Goal: Task Accomplishment & Management: Complete application form

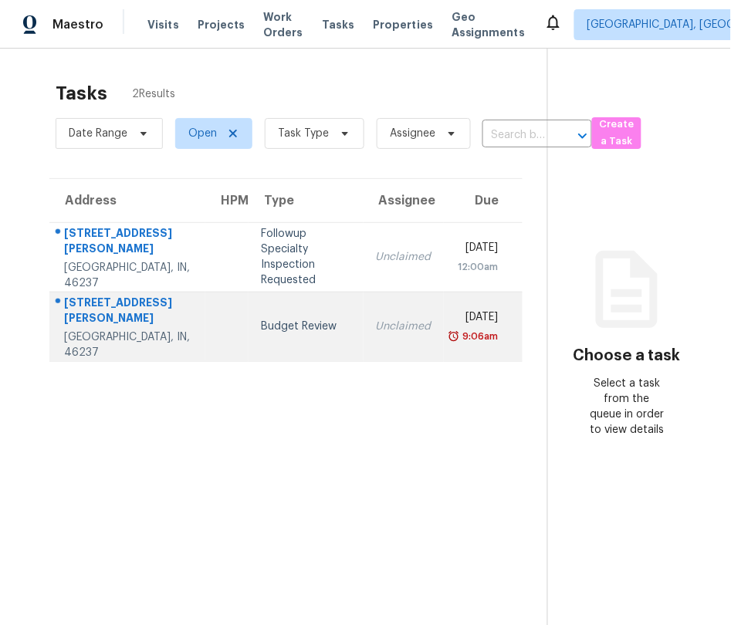
click at [269, 309] on td "Budget Review" at bounding box center [306, 326] width 114 height 69
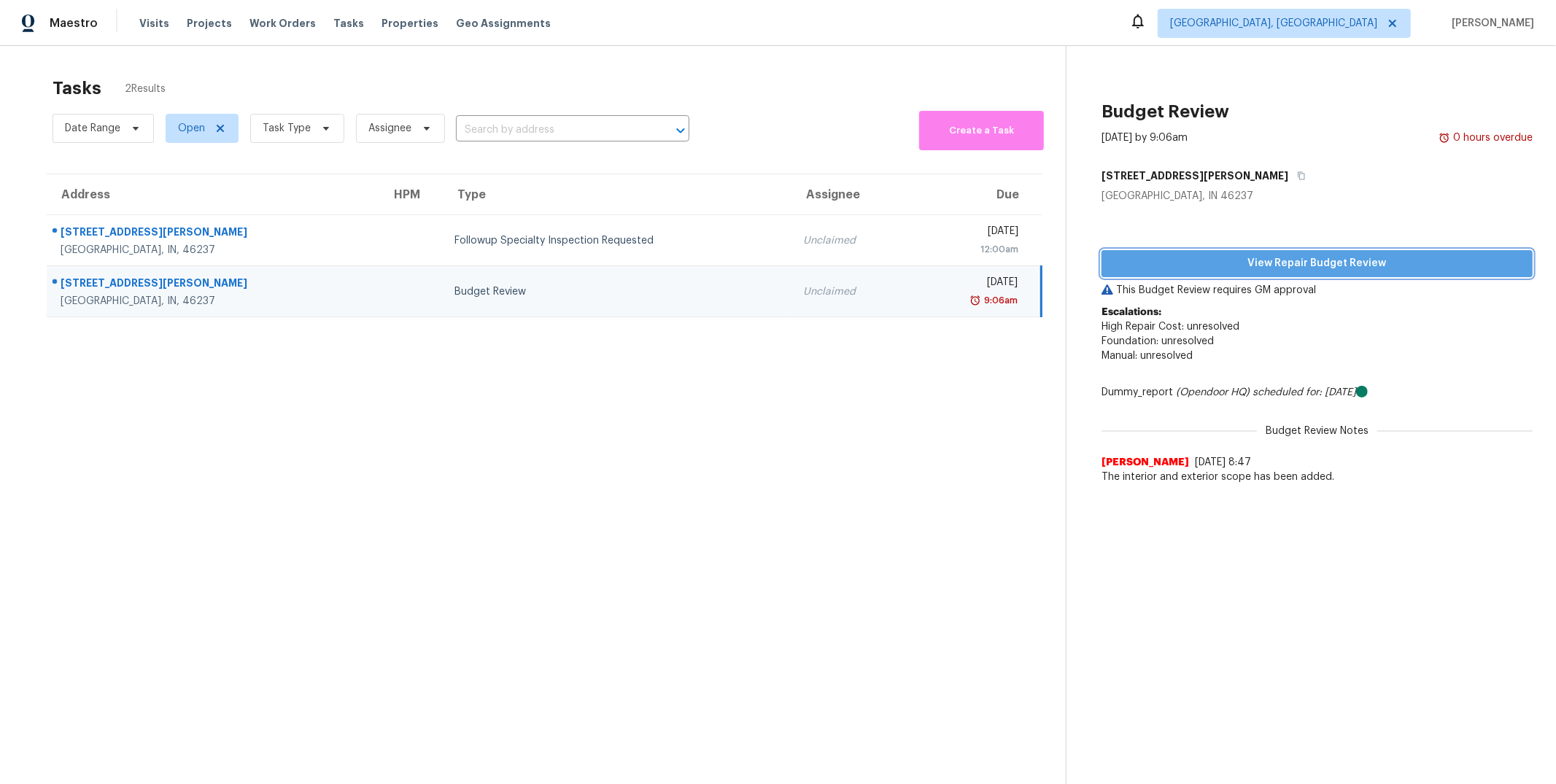
click at [690, 262] on span "View Repair Budget Review" at bounding box center [1317, 263] width 408 height 18
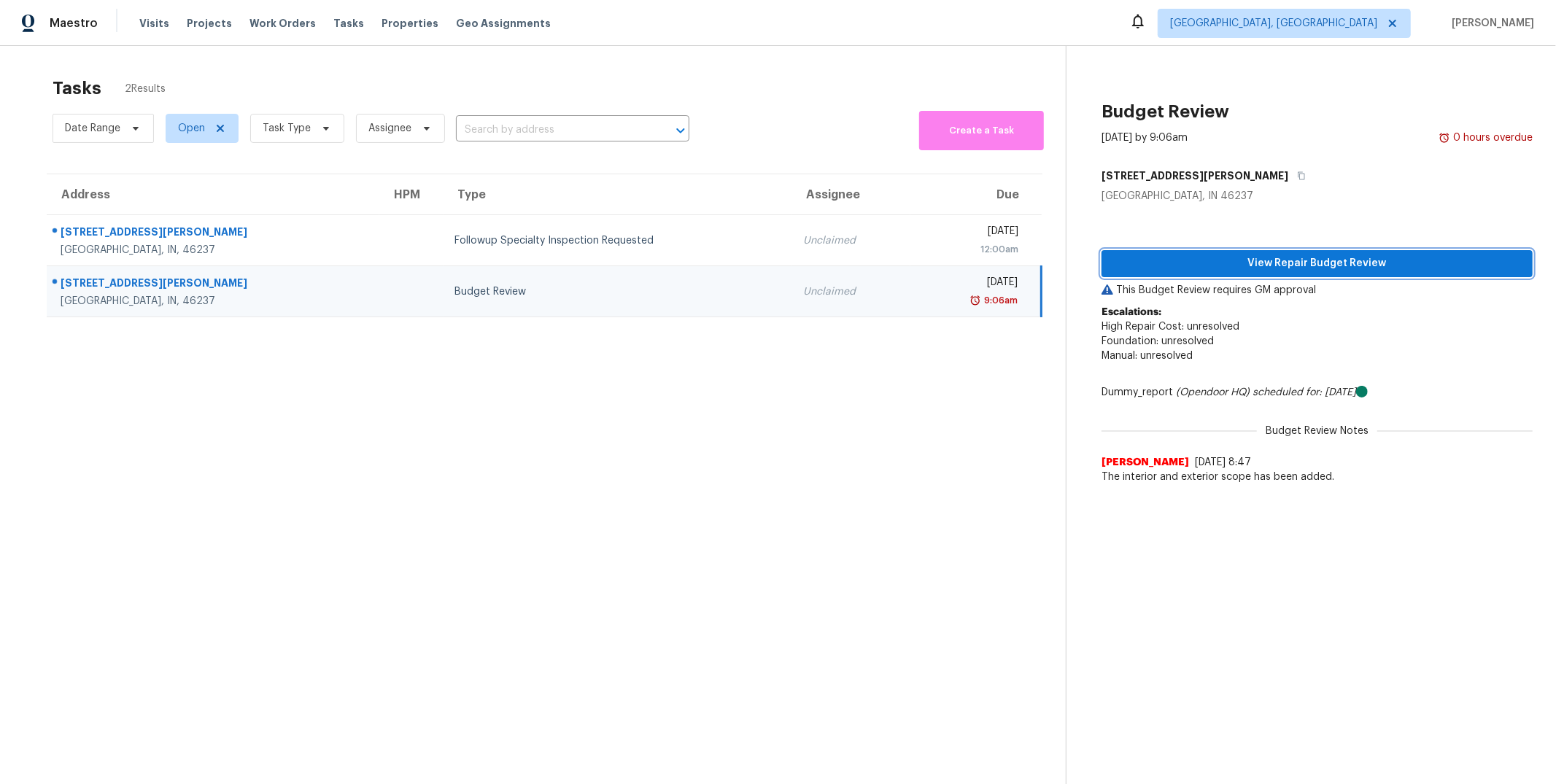
click at [690, 266] on span "View Repair Budget Review" at bounding box center [1317, 263] width 408 height 18
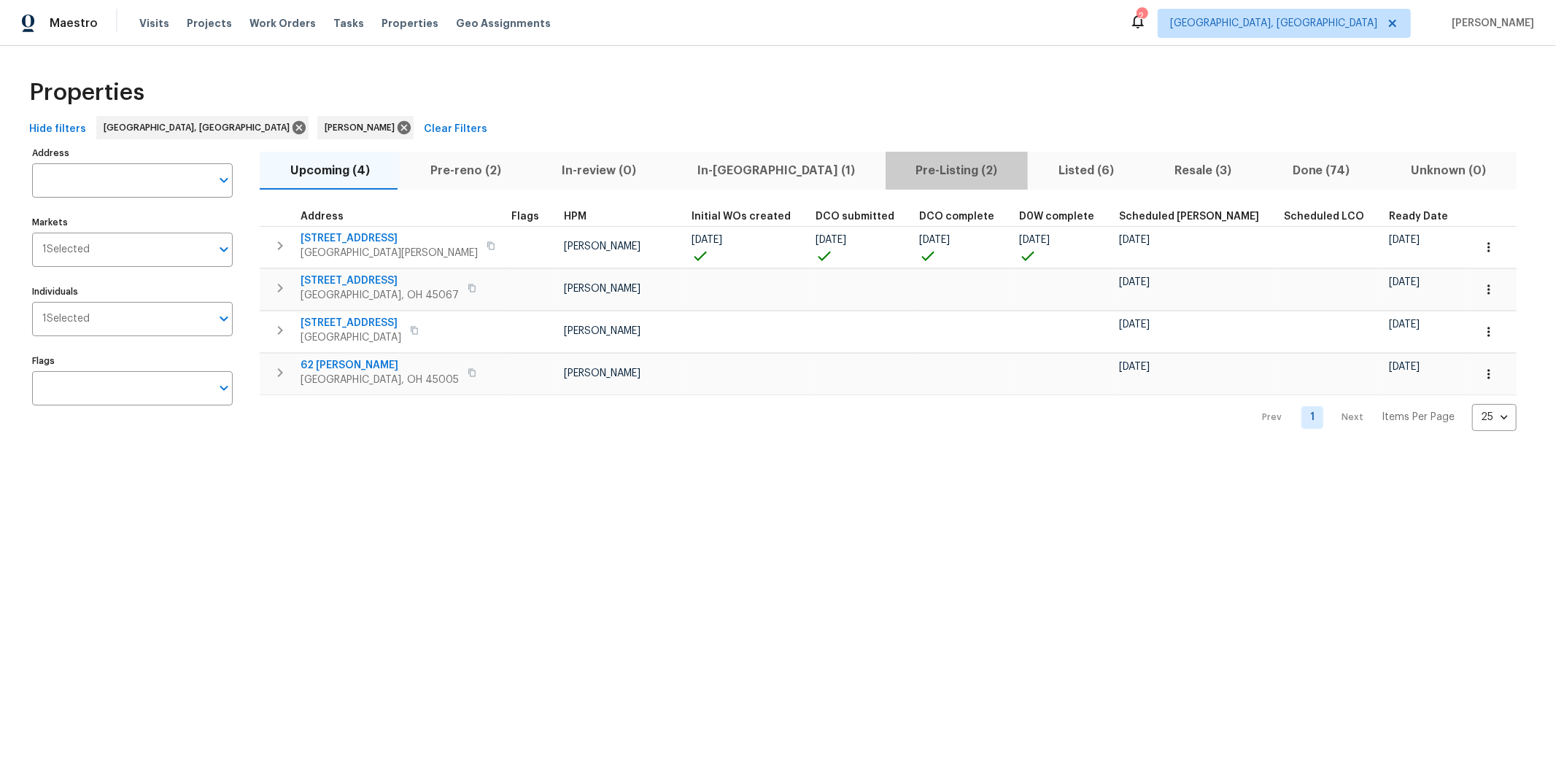
click at [895, 174] on span "Pre-Listing (2)" at bounding box center [957, 171] width 125 height 21
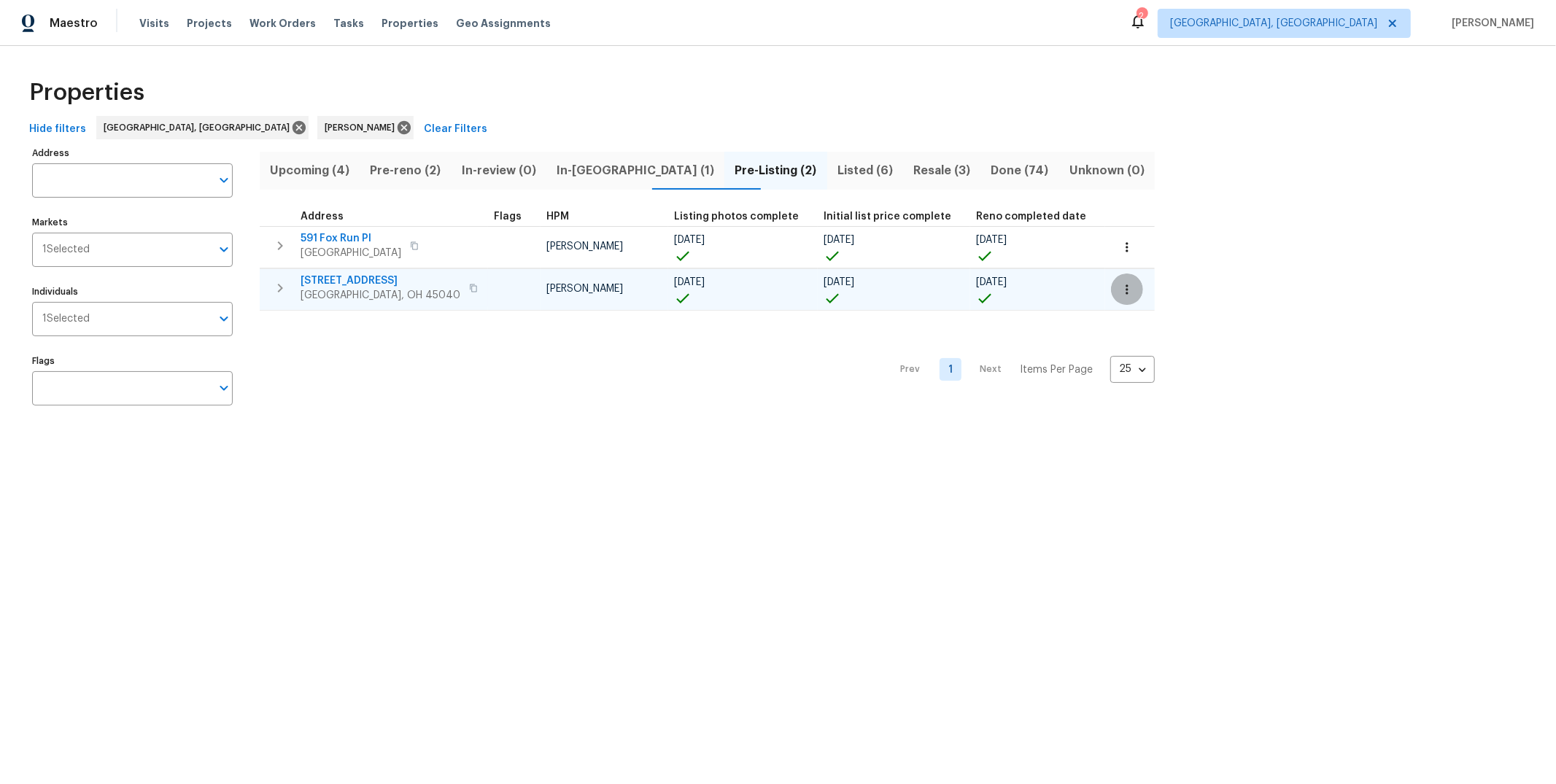
click at [1125, 292] on icon "button" at bounding box center [1126, 289] width 2 height 9
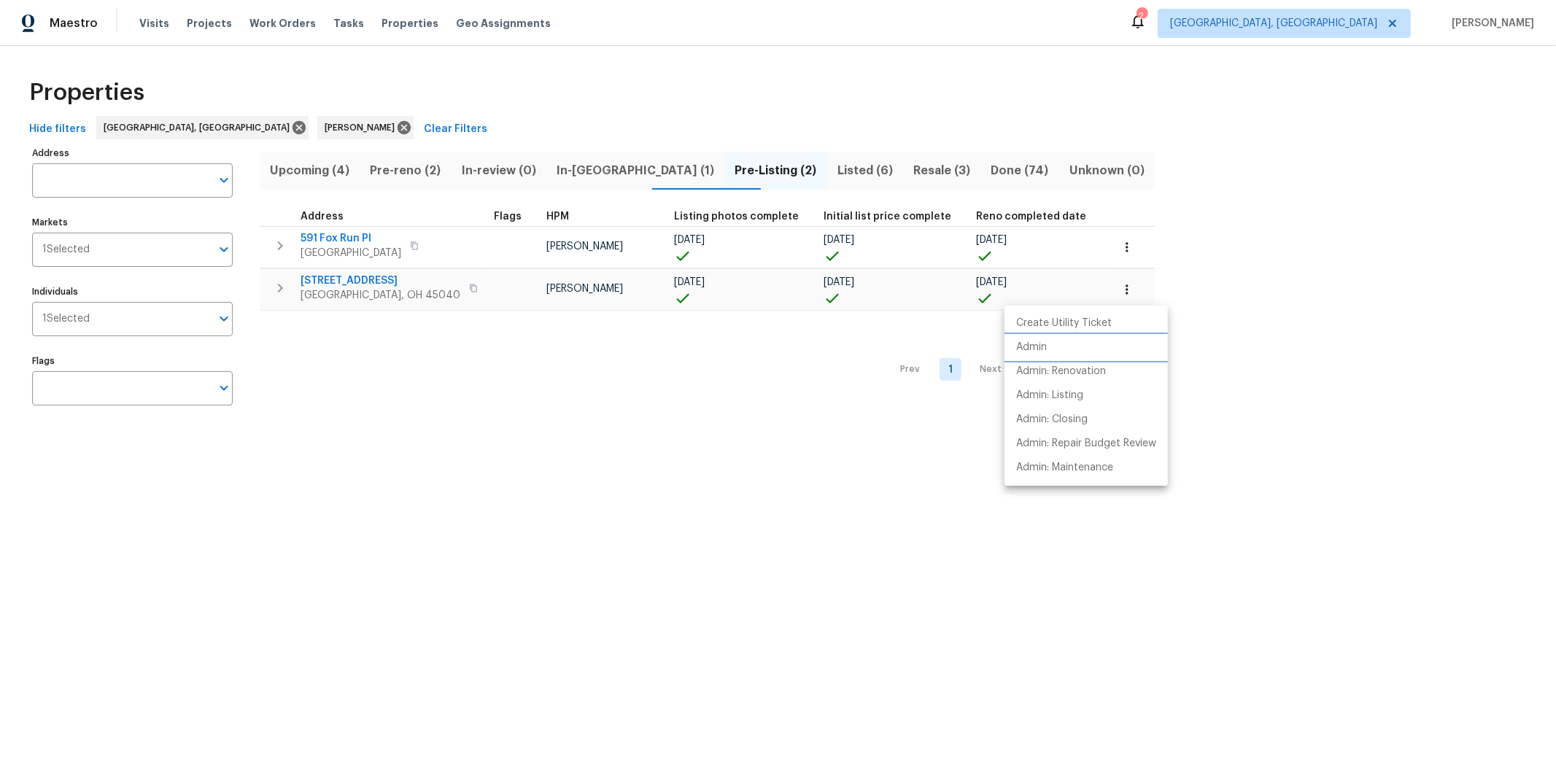
click at [1074, 340] on li "Admin" at bounding box center [1086, 347] width 163 height 24
click at [1082, 439] on p "Admin: Repair Budget Review" at bounding box center [1086, 444] width 140 height 15
click at [367, 279] on div at bounding box center [778, 392] width 1556 height 784
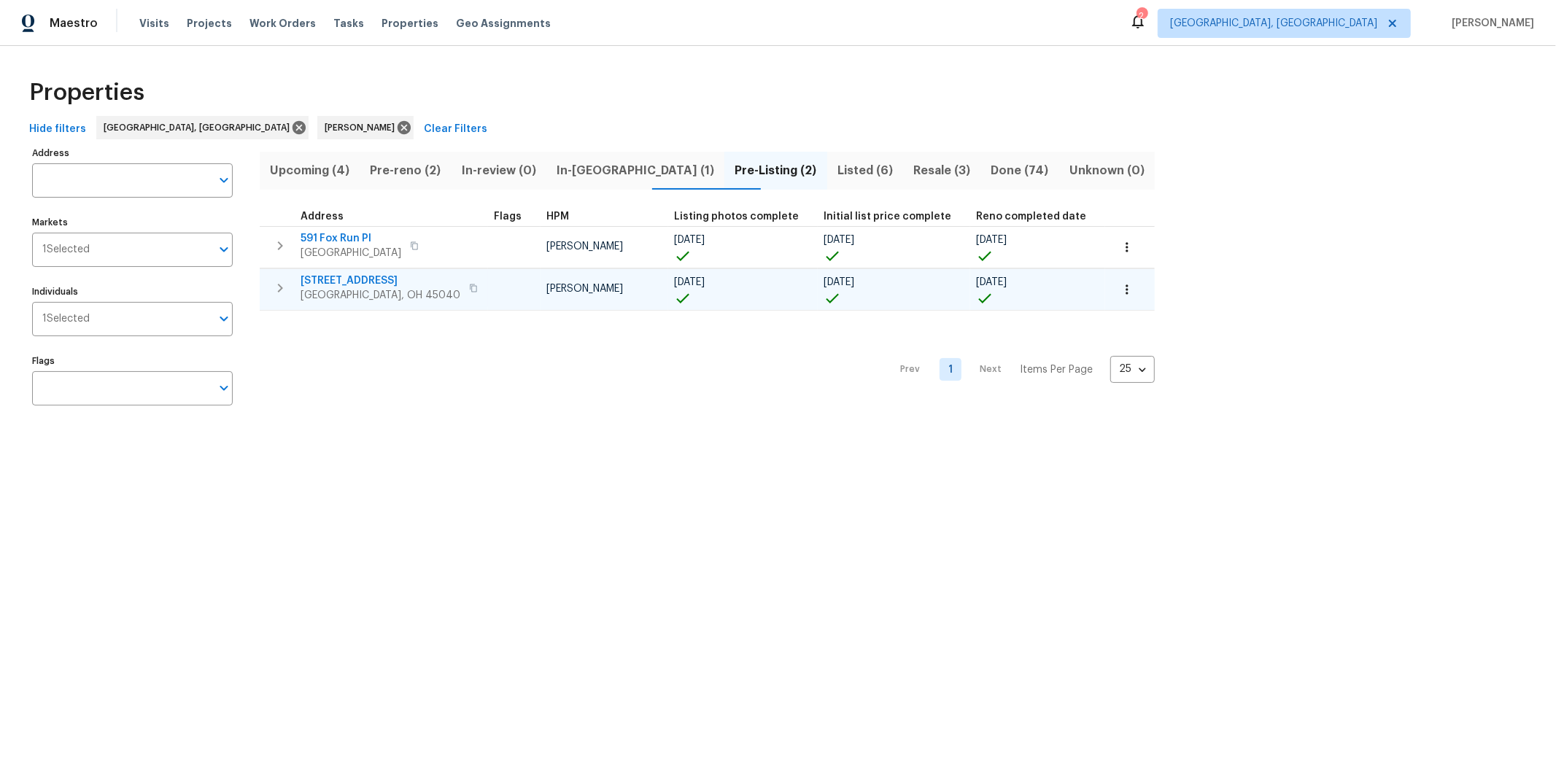
click at [323, 276] on span "5819 Deer Run Dr" at bounding box center [380, 281] width 160 height 14
click at [419, 171] on span "Pre-reno (2)" at bounding box center [405, 171] width 74 height 21
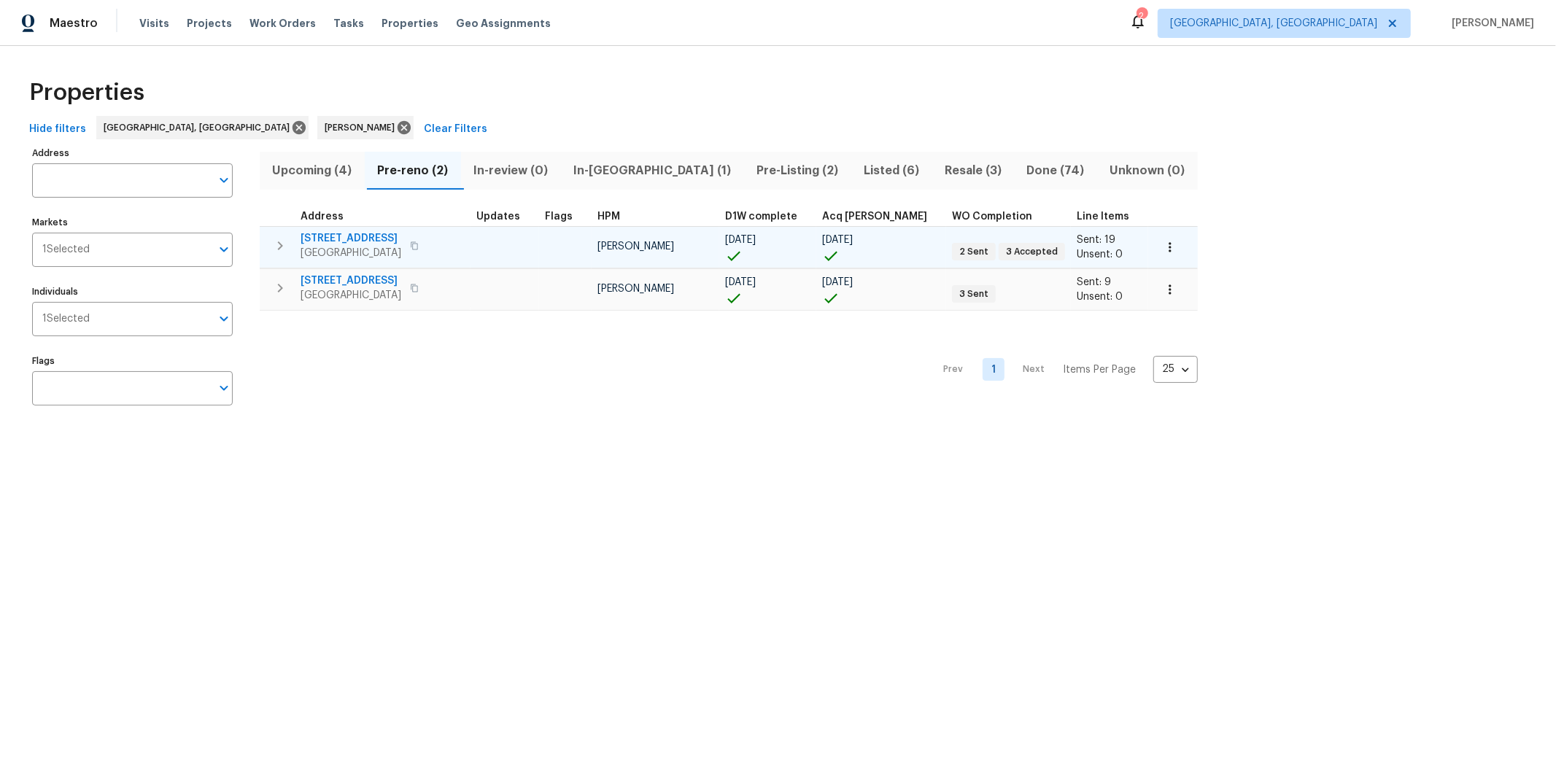
click at [346, 238] on span "6107 Driftwood Ct" at bounding box center [351, 238] width 101 height 14
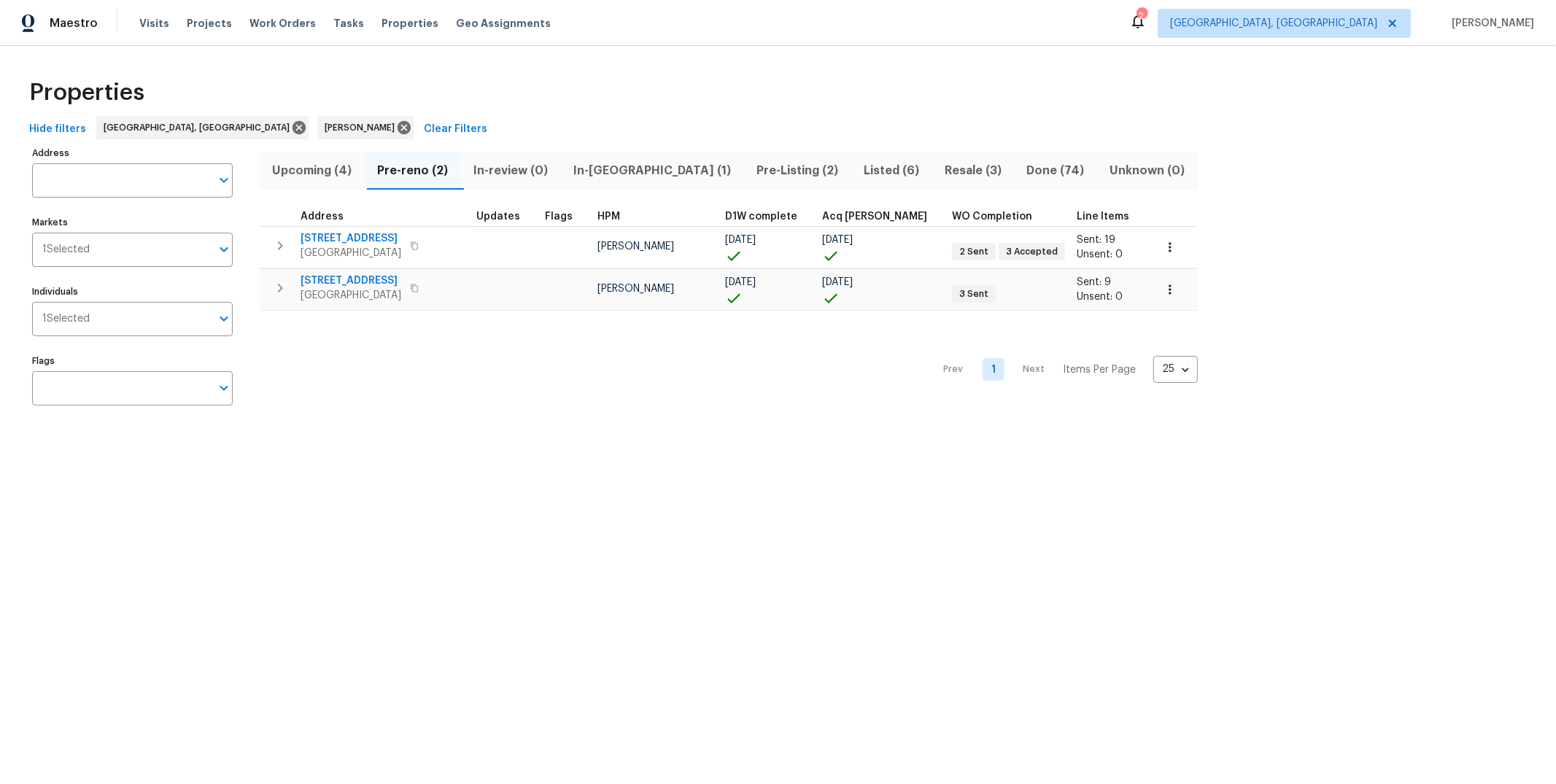
click at [315, 164] on span "Upcoming (4)" at bounding box center [312, 171] width 88 height 21
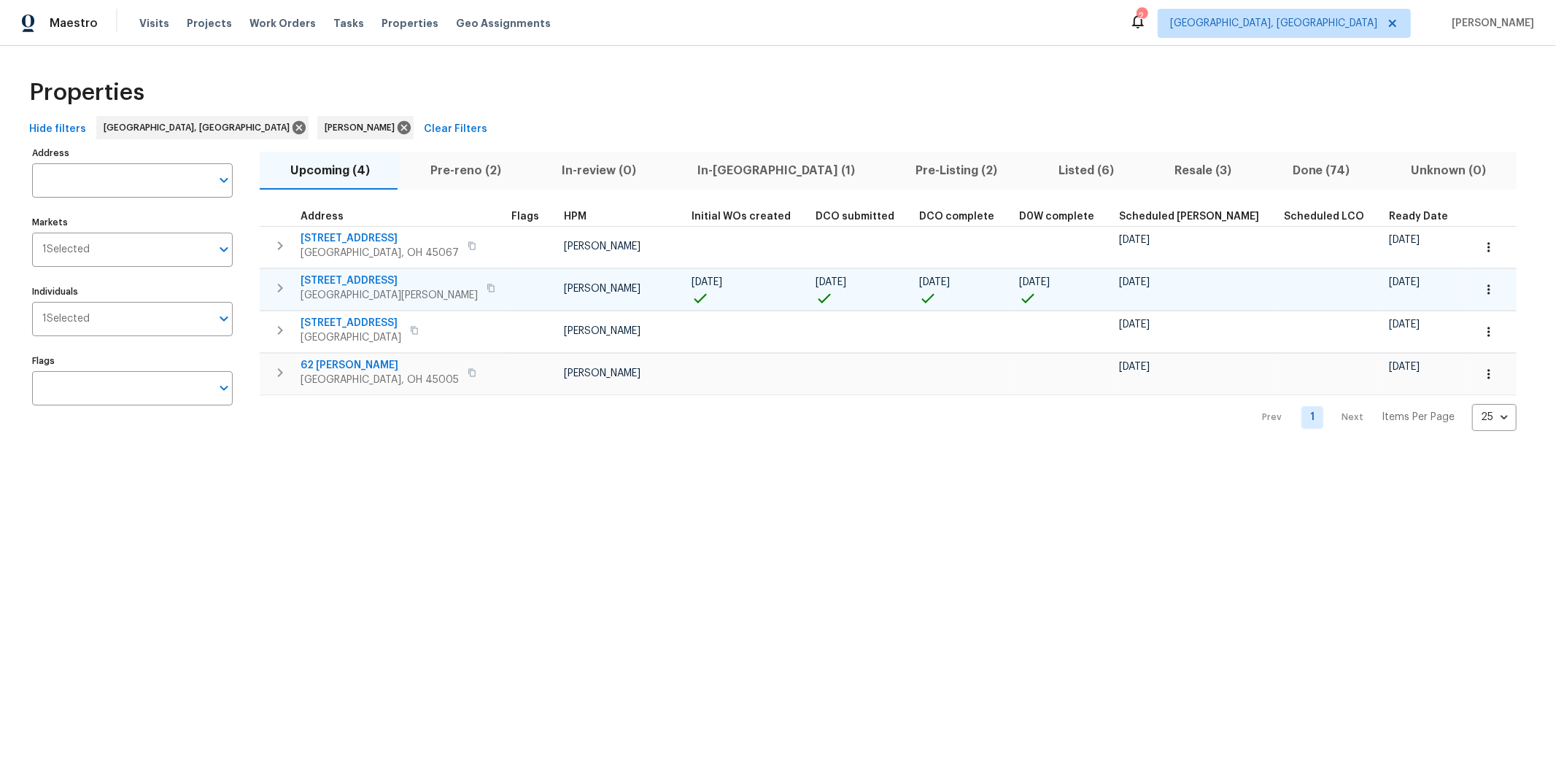
click at [338, 281] on span "[STREET_ADDRESS]" at bounding box center [389, 281] width 178 height 14
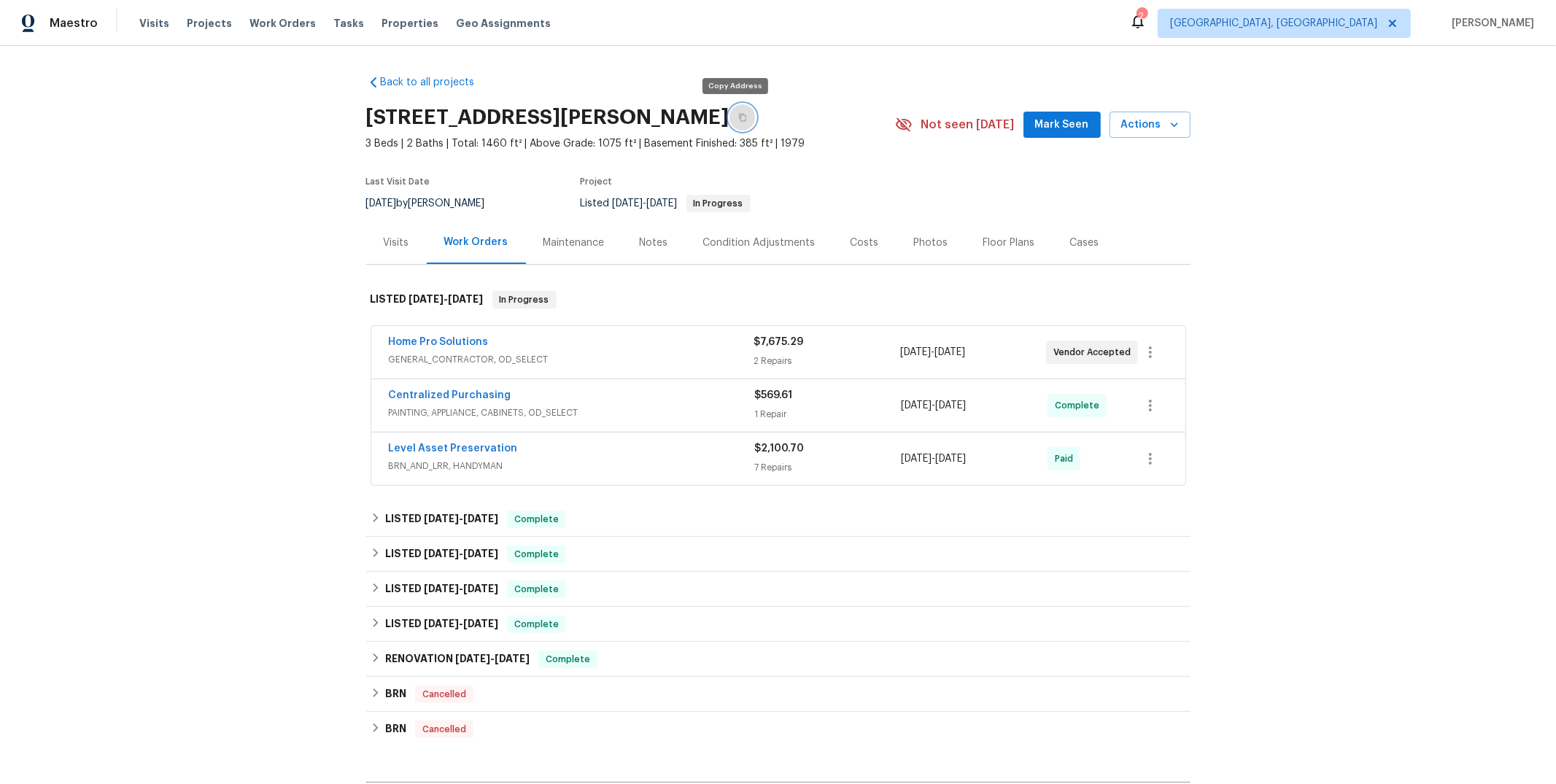
click at [739, 113] on button "button" at bounding box center [743, 117] width 26 height 26
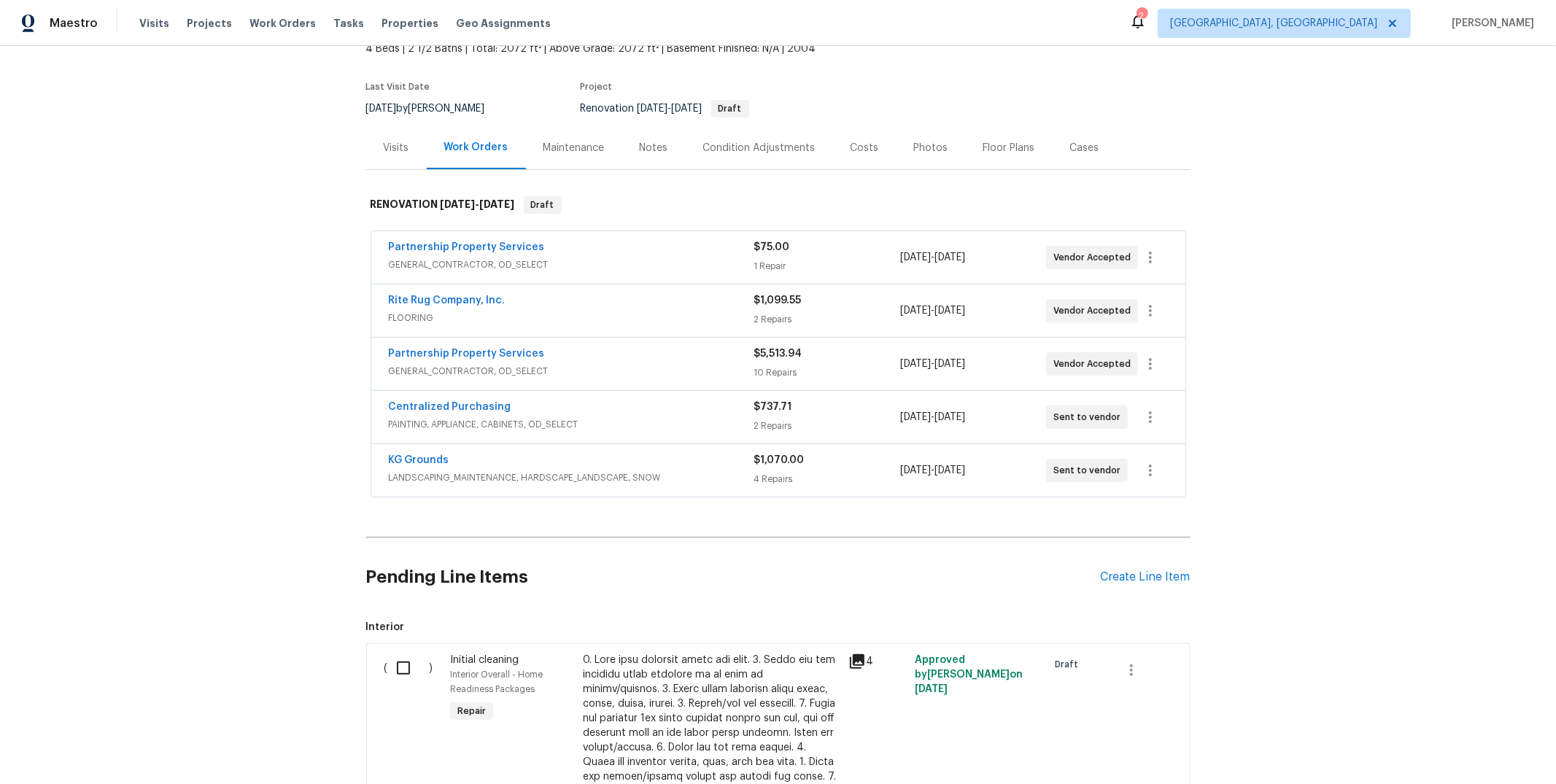
scroll to position [106, 0]
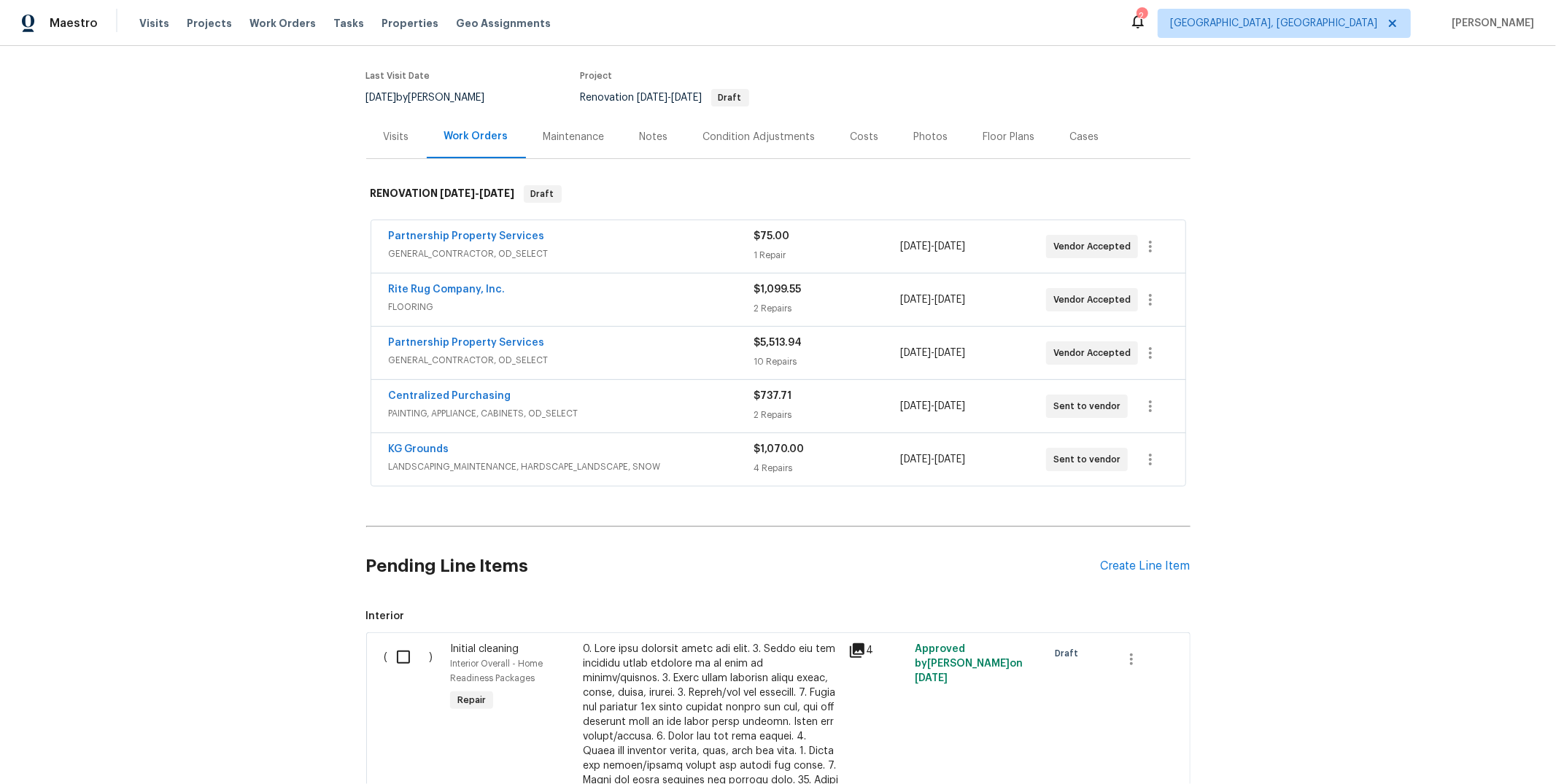
click at [655, 137] on div "Notes" at bounding box center [654, 136] width 28 height 14
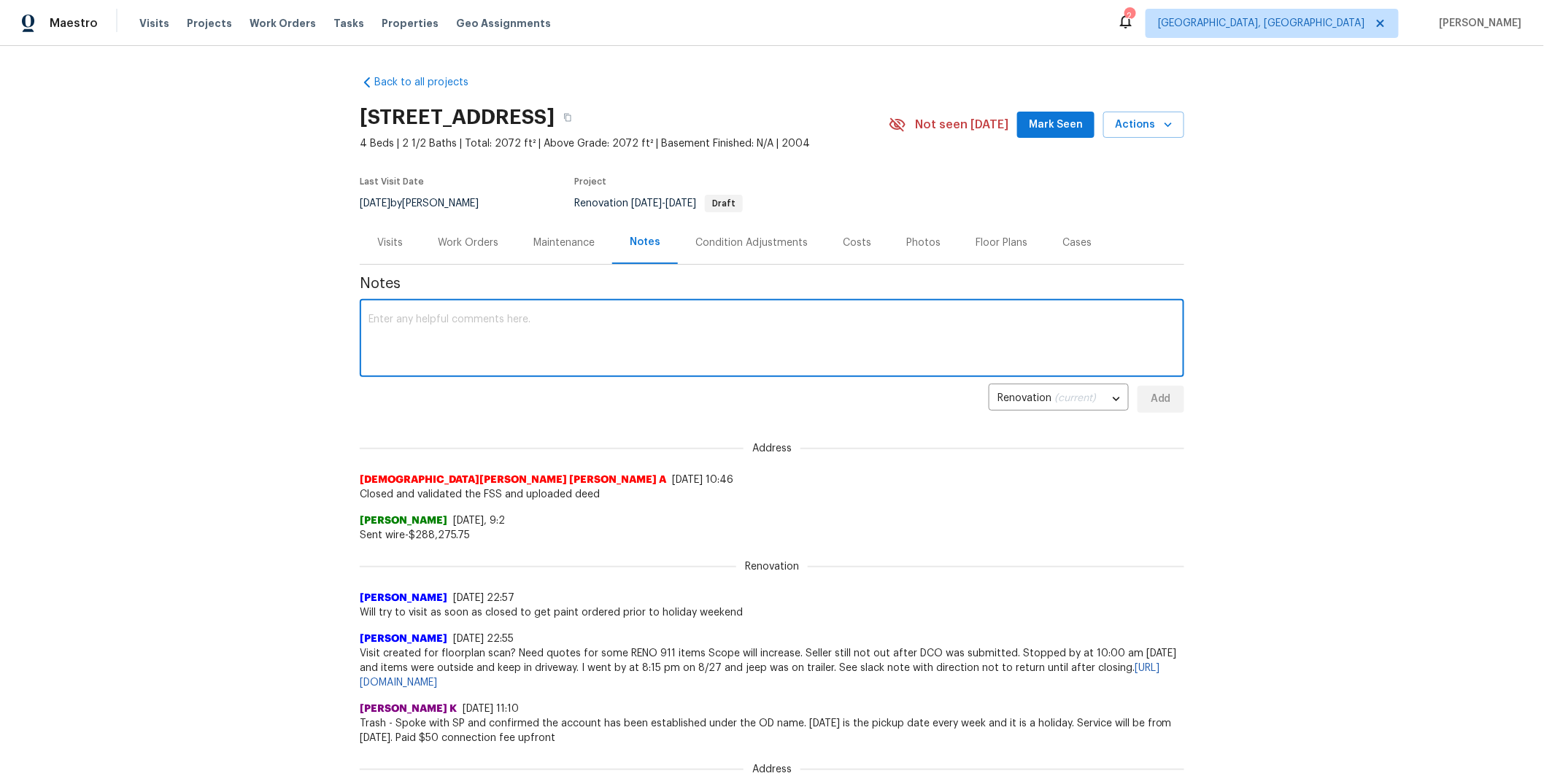
paste textarea "https://photos.google.com/album/AF1QipMg8jml3yZjRXfAtEFObcTcUyG7rQFtM8ermwSZ"
type textarea "https://photos.google.com/album/AF1QipMg8jml3yZjRXfAtEFObcTcUyG7rQFtM8ermwSZ"
click at [985, 374] on div "https://photos.google.com/album/AF1QipMg8jml3yZjRXfAtEFObcTcUyG7rQFtM8ermwSZ x ​" at bounding box center [772, 339] width 825 height 75
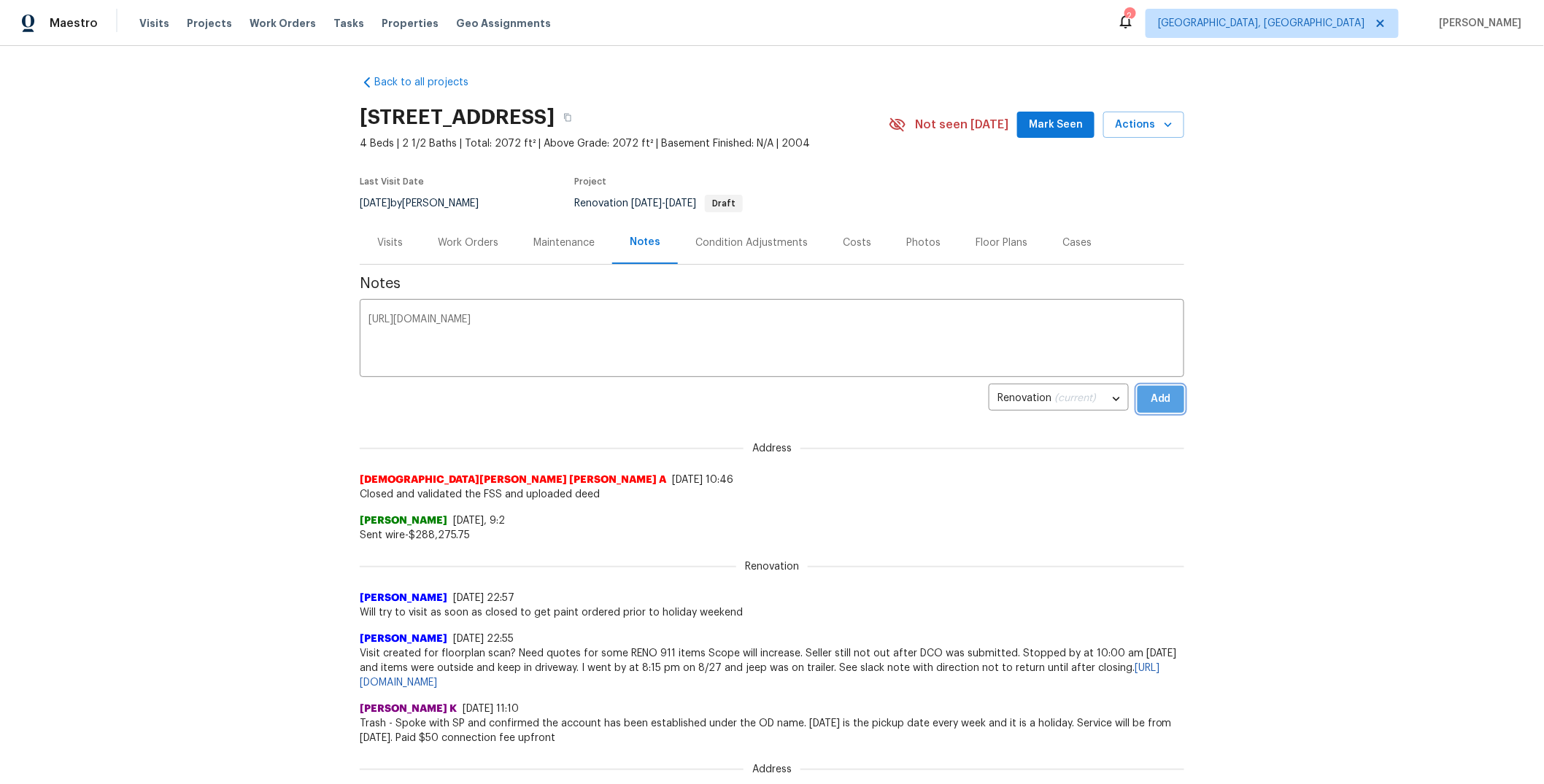
click at [1160, 401] on span "Add" at bounding box center [1160, 399] width 24 height 18
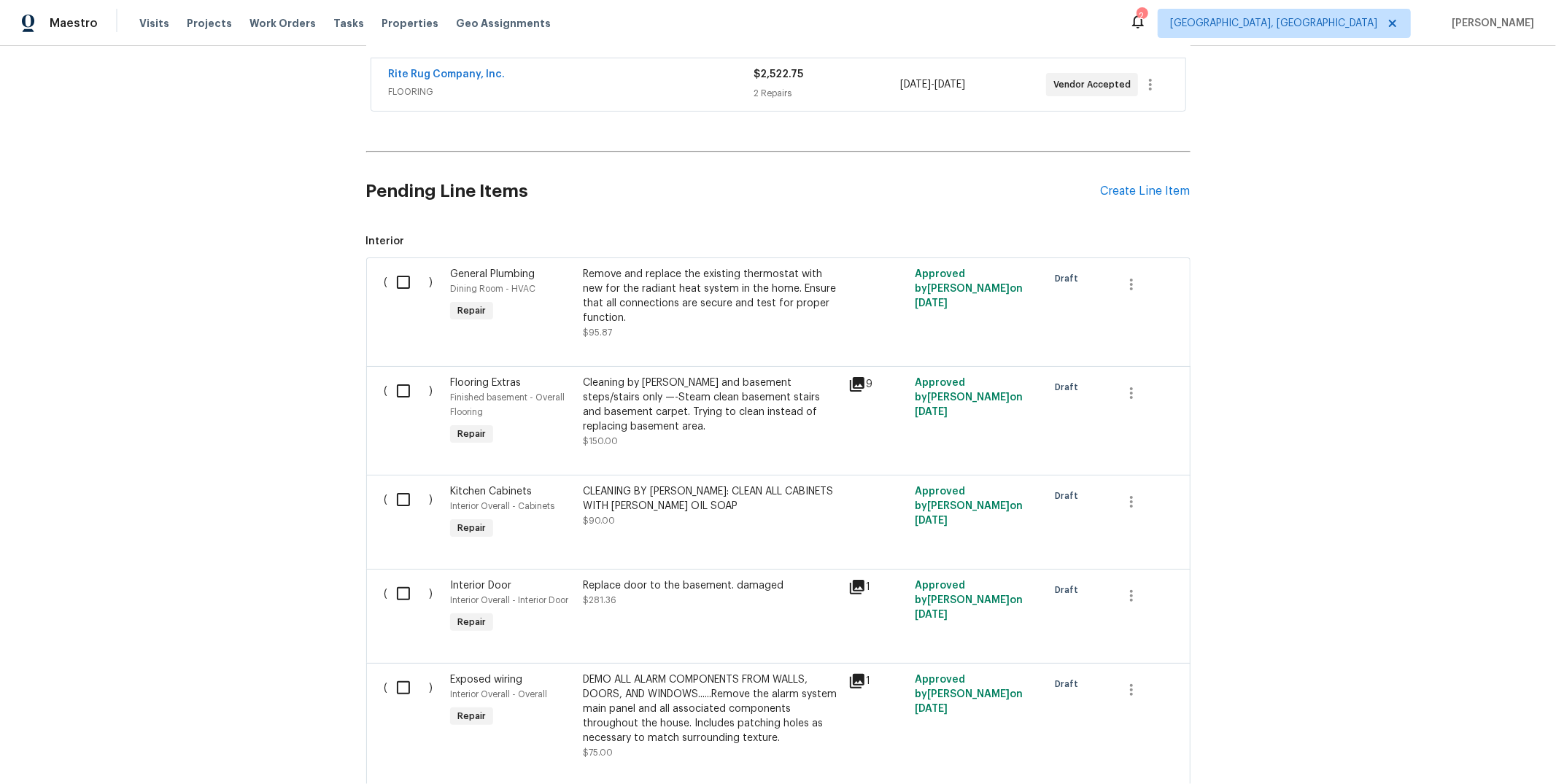
scroll to position [268, 0]
click at [424, 272] on div "( )" at bounding box center [413, 302] width 66 height 81
click at [1116, 188] on div "Create Line Item" at bounding box center [1145, 191] width 90 height 14
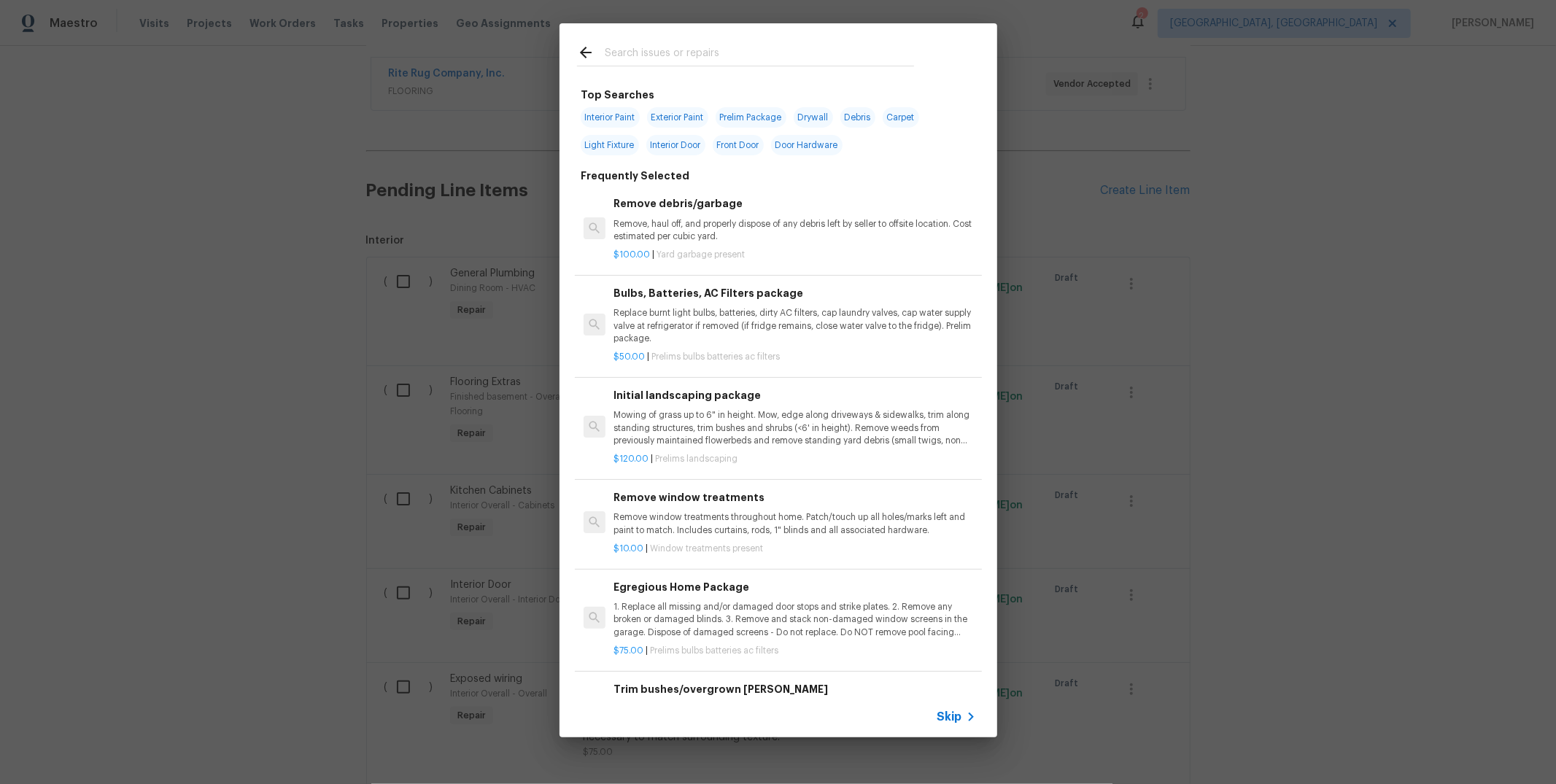
click at [790, 51] on input "text" at bounding box center [759, 54] width 309 height 22
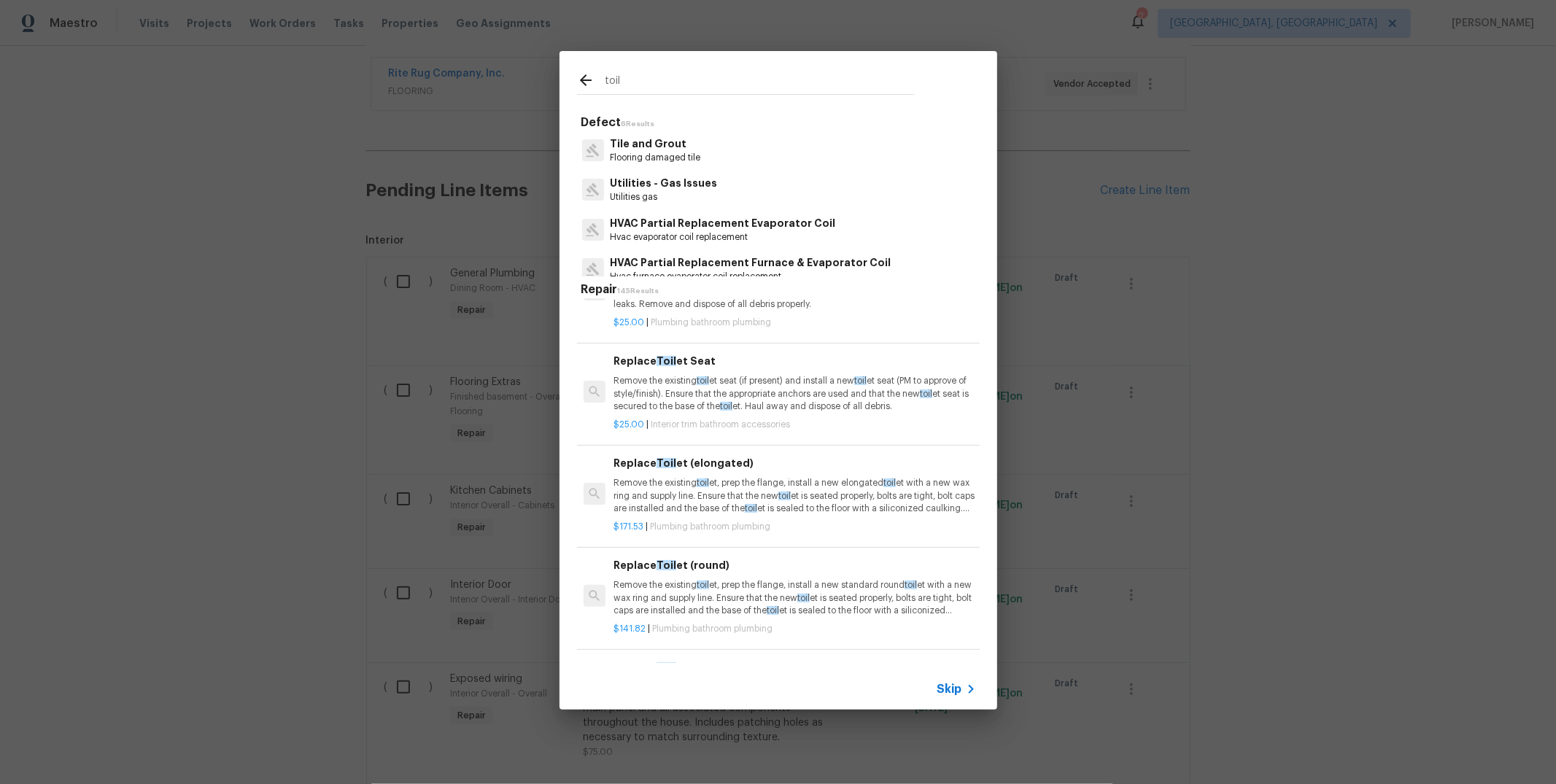
scroll to position [241, 0]
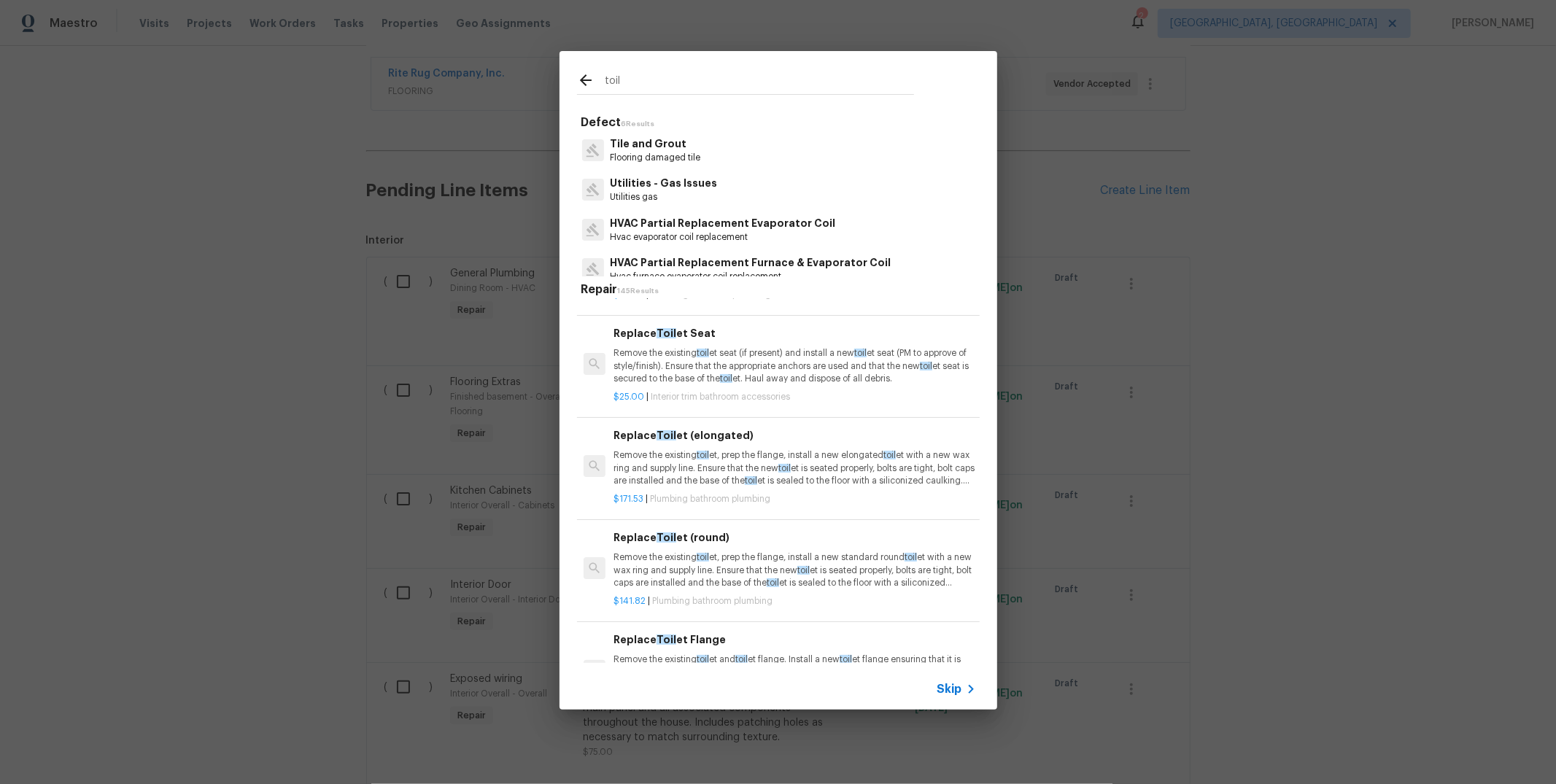
type input "toil"
click at [757, 460] on p "Remove the existing toil et, prep the flange, install a new elongated toil et w…" at bounding box center [794, 468] width 362 height 37
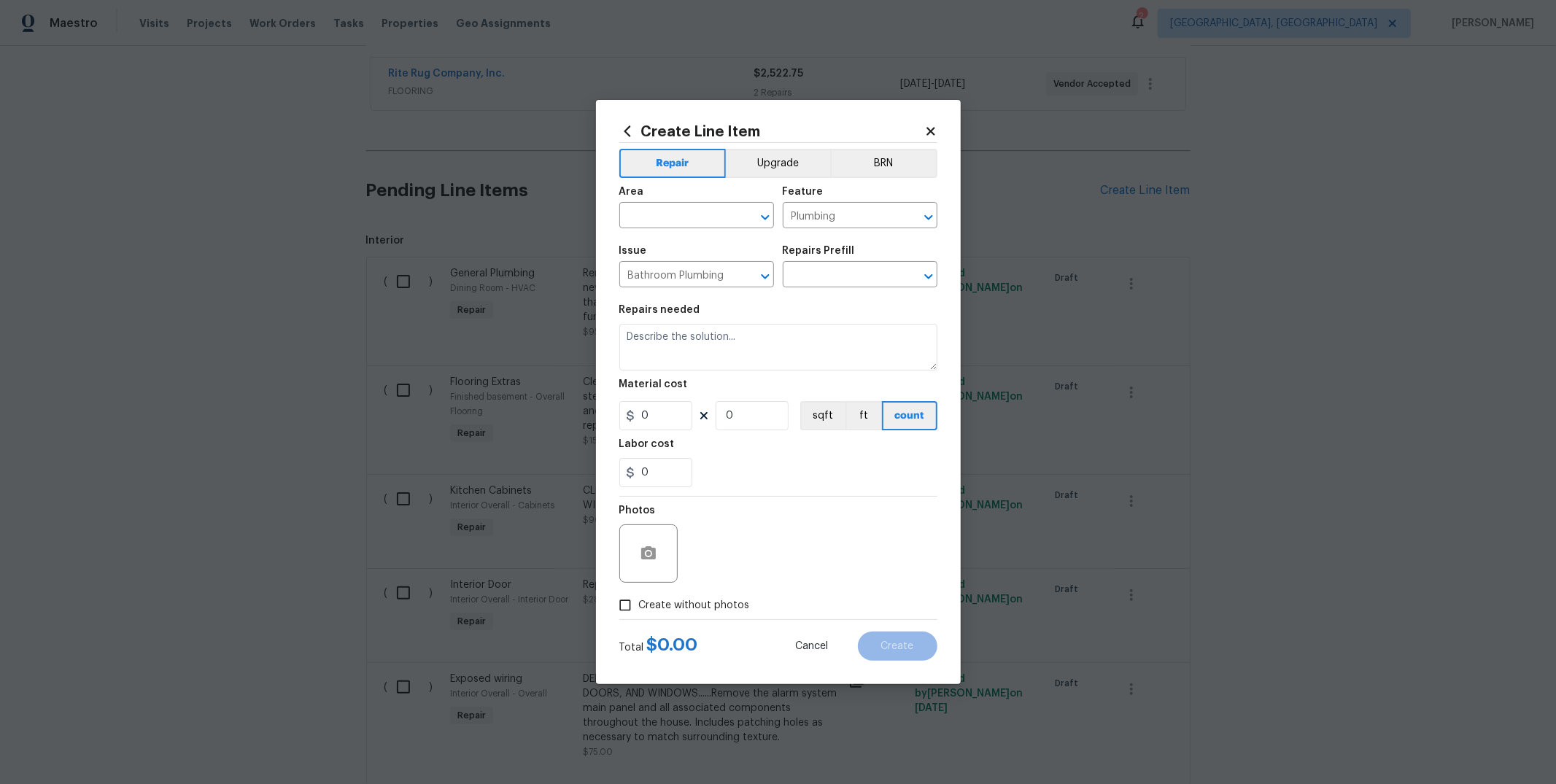
type input "Replace Toilet (elongated) $171.53"
type textarea "Remove the existing toilet, prep the flange, install a new elongated toilet wit…"
type input "171.53"
type input "1"
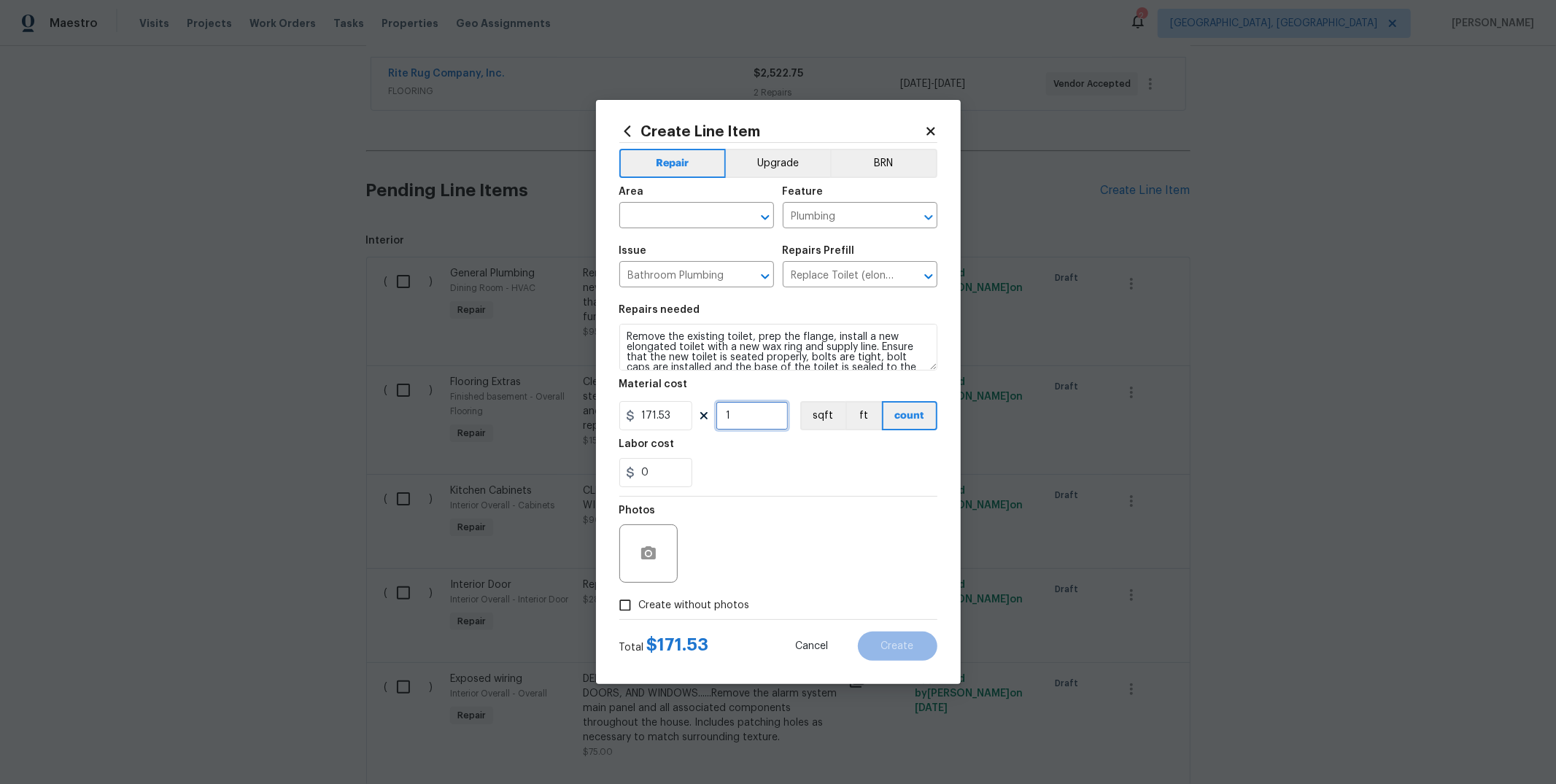
click at [743, 425] on input "1" at bounding box center [751, 416] width 73 height 29
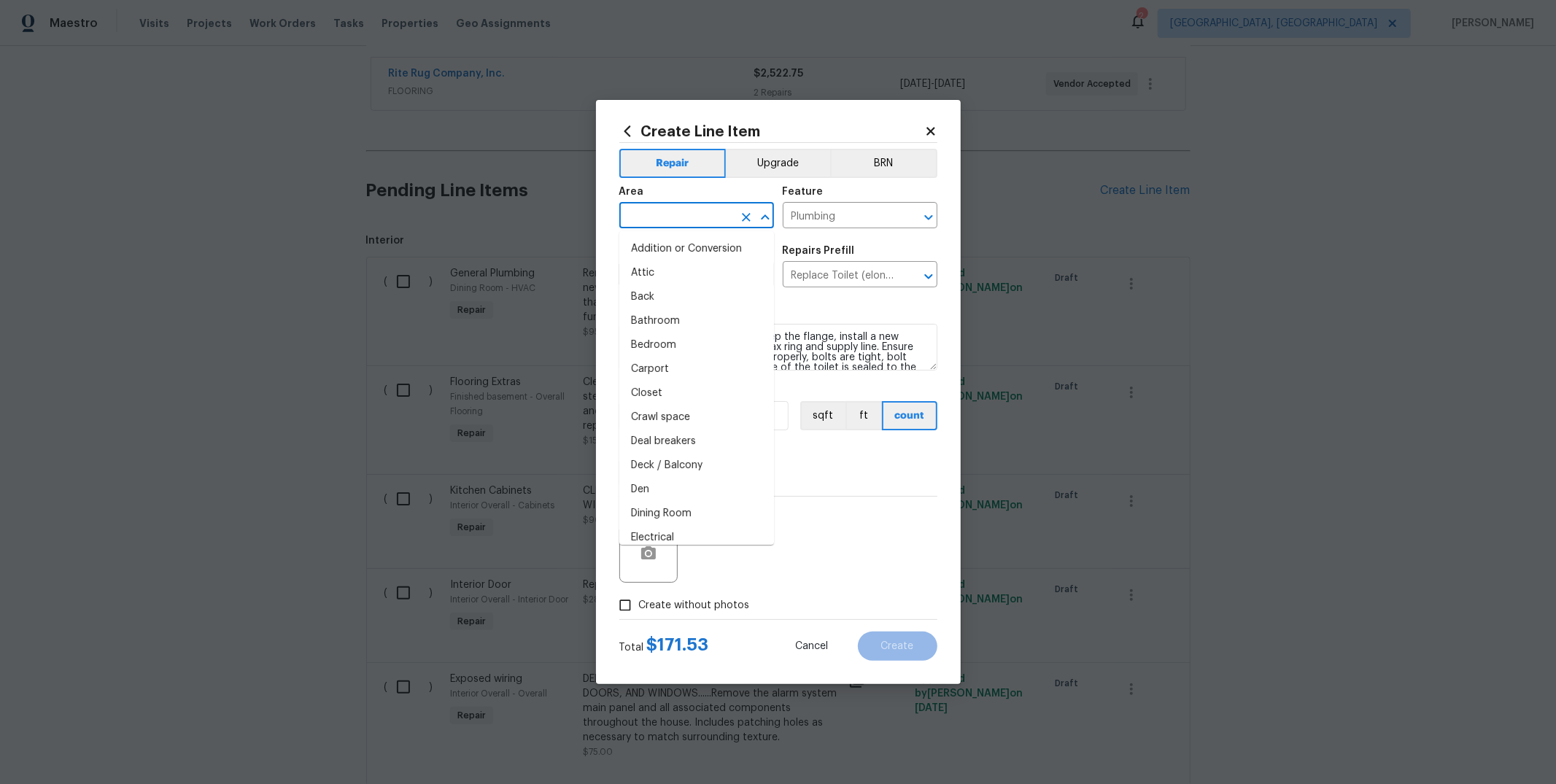
click at [662, 224] on input "text" at bounding box center [676, 217] width 113 height 23
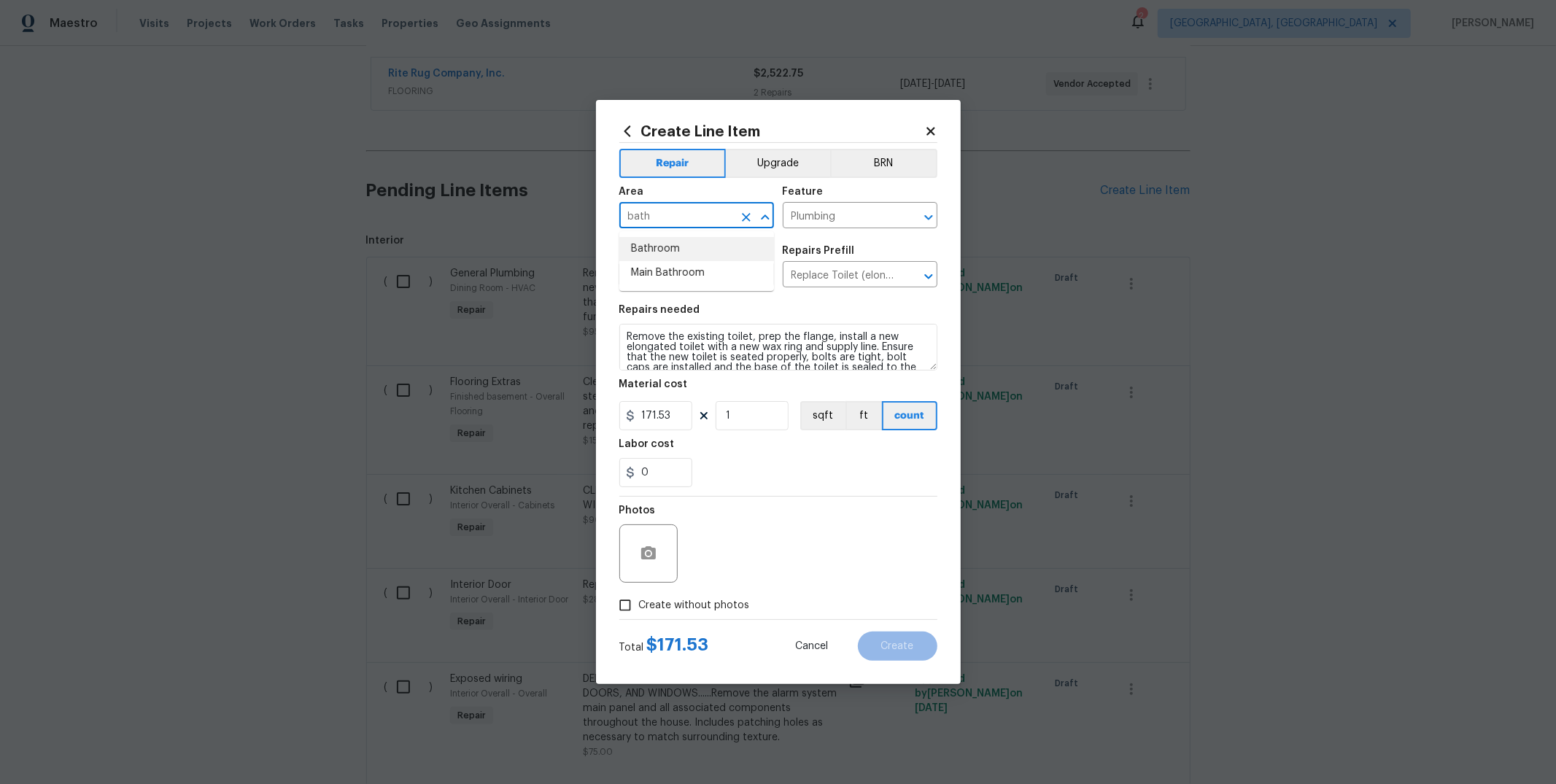
click at [673, 238] on li "Bathroom" at bounding box center [697, 248] width 155 height 24
type input "Bathroom"
click at [678, 464] on input "0" at bounding box center [656, 472] width 73 height 29
type input "50"
click at [629, 333] on textarea "Remove the existing toilet, prep the flange, install a new elongated toilet wit…" at bounding box center [778, 347] width 318 height 46
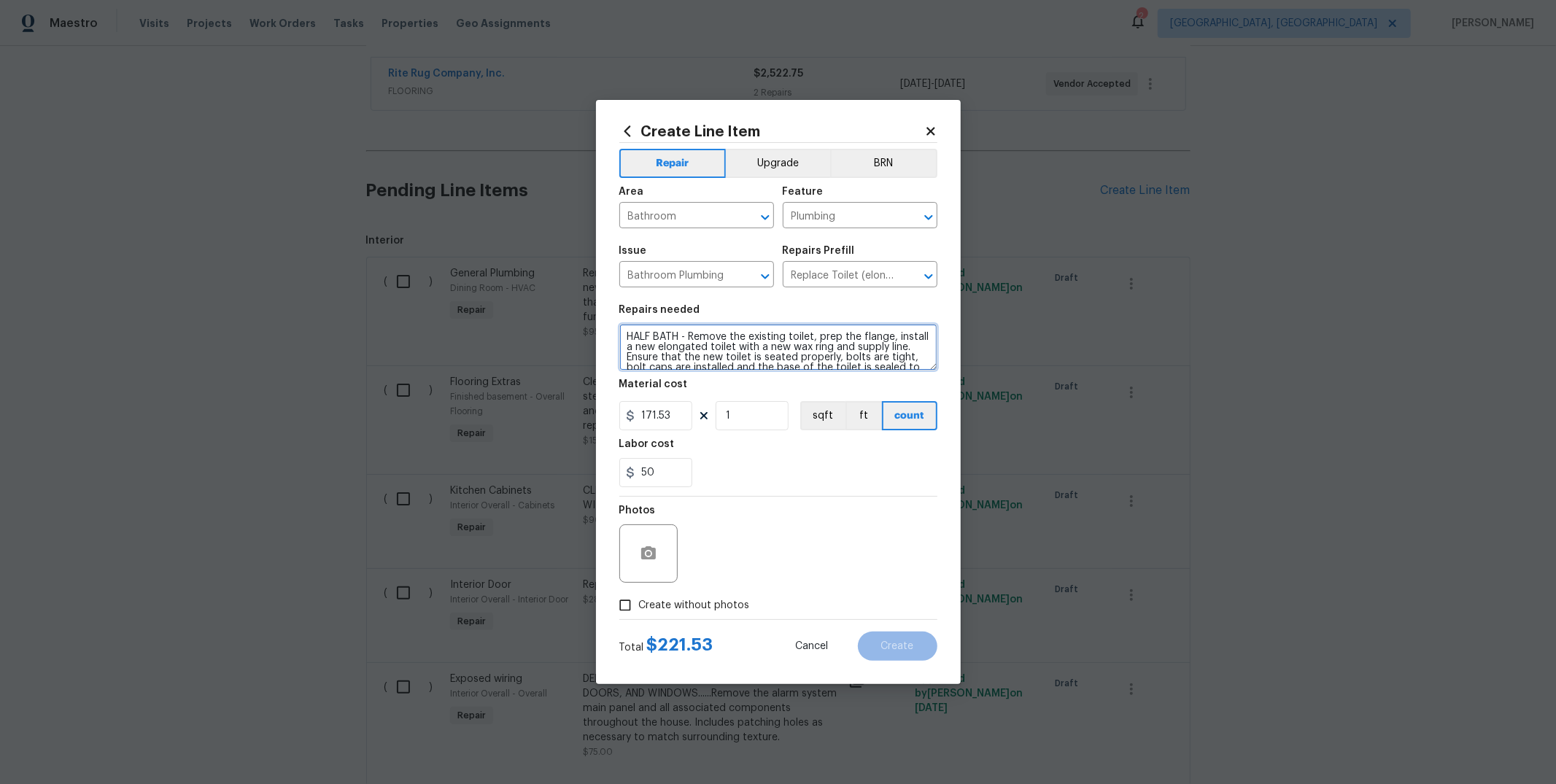
type textarea "HALF BATH - Remove the existing toilet, prep the flange, install a new elongate…"
click at [750, 539] on div "Photos" at bounding box center [778, 544] width 318 height 94
click at [780, 468] on div "50" at bounding box center [778, 472] width 318 height 29
click at [632, 592] on input "Create without photos" at bounding box center [624, 605] width 27 height 27
checkbox input "true"
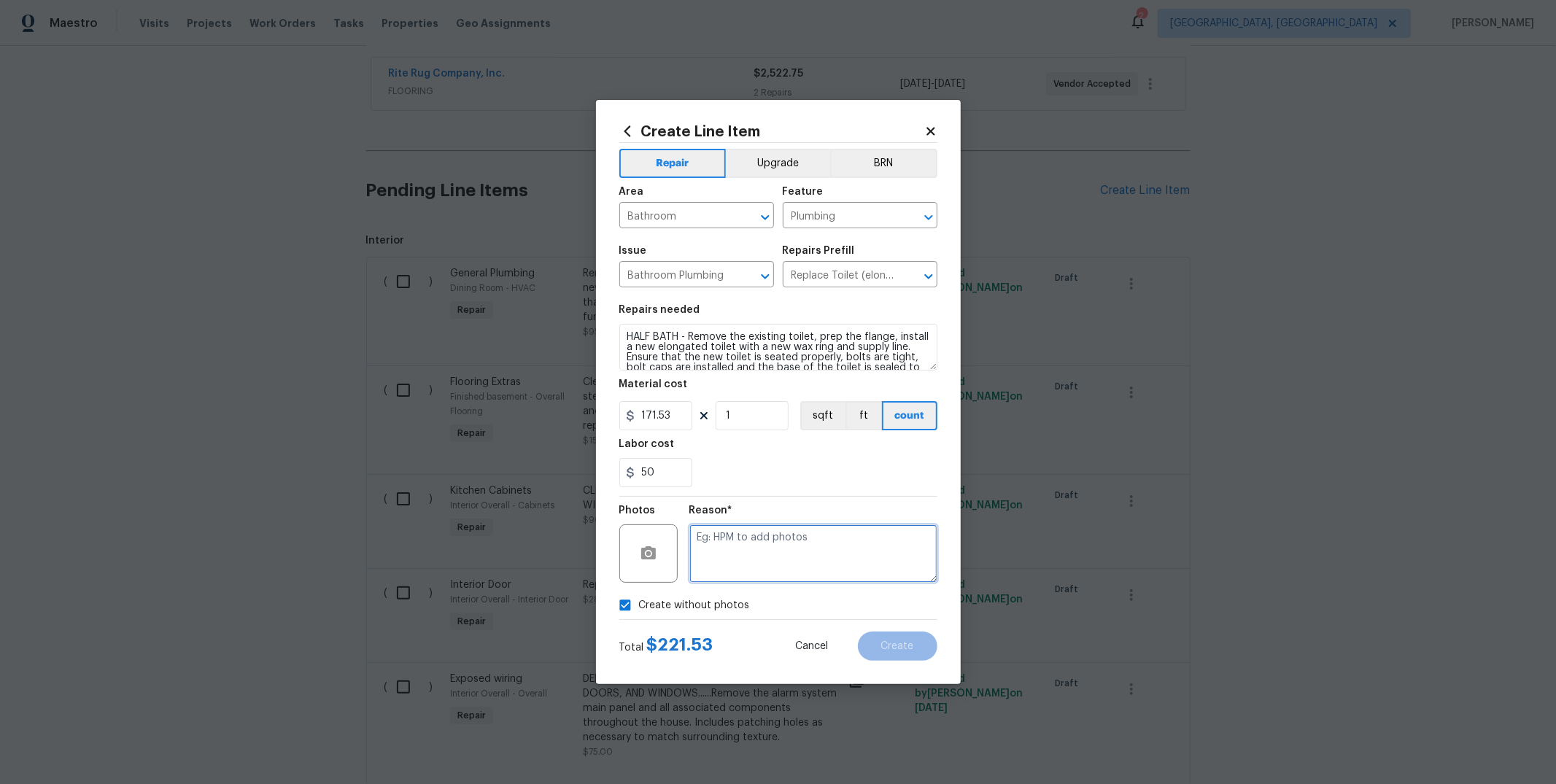
click at [768, 563] on textarea at bounding box center [813, 554] width 248 height 59
type textarea "TO ADD"
click at [902, 656] on button "Create" at bounding box center [898, 646] width 79 height 29
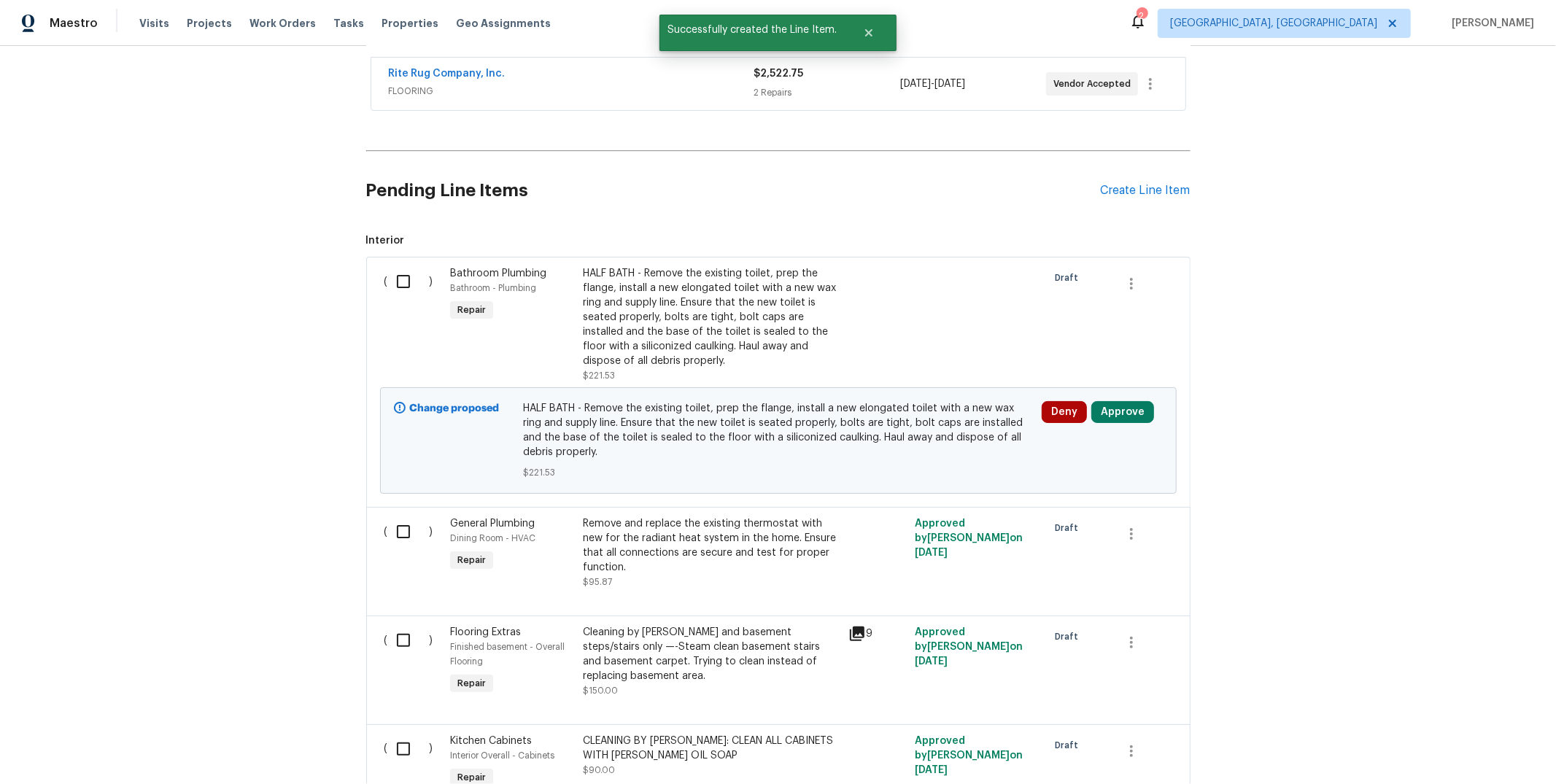
click at [404, 284] on input "checkbox" at bounding box center [409, 281] width 42 height 30
checkbox input "true"
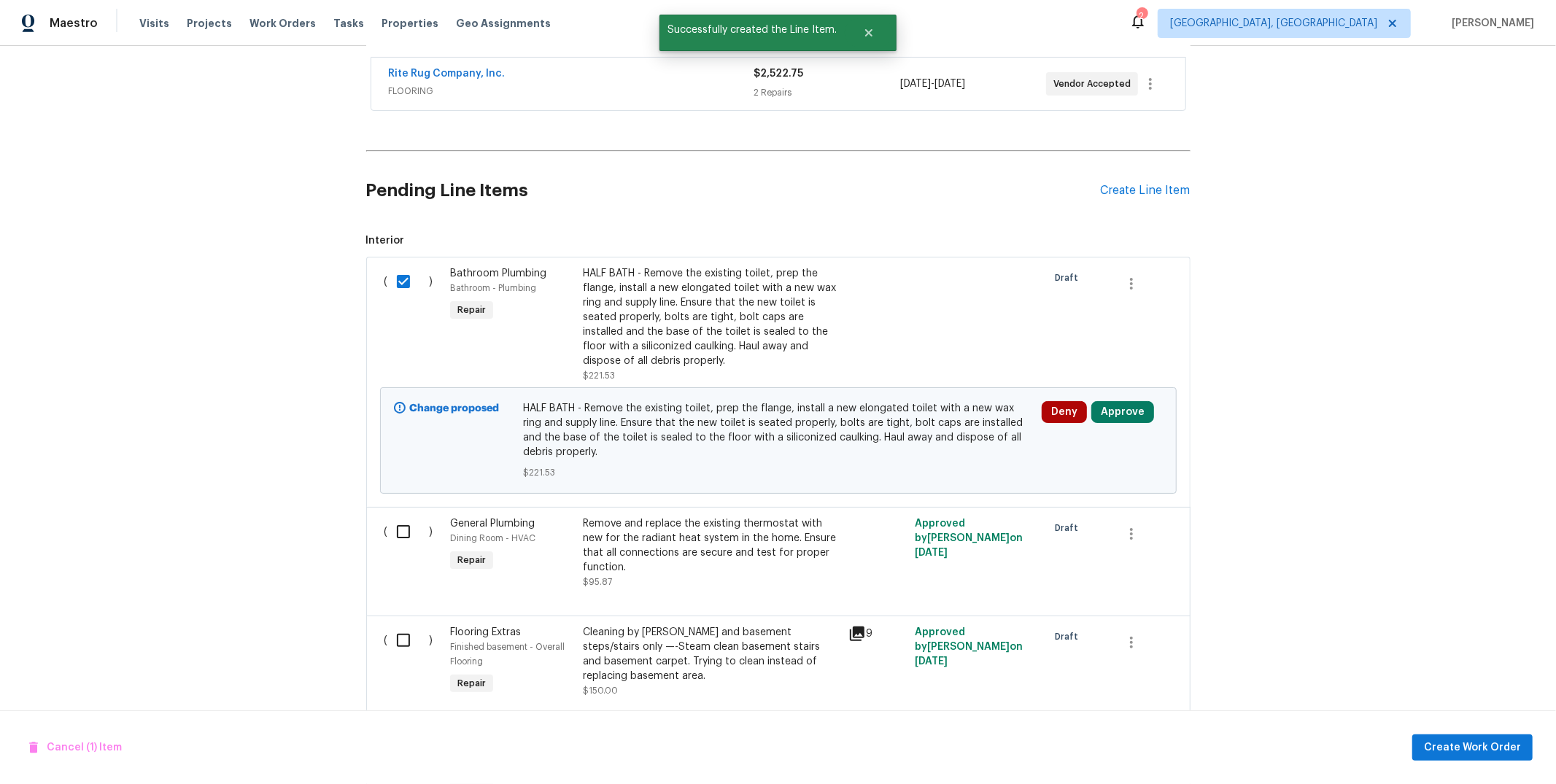
click at [388, 533] on input "checkbox" at bounding box center [409, 532] width 42 height 30
checkbox input "true"
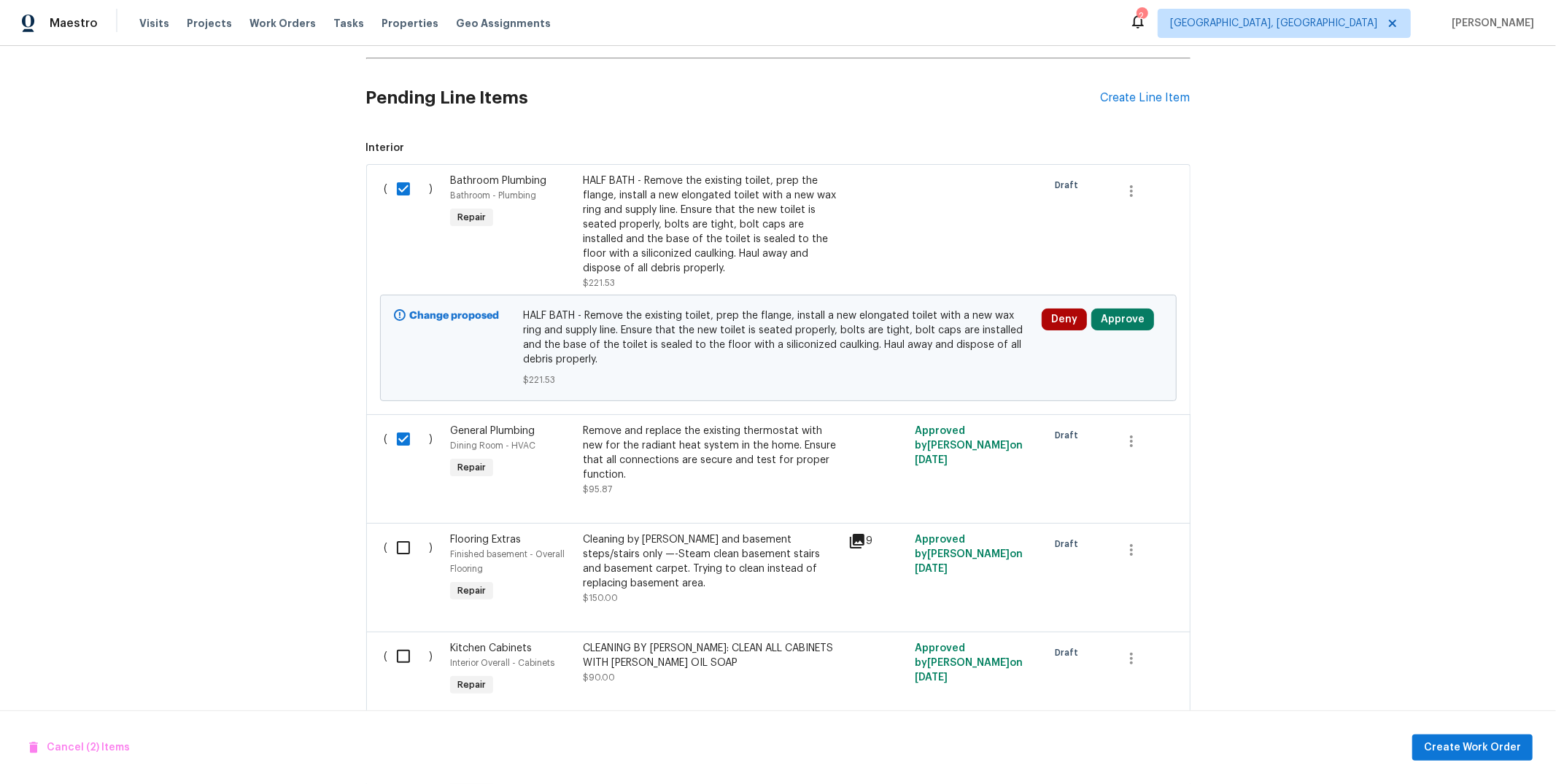
scroll to position [497, 0]
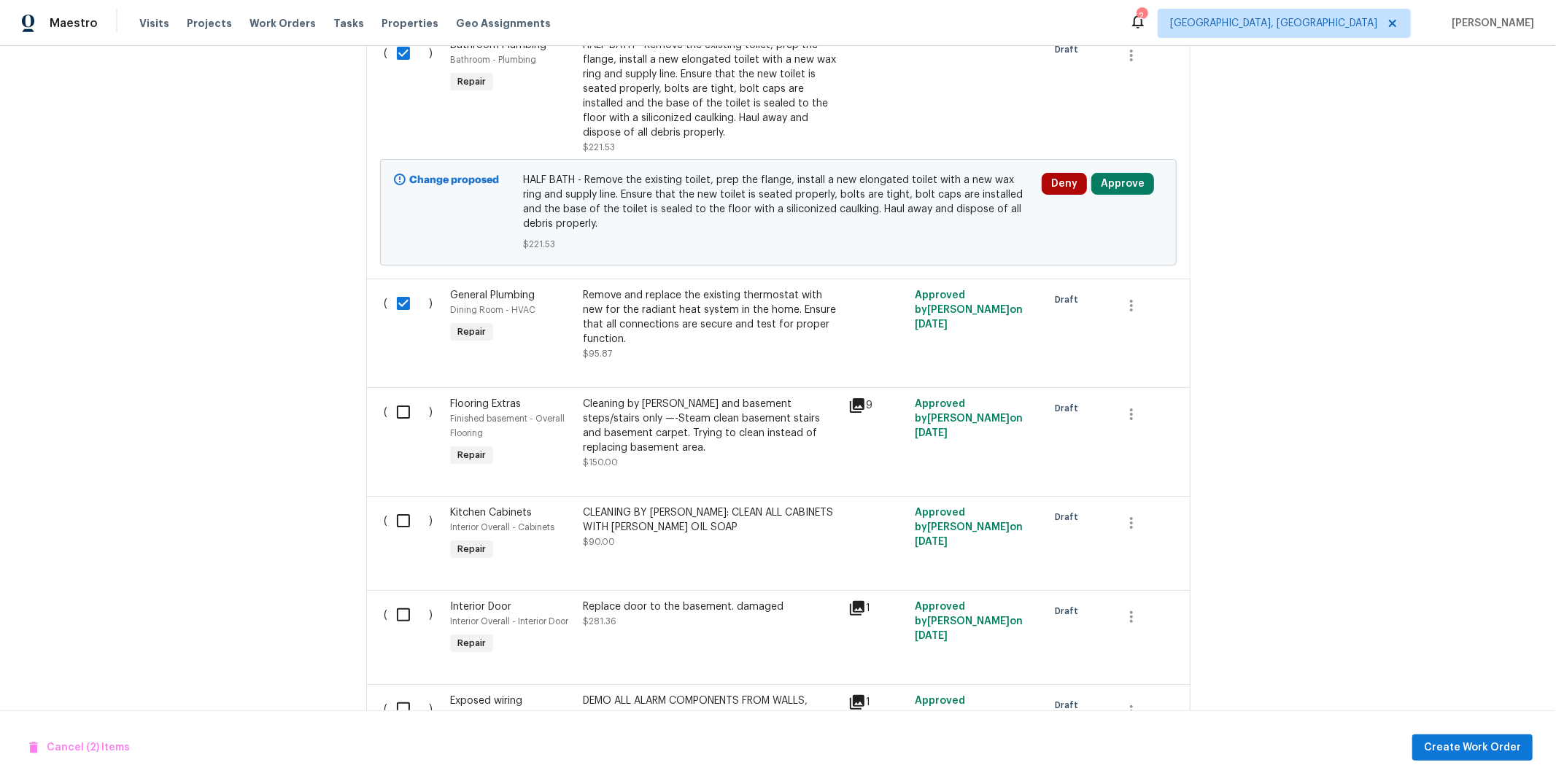
click at [402, 617] on input "checkbox" at bounding box center [409, 615] width 42 height 30
checkbox input "true"
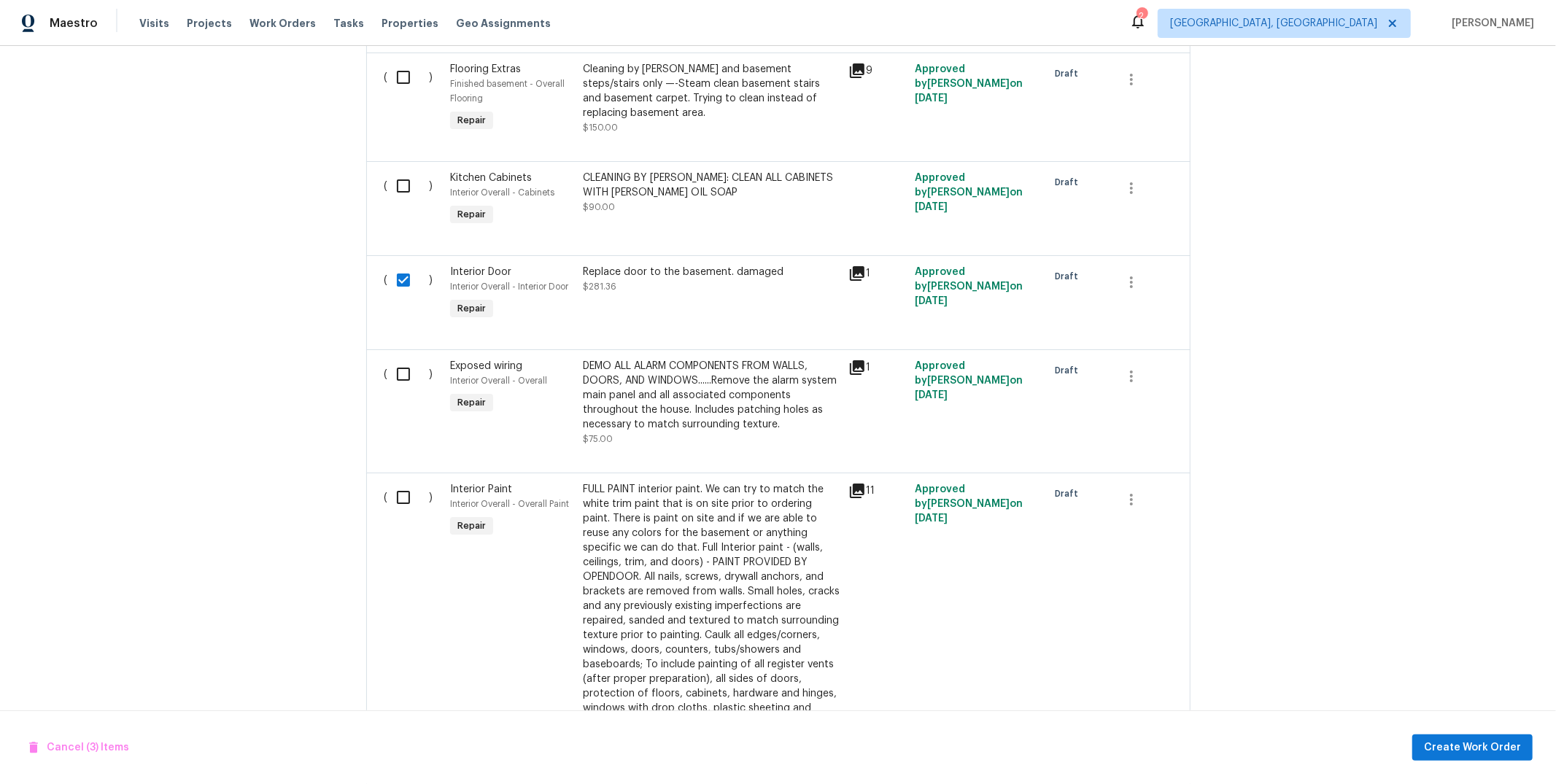
scroll to position [836, 0]
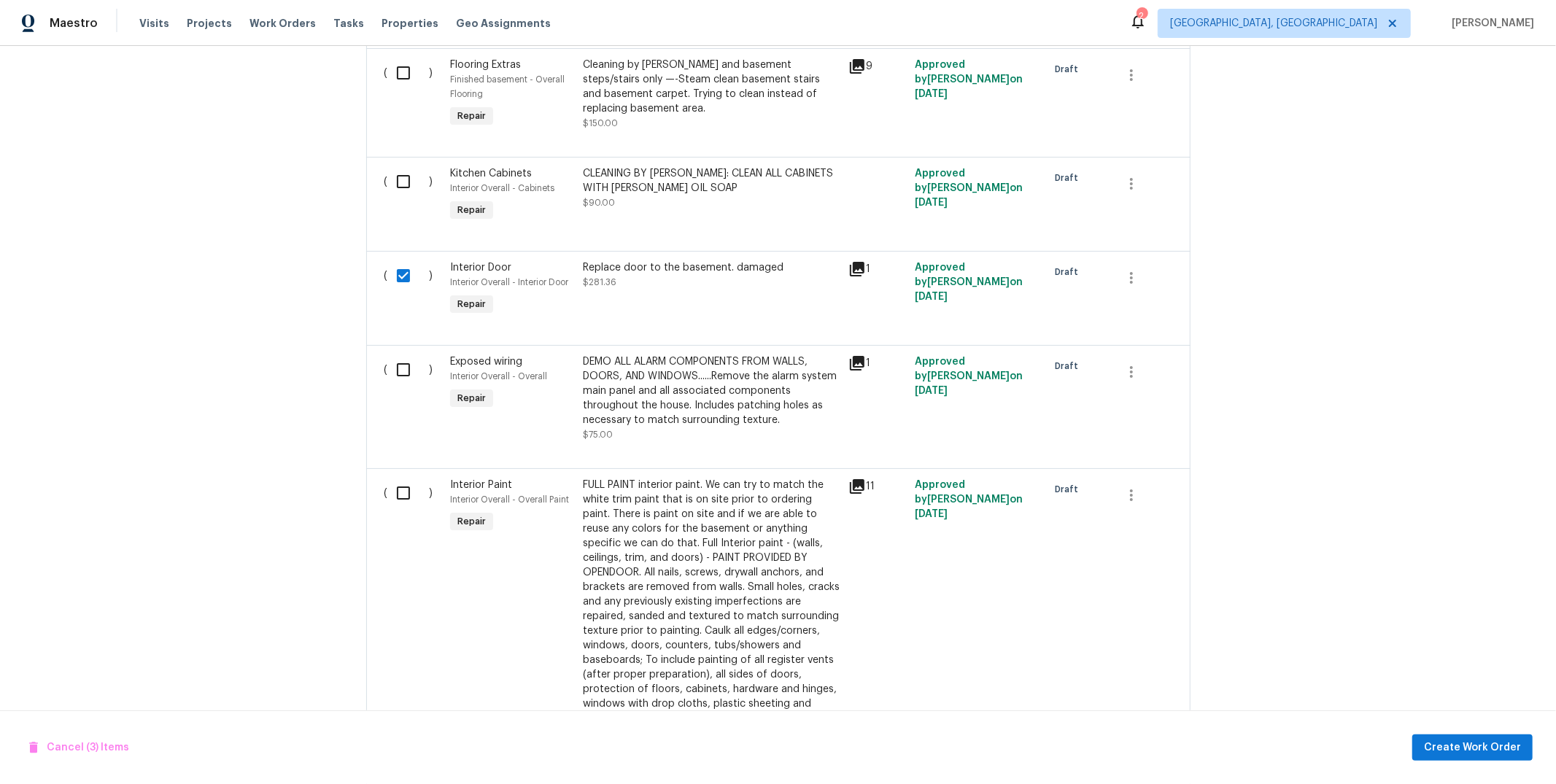
click at [408, 378] on input "checkbox" at bounding box center [409, 369] width 42 height 30
checkbox input "true"
click at [402, 501] on input "checkbox" at bounding box center [409, 493] width 42 height 30
checkbox input "true"
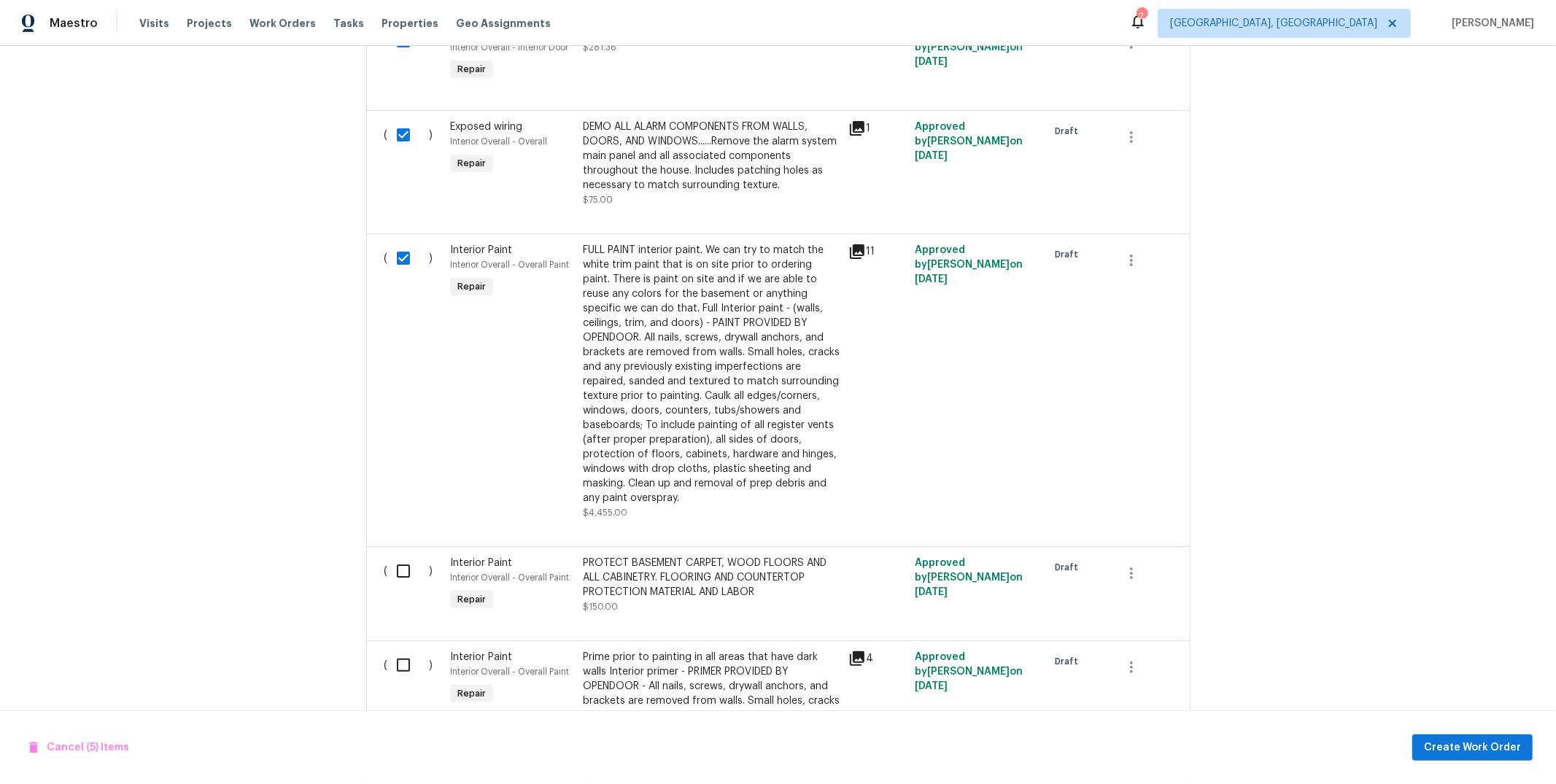
scroll to position [1167, 0]
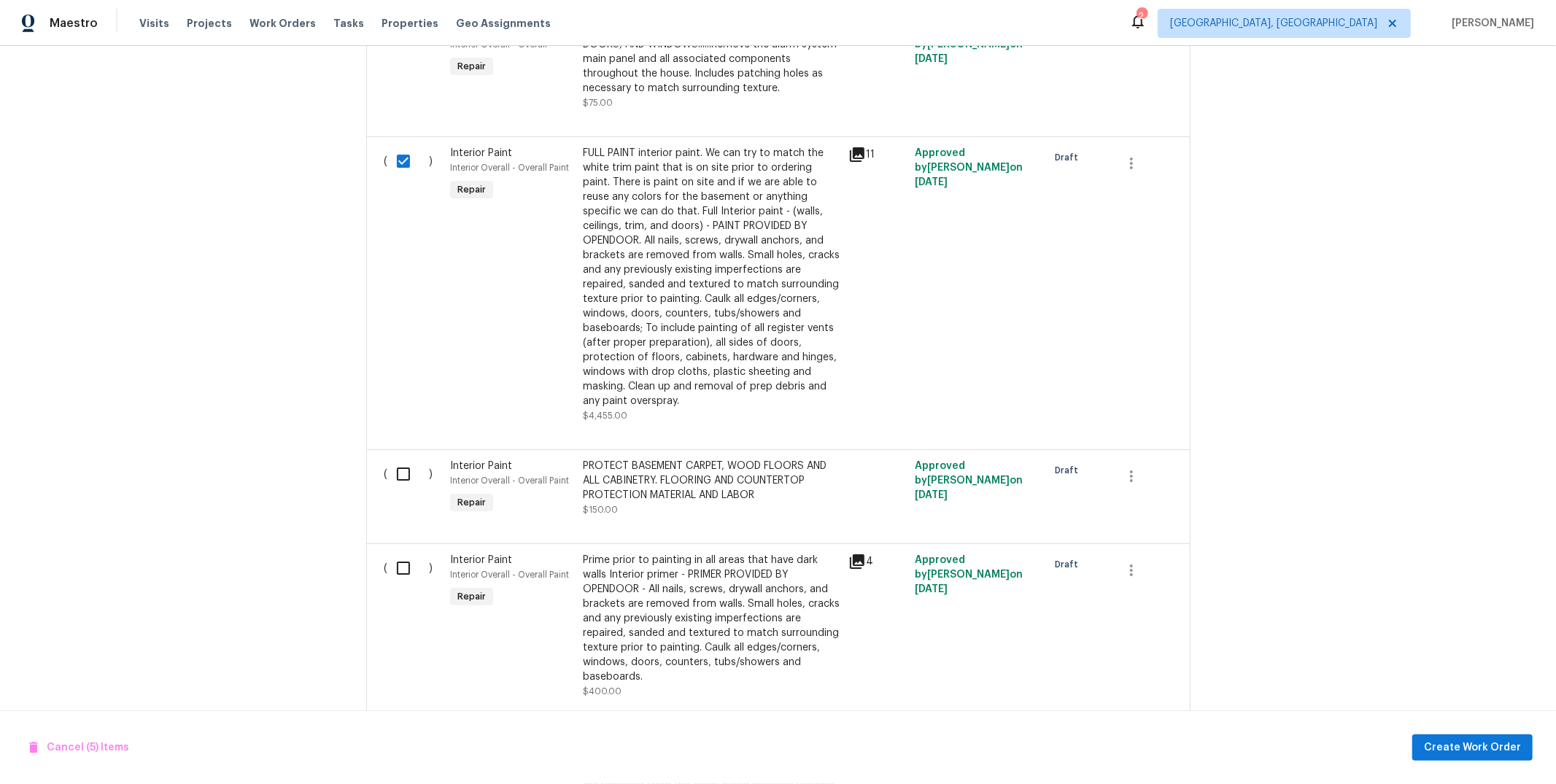
click at [421, 470] on input "checkbox" at bounding box center [409, 474] width 42 height 30
checkbox input "true"
click at [411, 569] on input "checkbox" at bounding box center [409, 568] width 42 height 30
checkbox input "true"
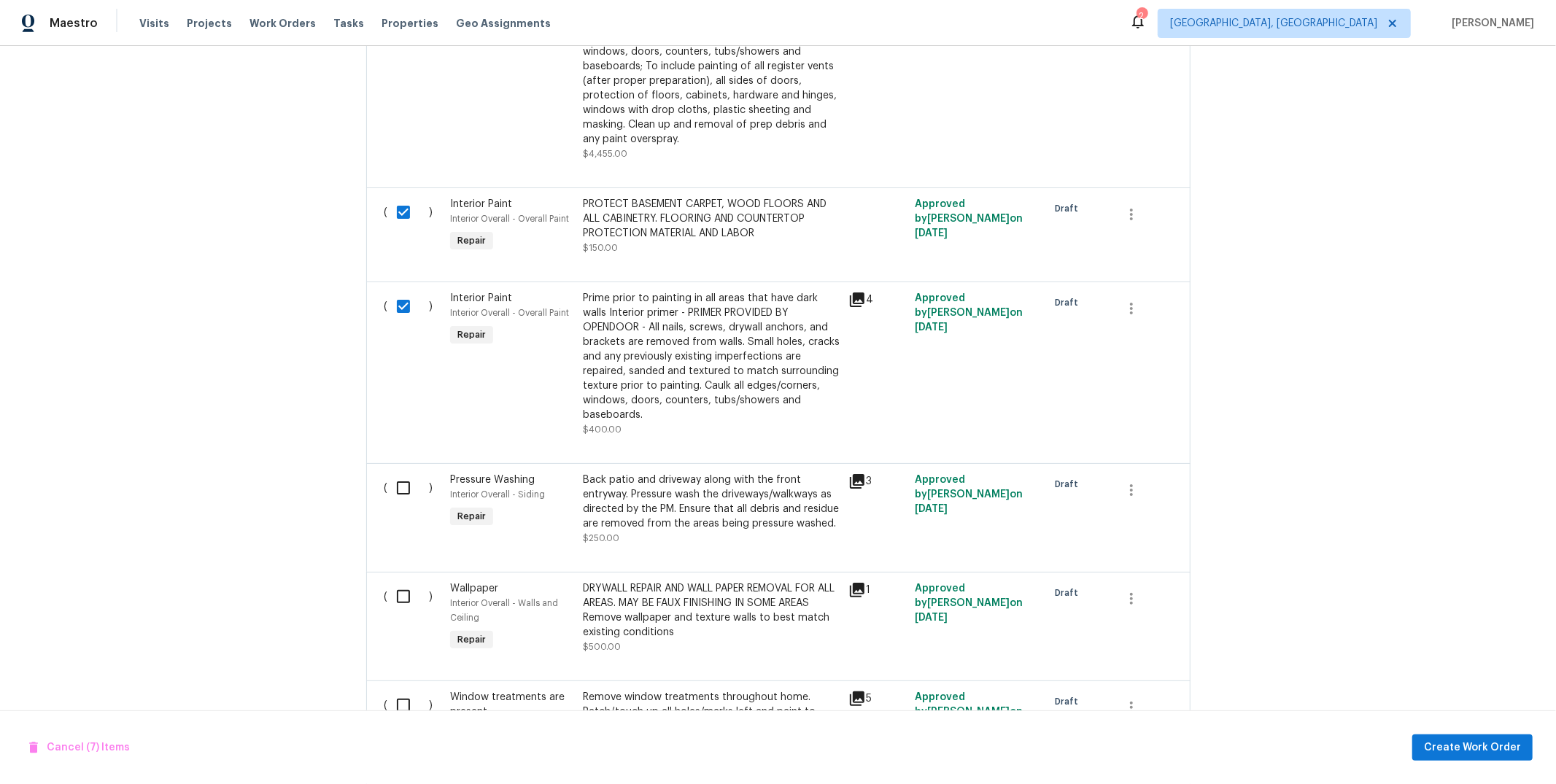
scroll to position [1583, 0]
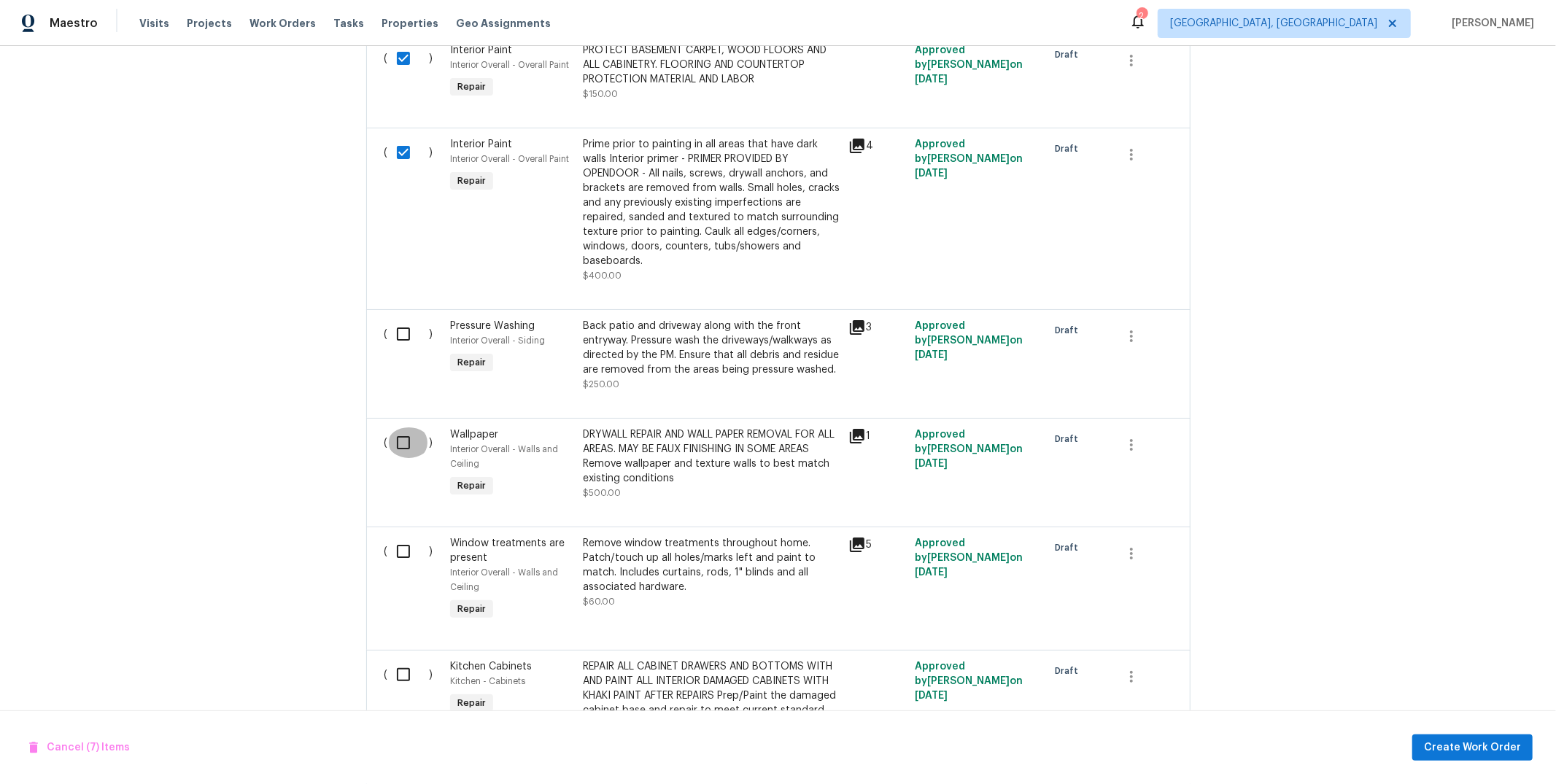
click at [415, 445] on input "checkbox" at bounding box center [409, 442] width 42 height 30
checkbox input "true"
click at [411, 552] on input "checkbox" at bounding box center [409, 552] width 42 height 30
checkbox input "true"
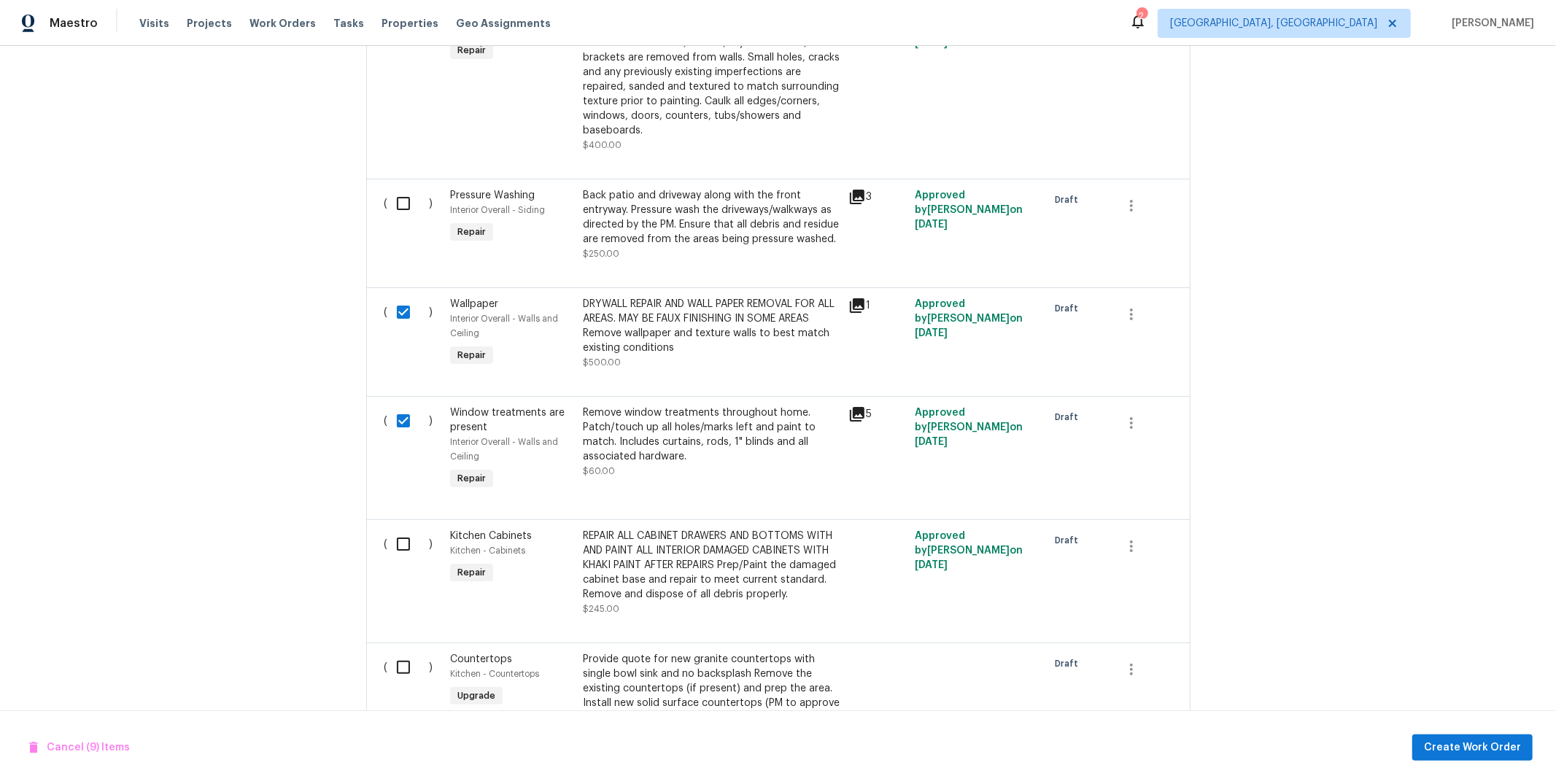
scroll to position [1747, 0]
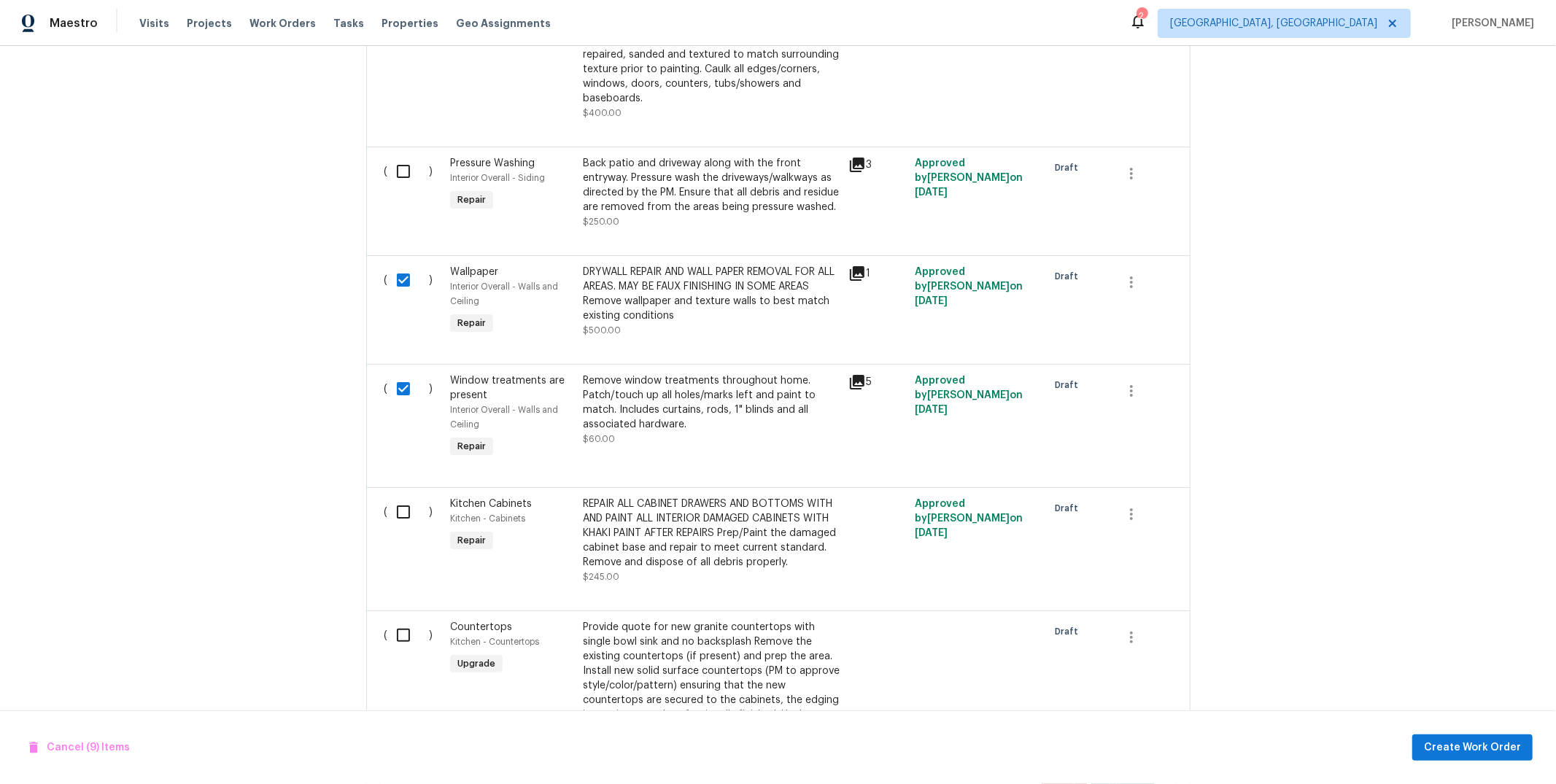
click at [409, 512] on input "checkbox" at bounding box center [409, 512] width 42 height 30
checkbox input "true"
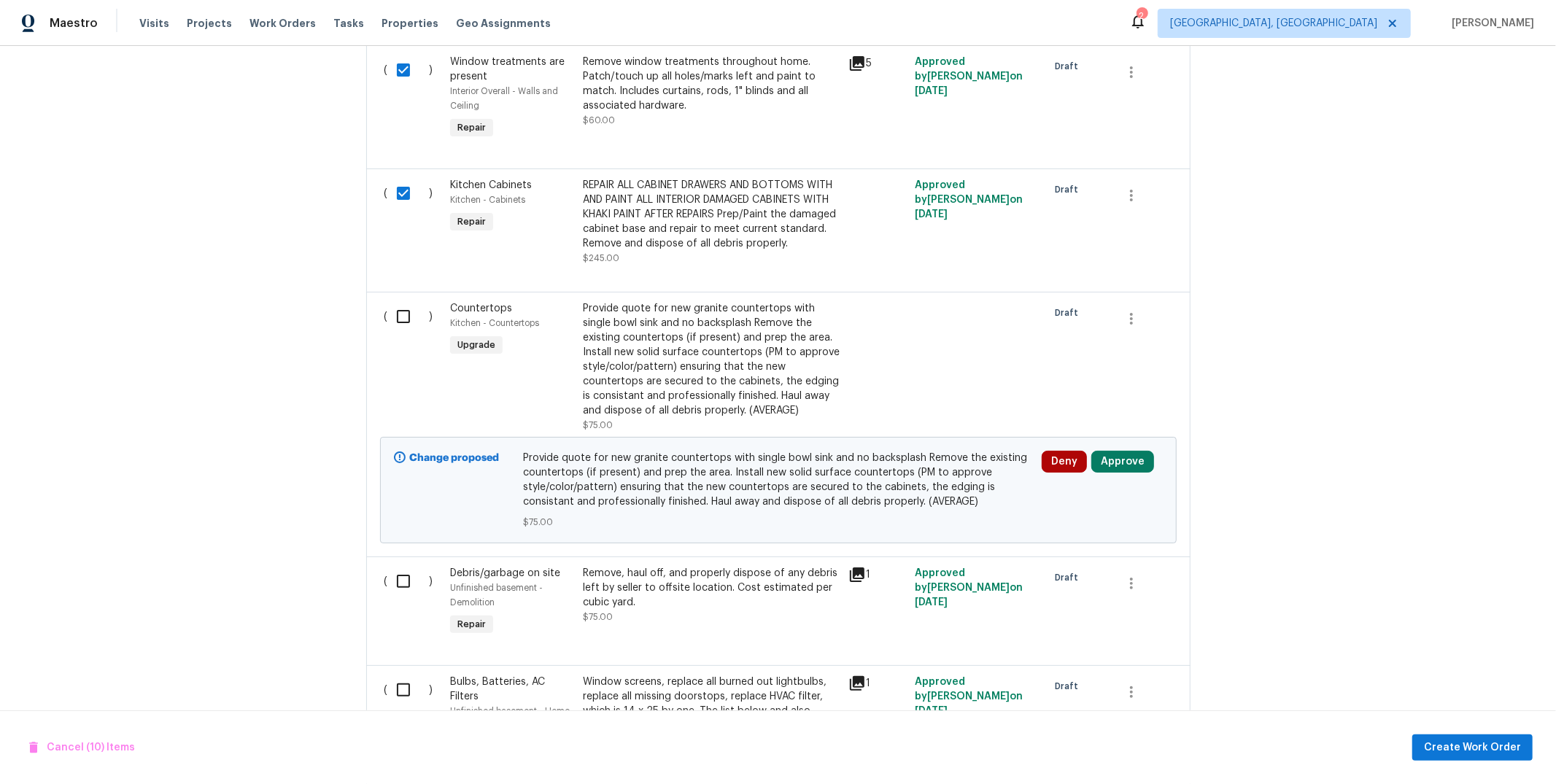
scroll to position [2147, 0]
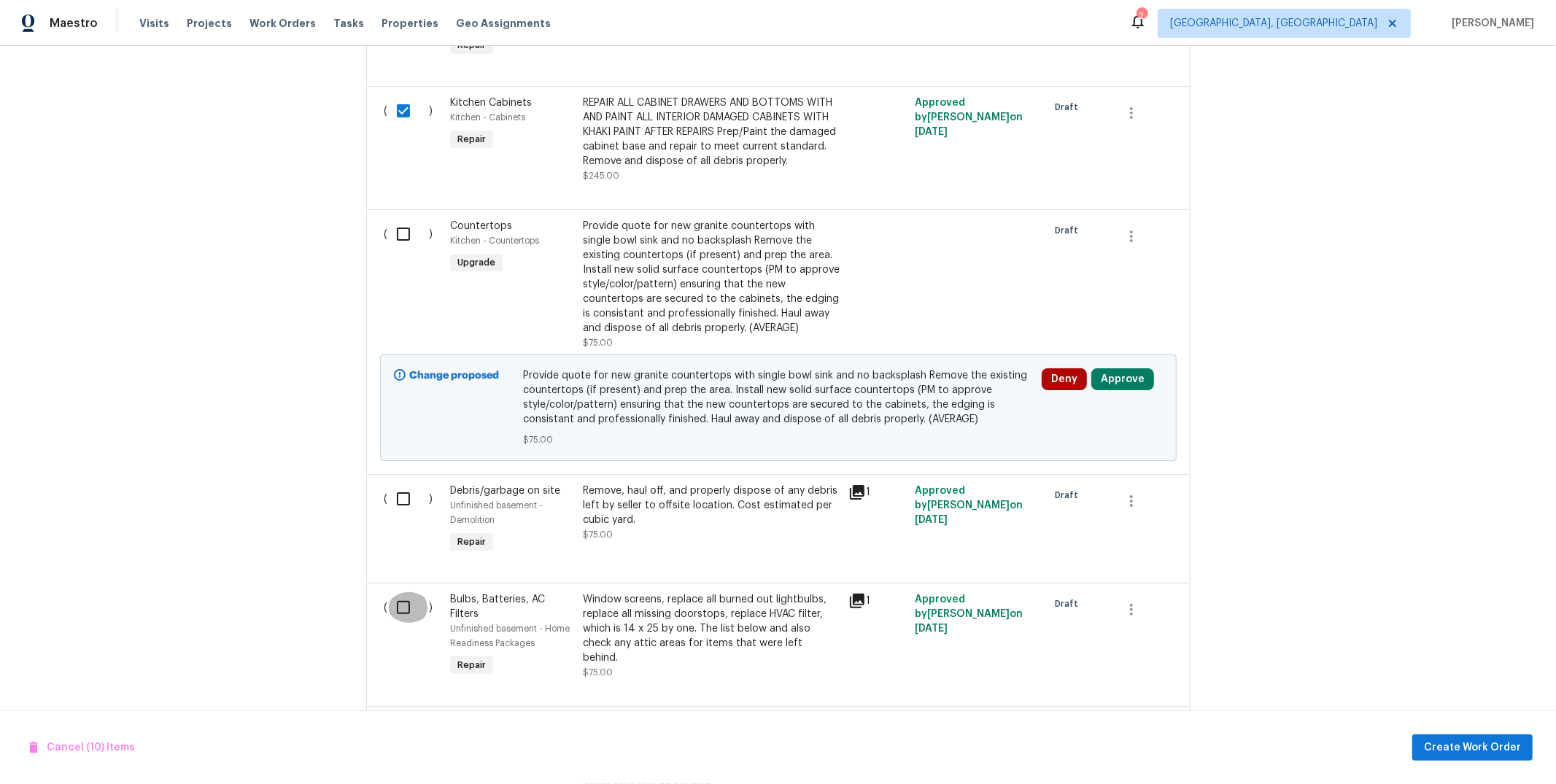
click at [414, 609] on input "checkbox" at bounding box center [409, 607] width 42 height 30
checkbox input "true"
click at [1482, 741] on span "Create Work Order" at bounding box center [1472, 747] width 97 height 18
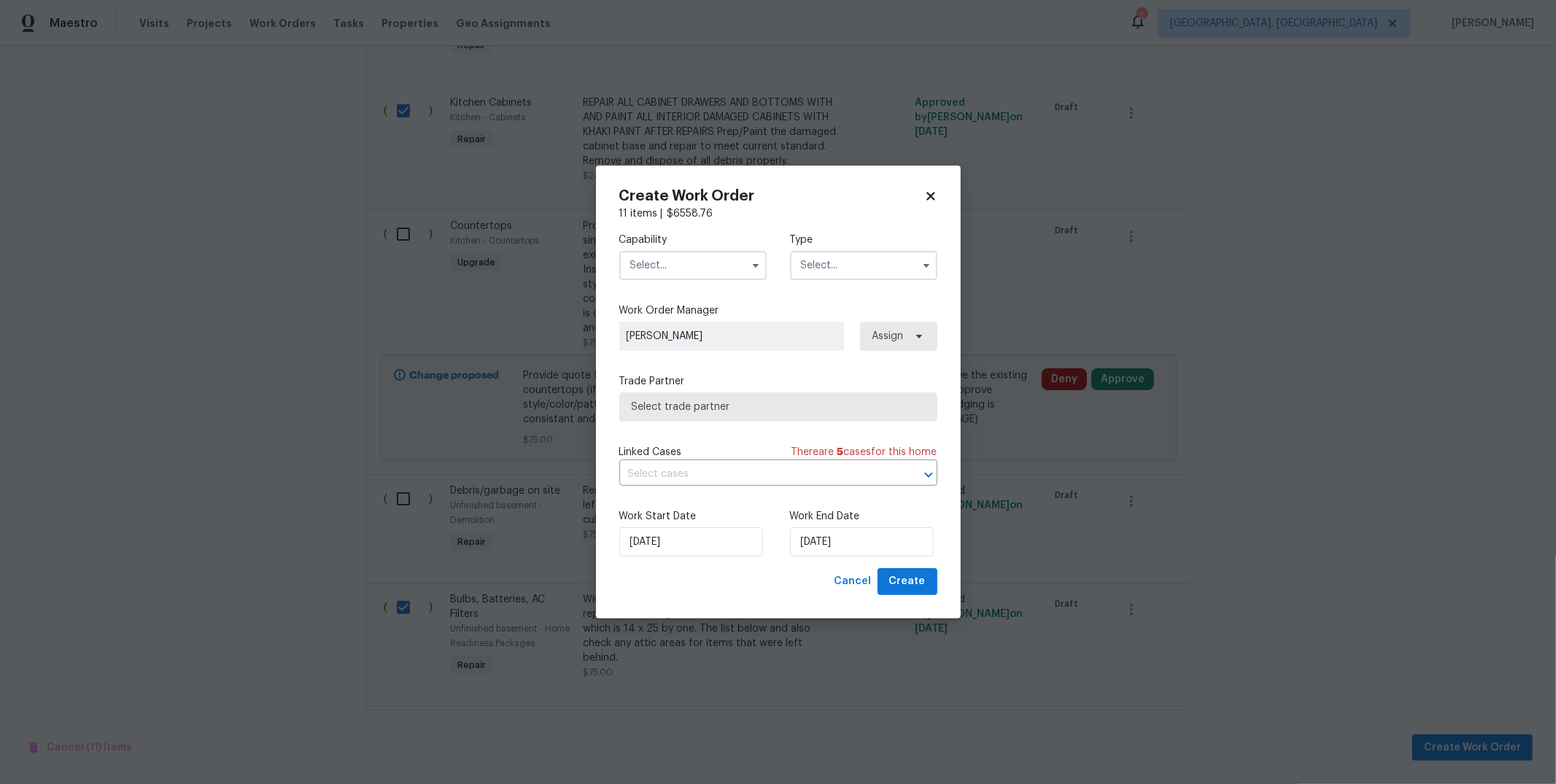
click at [710, 264] on input "text" at bounding box center [693, 265] width 147 height 29
click at [713, 339] on span "General Contractor" at bounding box center [682, 333] width 94 height 10
type input "General Contractor"
click at [768, 408] on span "Select trade partner" at bounding box center [778, 406] width 293 height 14
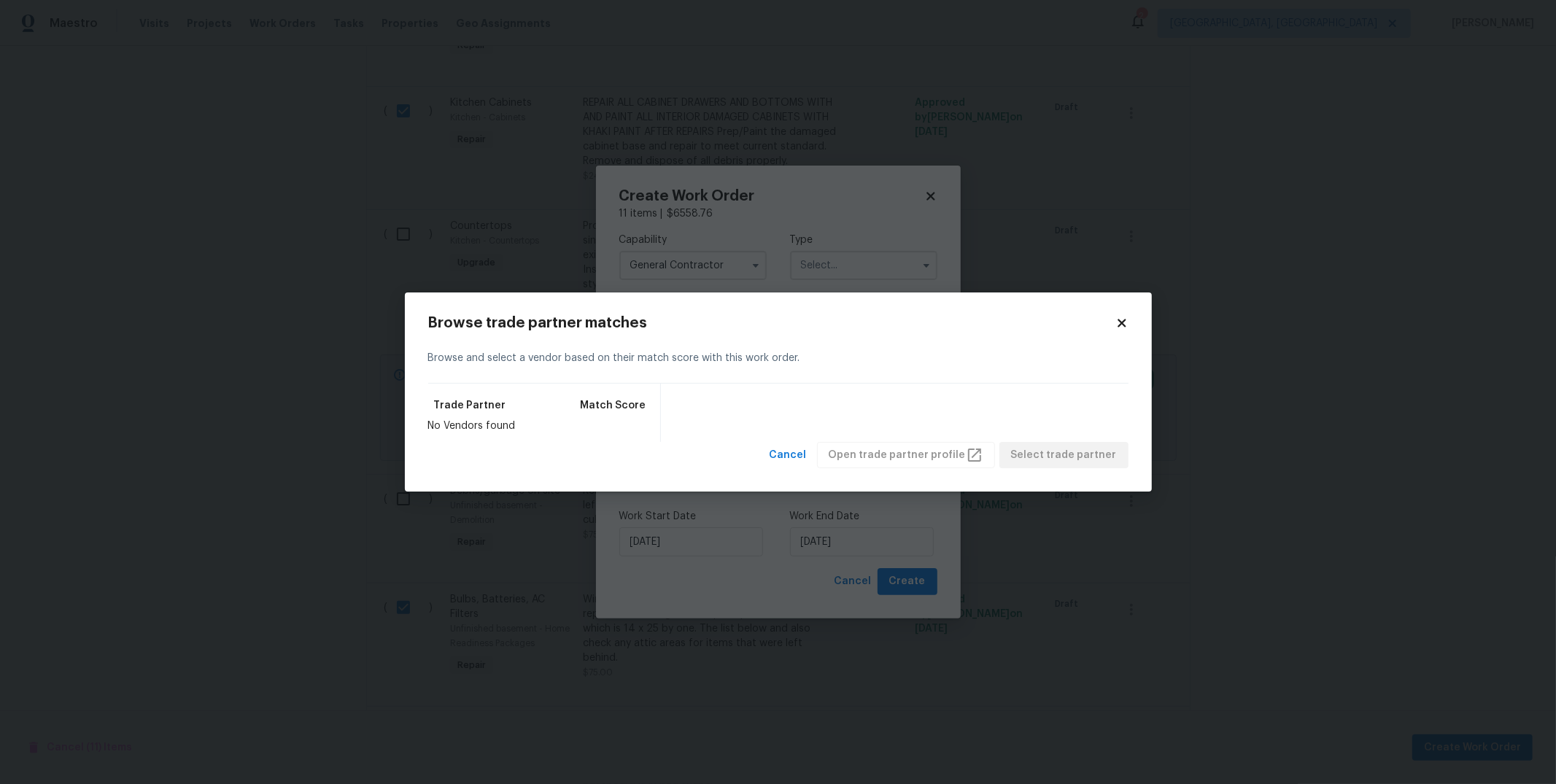
click at [1123, 327] on icon at bounding box center [1122, 323] width 13 height 13
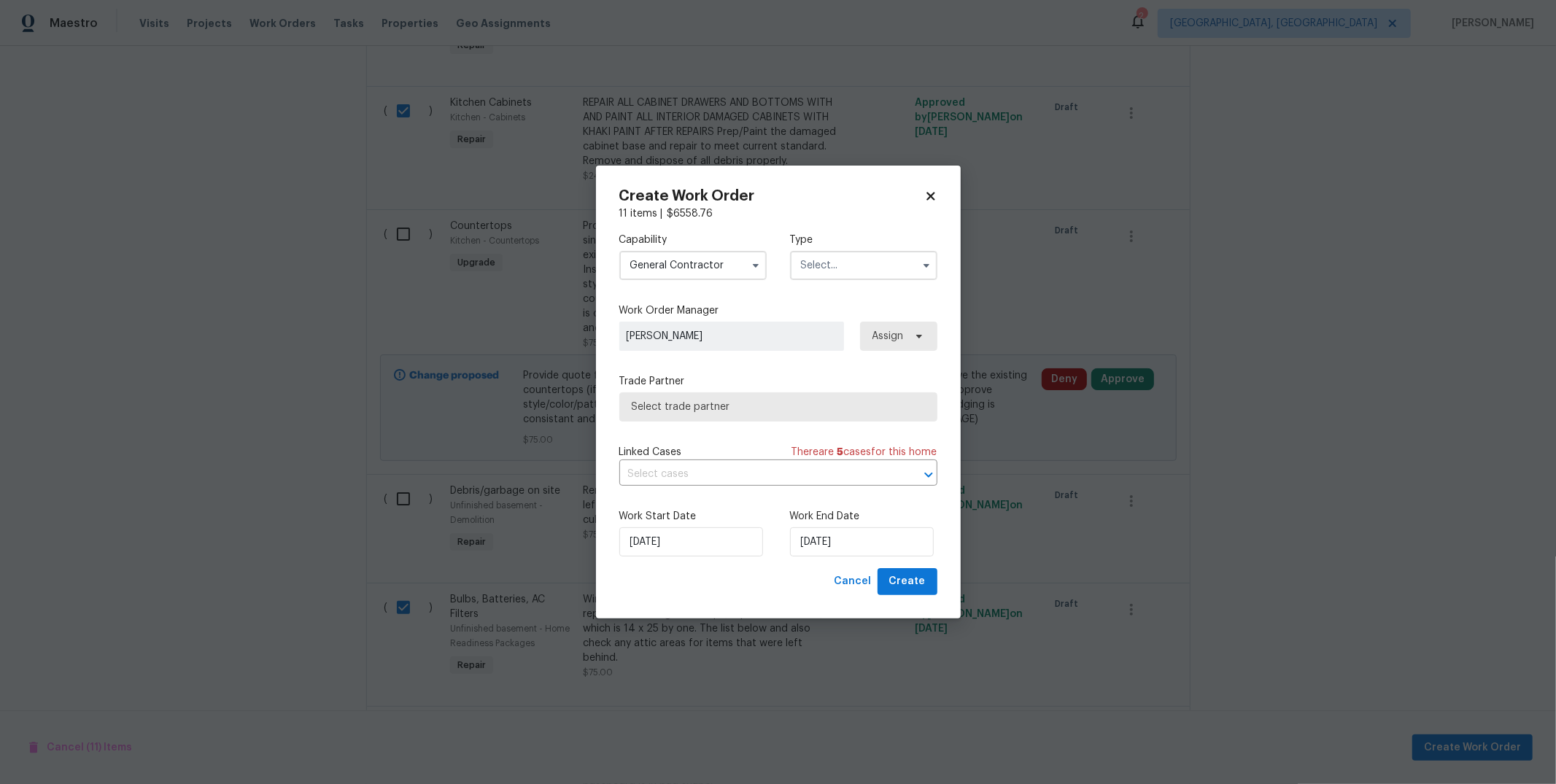
click at [874, 279] on input "text" at bounding box center [863, 265] width 147 height 29
click at [839, 338] on span "Renovation" at bounding box center [831, 334] width 54 height 10
type input "Renovation"
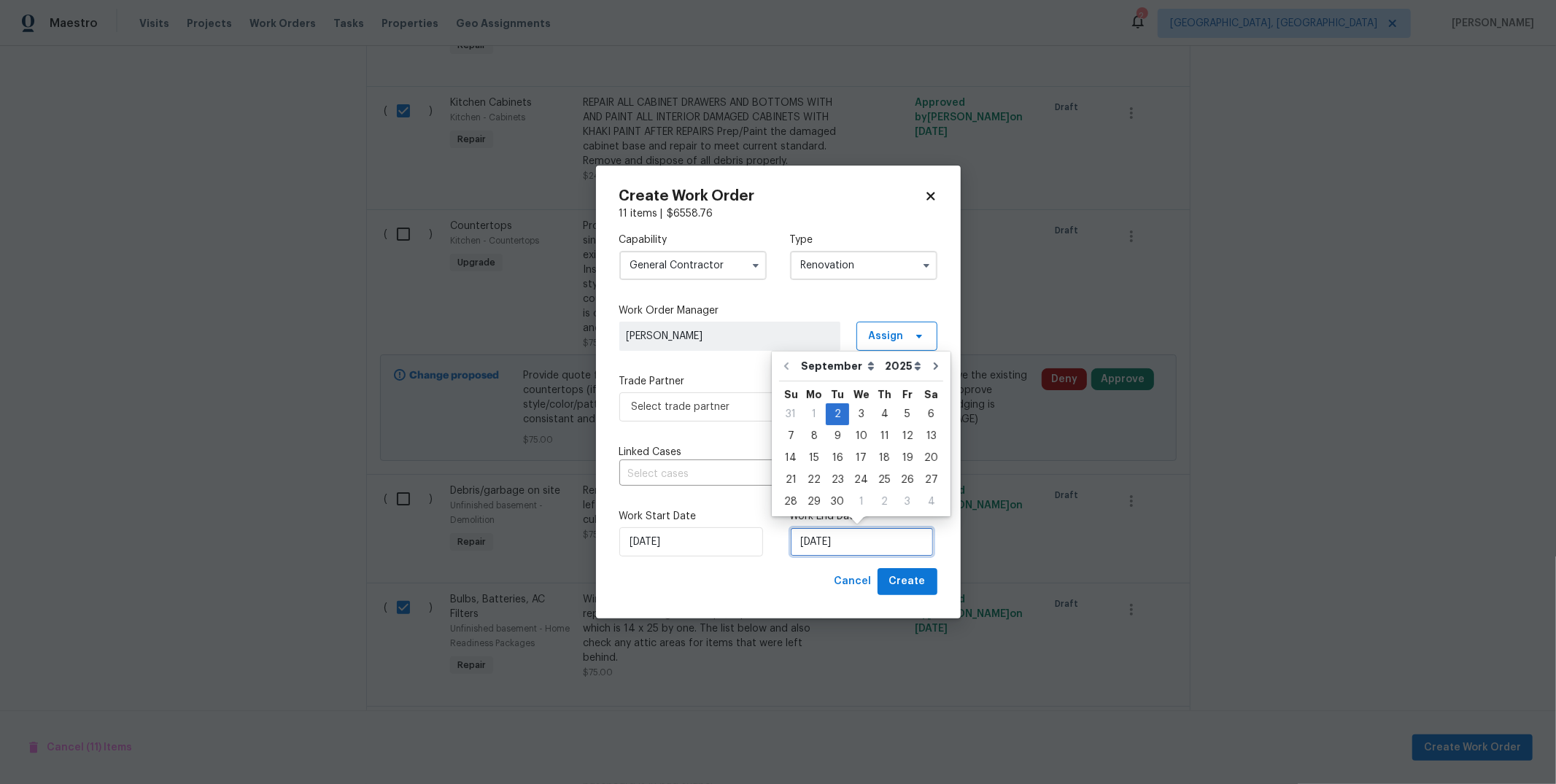
click at [837, 540] on input "[DATE]" at bounding box center [862, 541] width 144 height 29
click at [817, 431] on div "8" at bounding box center [813, 436] width 24 height 21
type input "[DATE]"
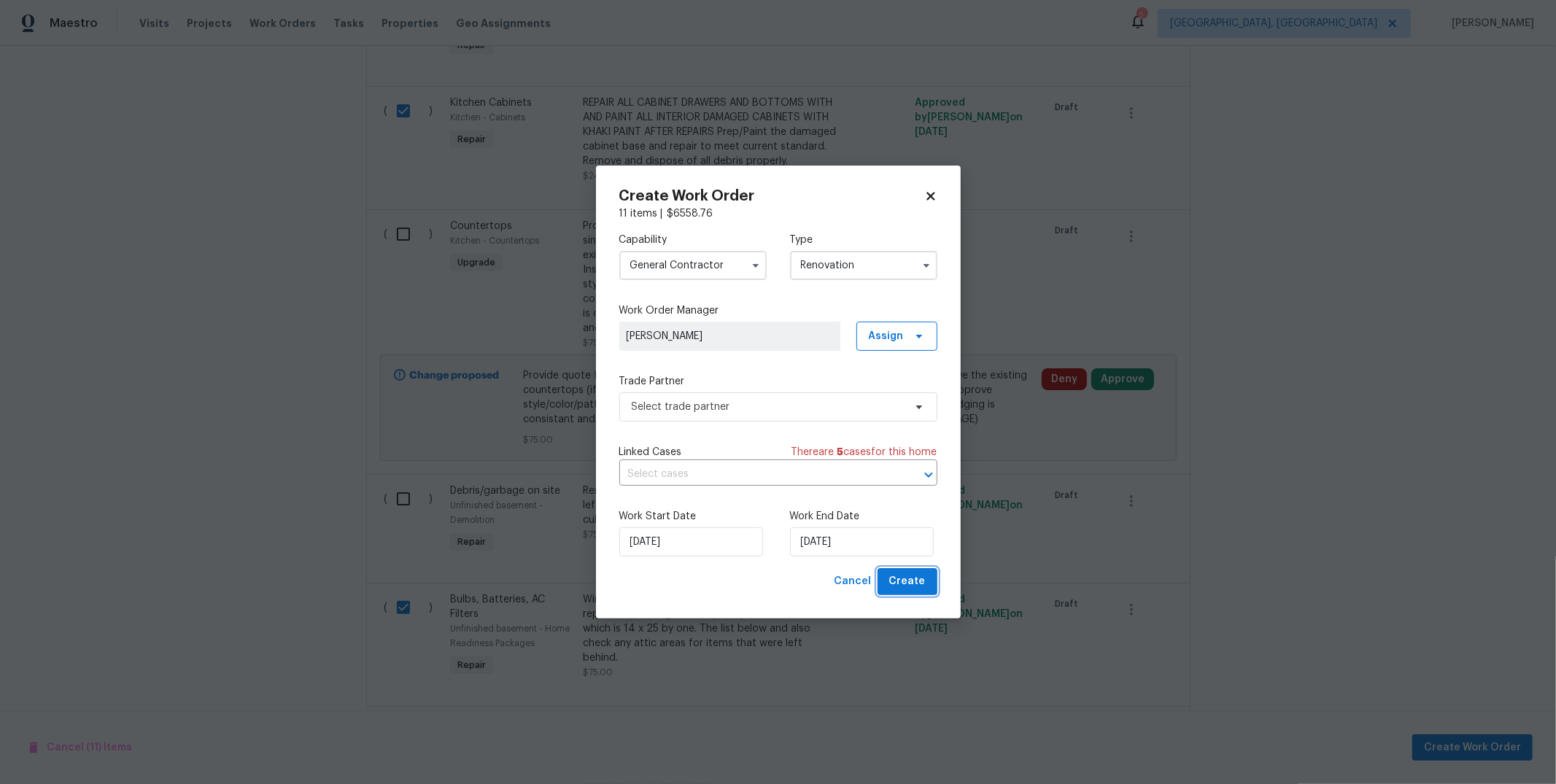
click at [904, 574] on span "Create" at bounding box center [907, 581] width 37 height 18
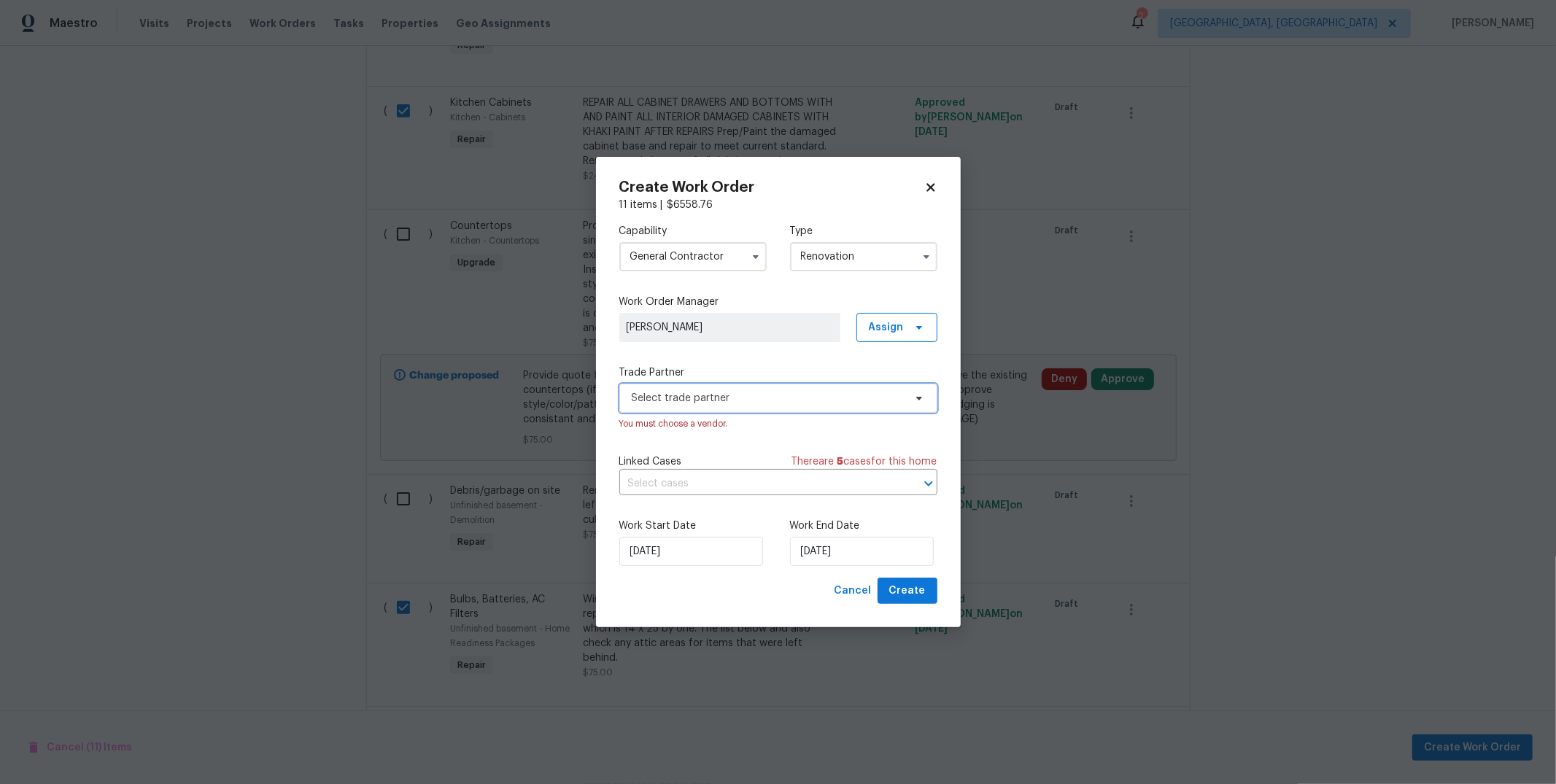
click at [809, 396] on span "Select trade partner" at bounding box center [768, 398] width 272 height 14
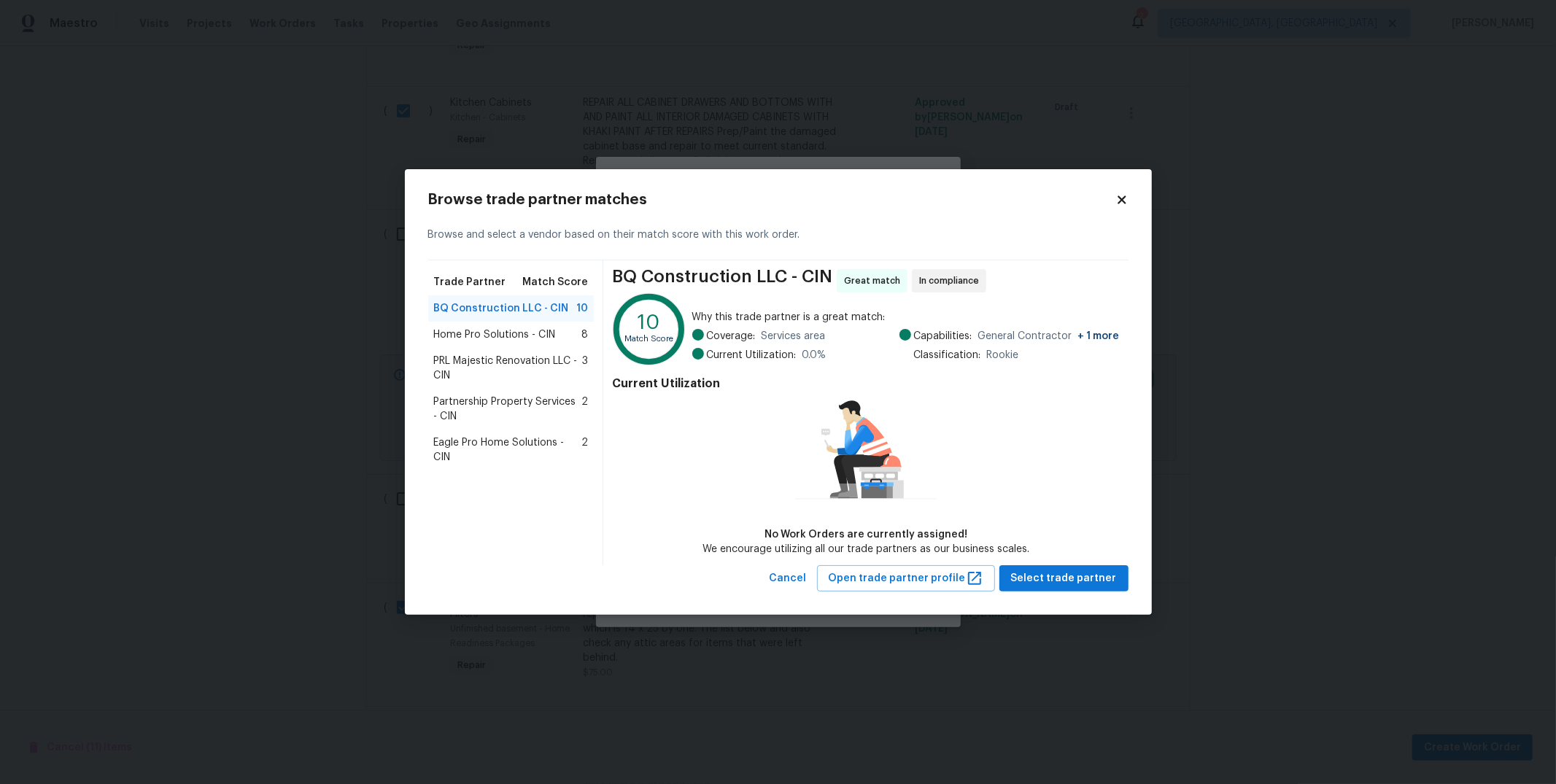
click at [526, 396] on span "Partnership Property Services - CIN" at bounding box center [507, 409] width 148 height 29
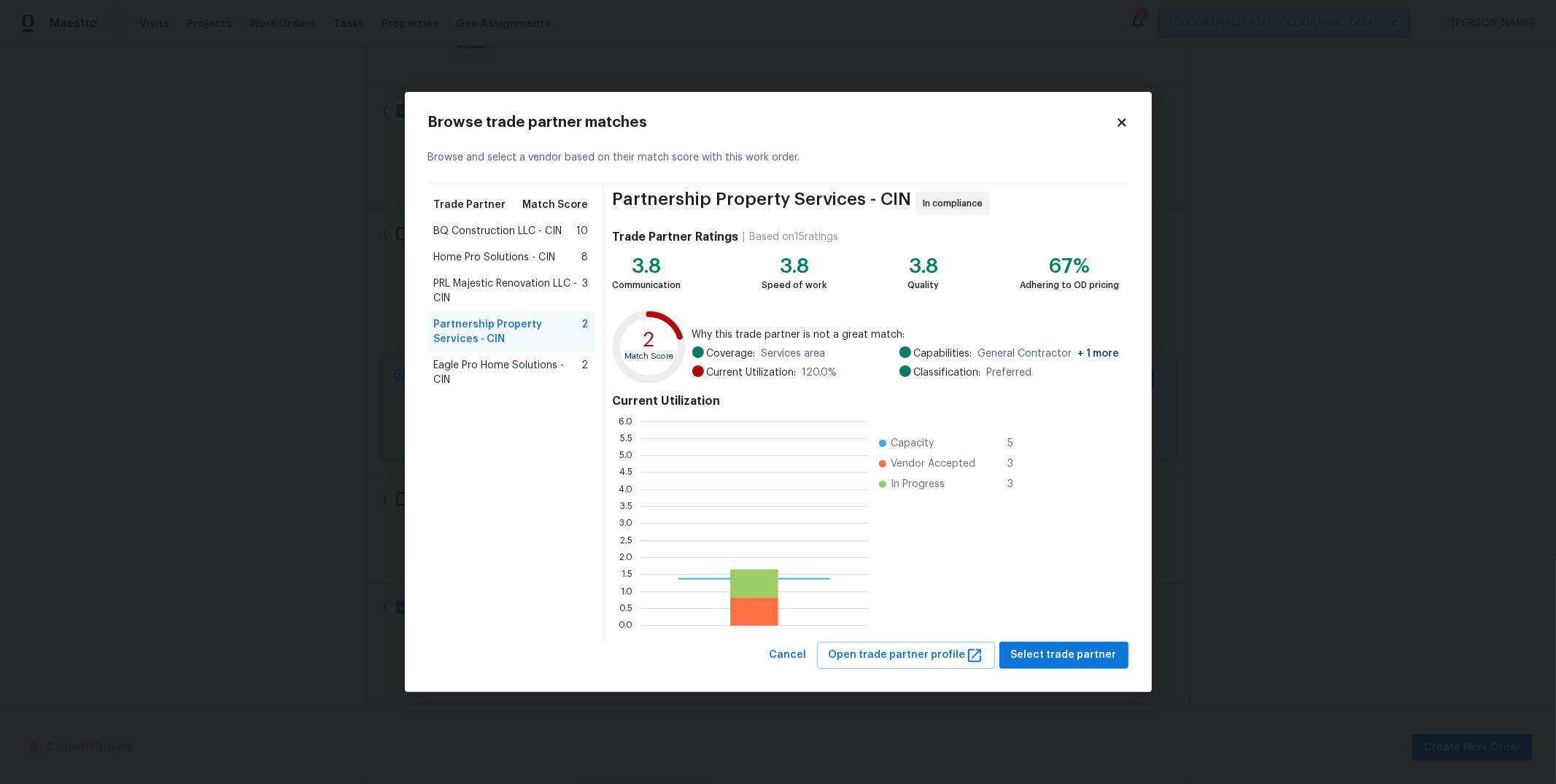
scroll to position [192, 215]
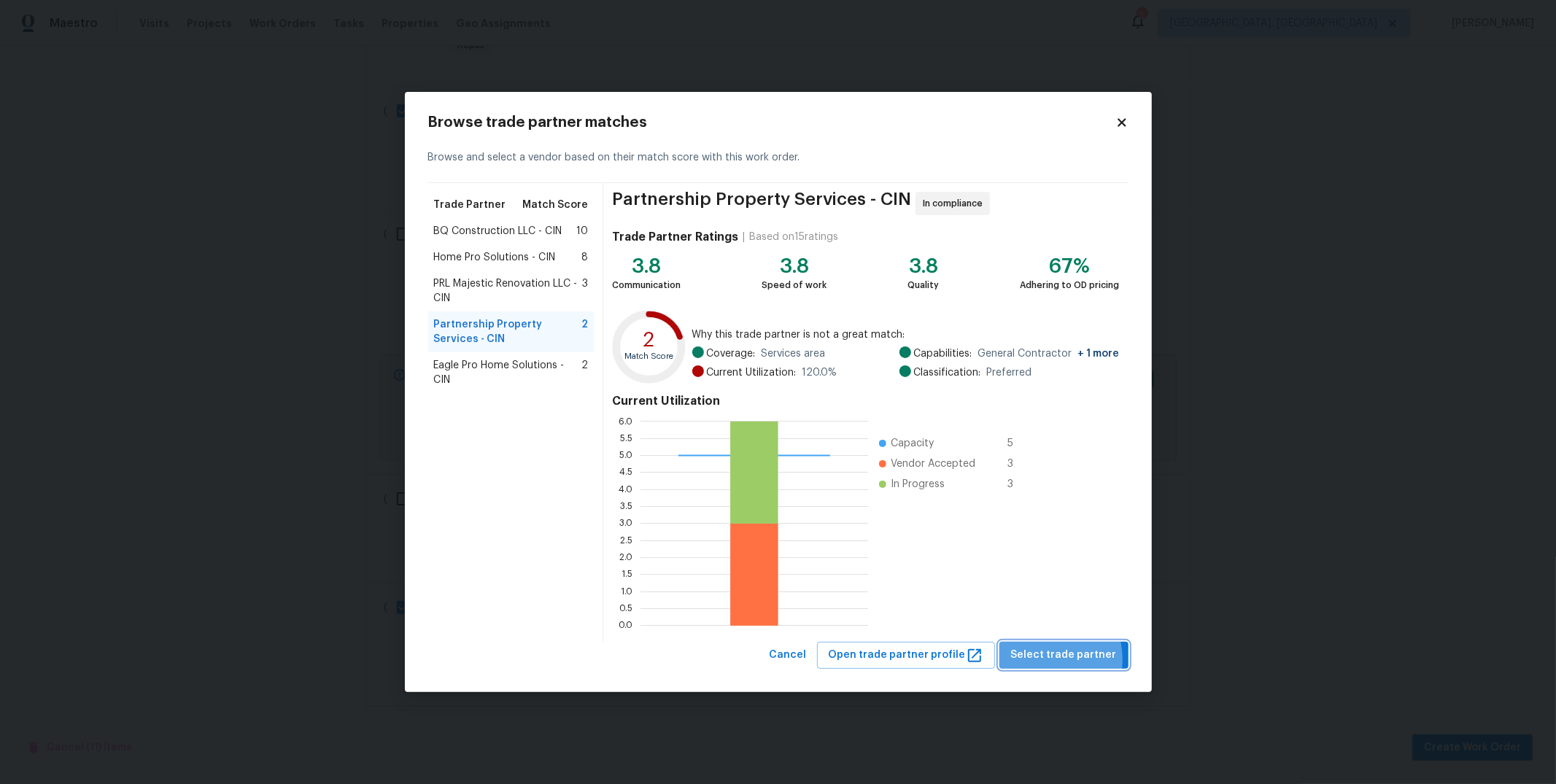
click at [1051, 659] on span "Select trade partner" at bounding box center [1064, 655] width 106 height 18
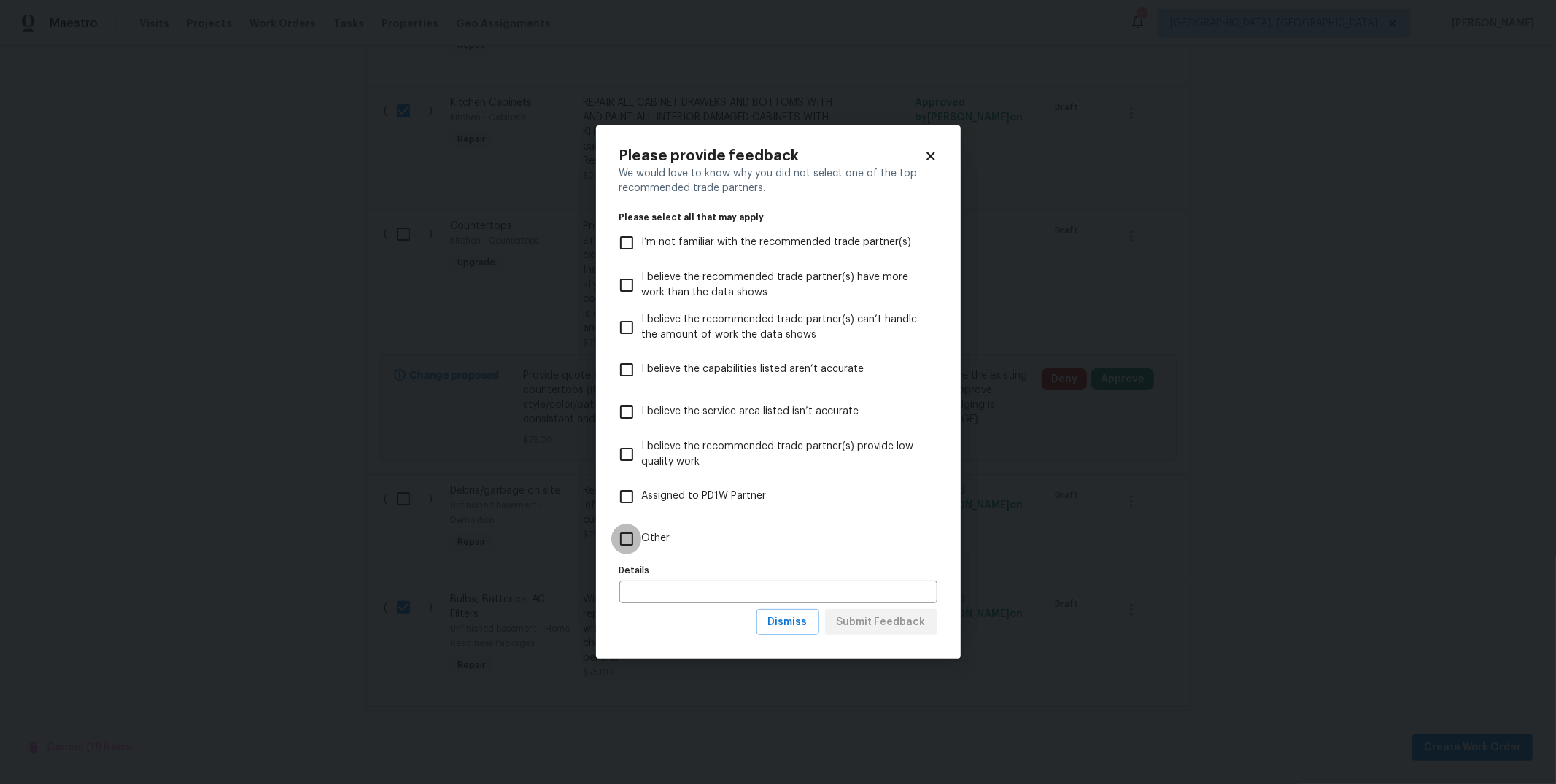
click at [636, 530] on input "Other" at bounding box center [626, 538] width 30 height 30
checkbox input "true"
click at [876, 619] on span "Submit Feedback" at bounding box center [881, 622] width 89 height 18
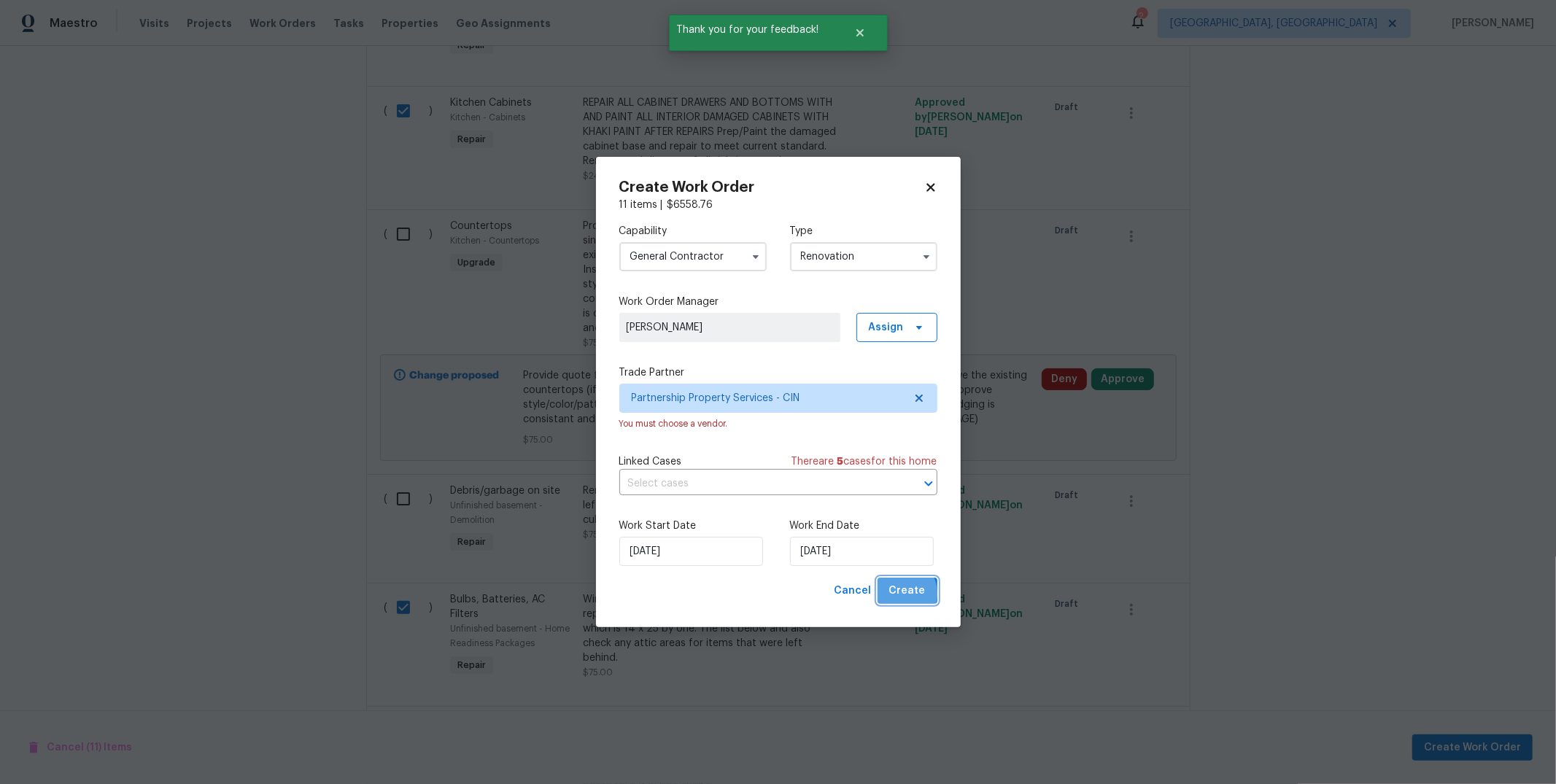
click at [899, 594] on span "Create" at bounding box center [907, 590] width 37 height 18
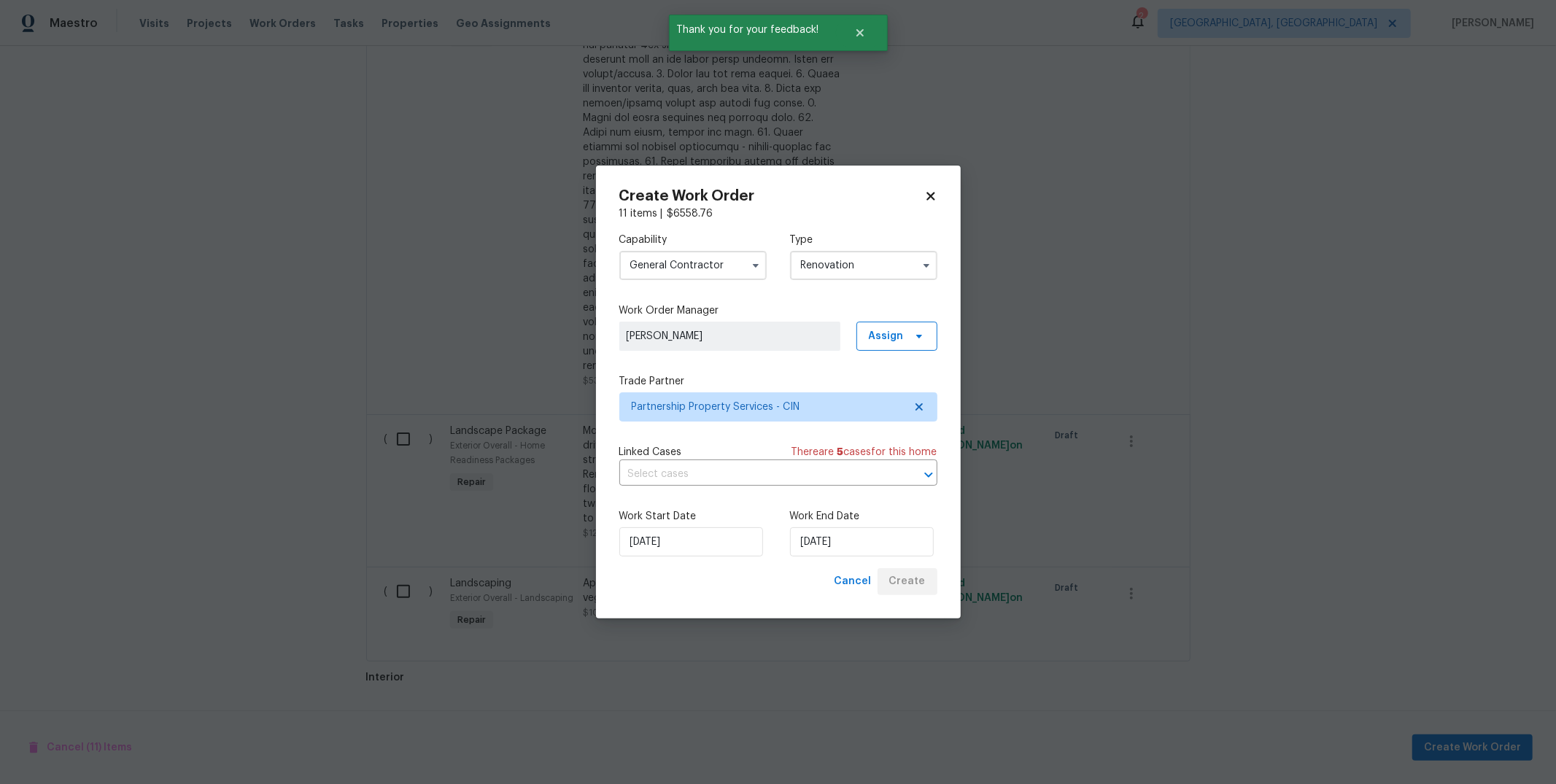
scroll to position [1433, 0]
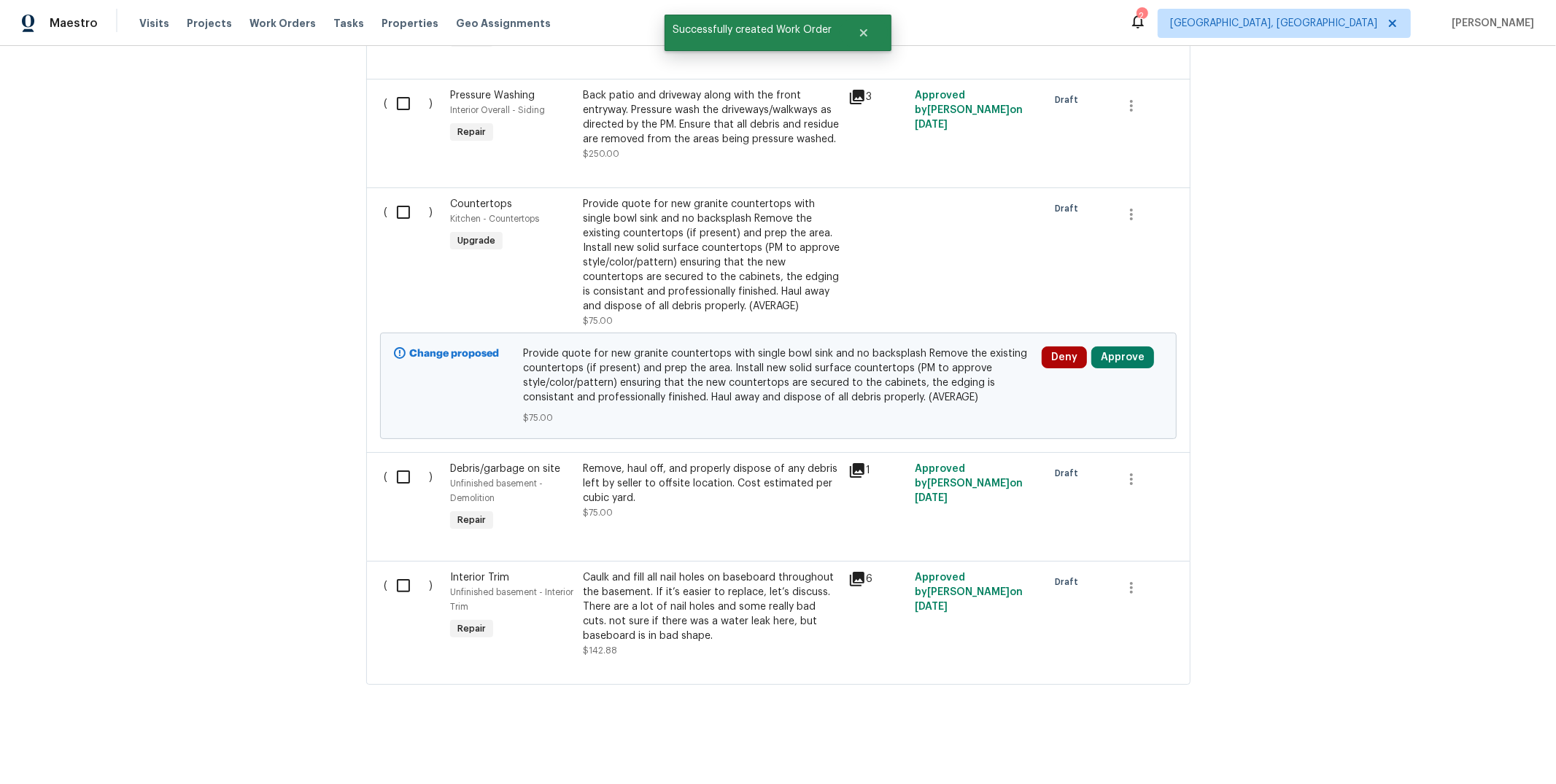
click at [402, 199] on input "checkbox" at bounding box center [409, 212] width 42 height 30
checkbox input "true"
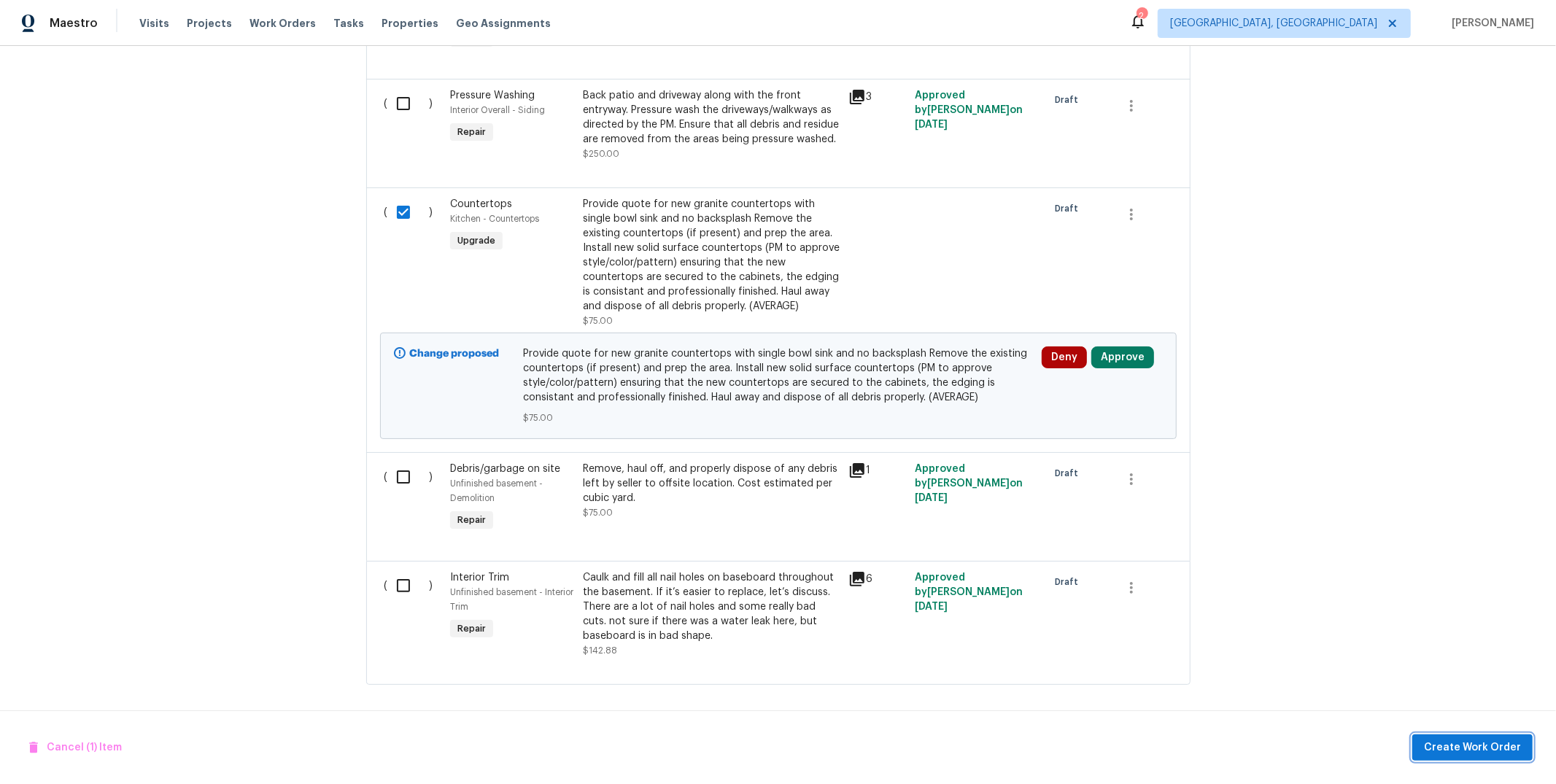
click at [1480, 741] on span "Create Work Order" at bounding box center [1472, 747] width 97 height 18
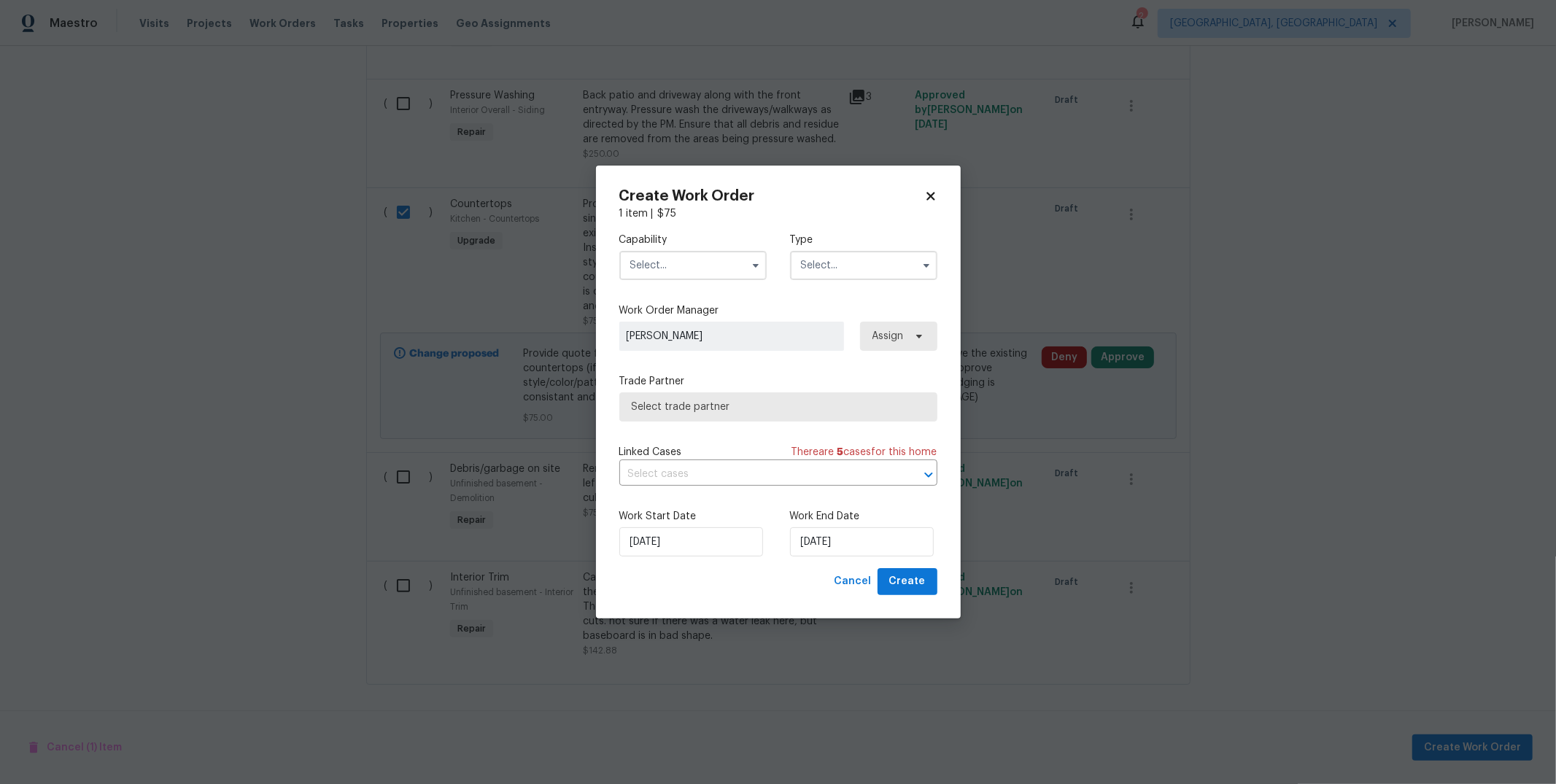
click at [719, 271] on input "text" at bounding box center [693, 265] width 147 height 29
click at [719, 408] on span "General Contractor" at bounding box center [682, 402] width 94 height 10
type input "General Contractor"
click at [814, 271] on input "text" at bounding box center [863, 265] width 147 height 29
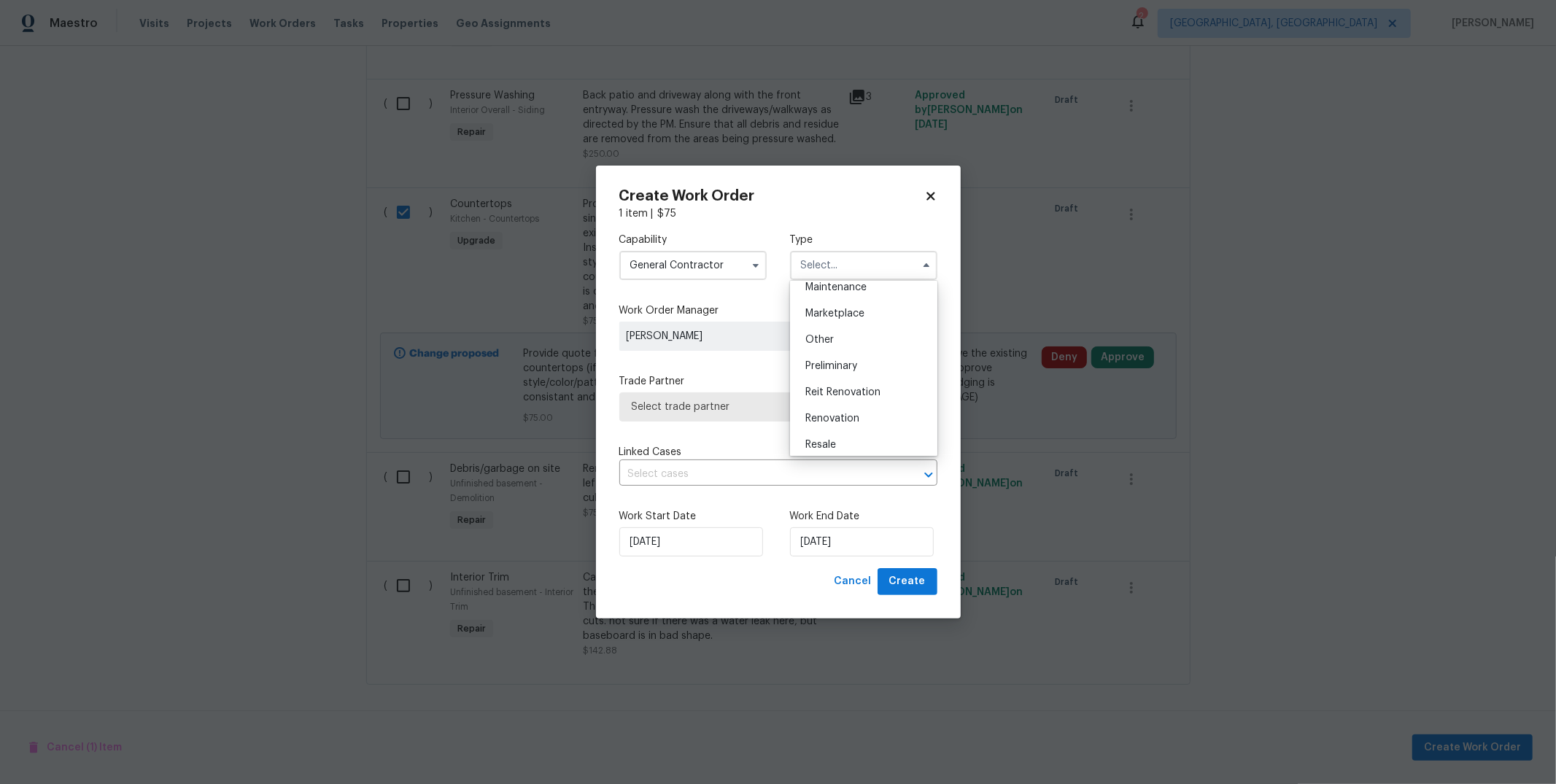
scroll to position [304, 0]
click at [841, 362] on span "Renovation" at bounding box center [831, 361] width 54 height 10
type input "Renovation"
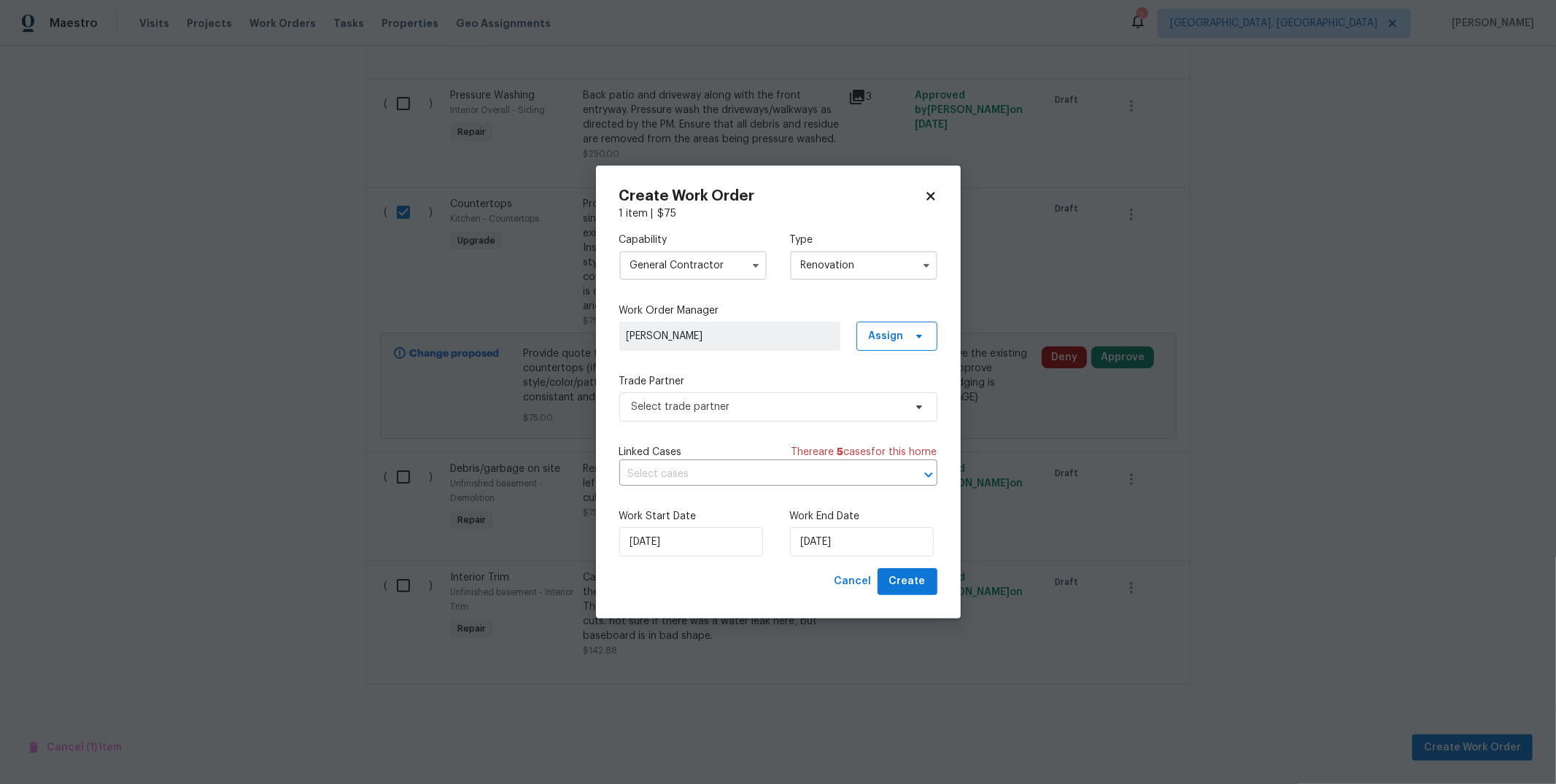
click at [826, 392] on div "Trade Partner Select trade partner" at bounding box center [778, 398] width 318 height 47
click at [825, 397] on span "Select trade partner" at bounding box center [778, 406] width 318 height 29
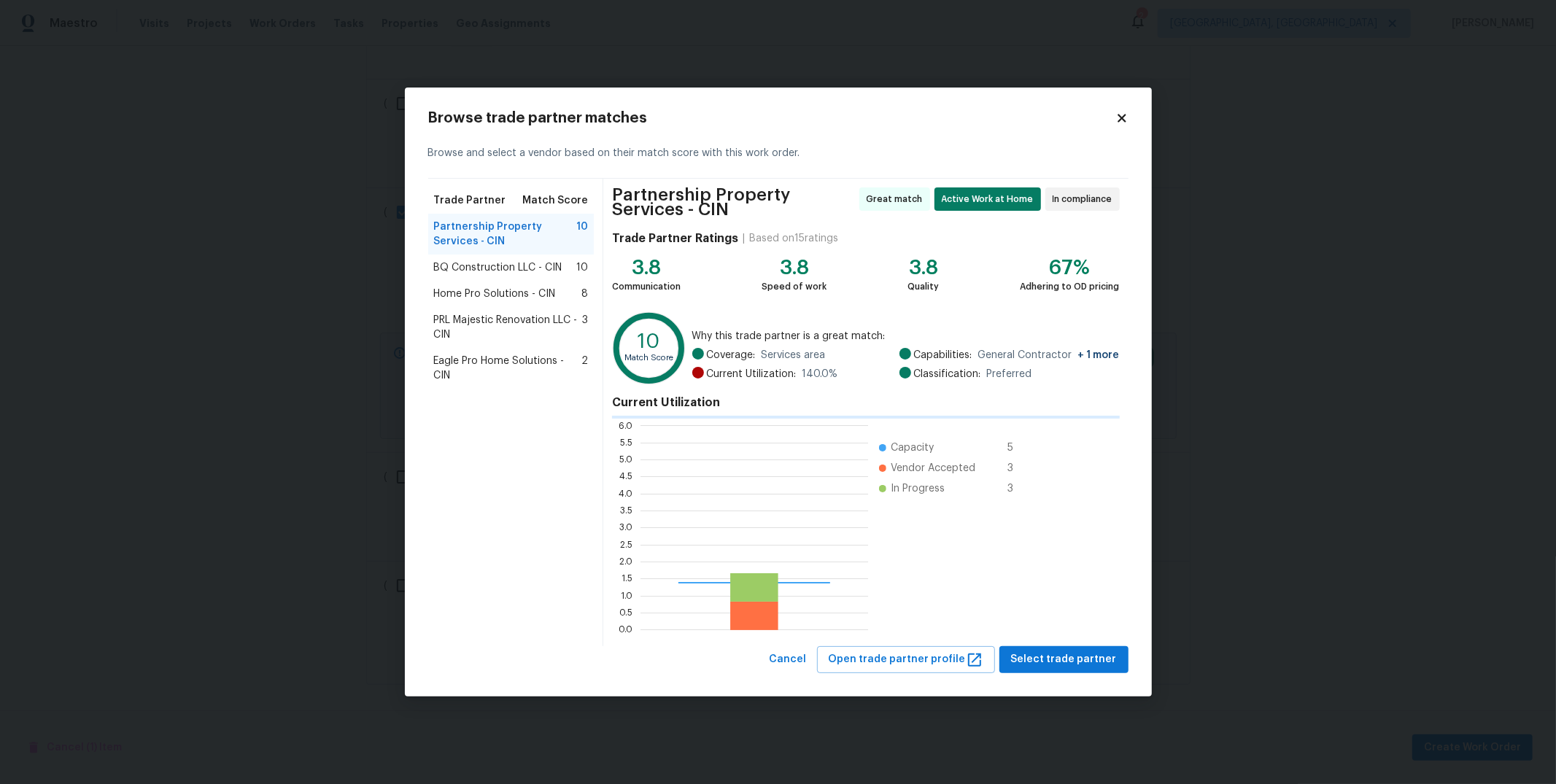
scroll to position [192, 215]
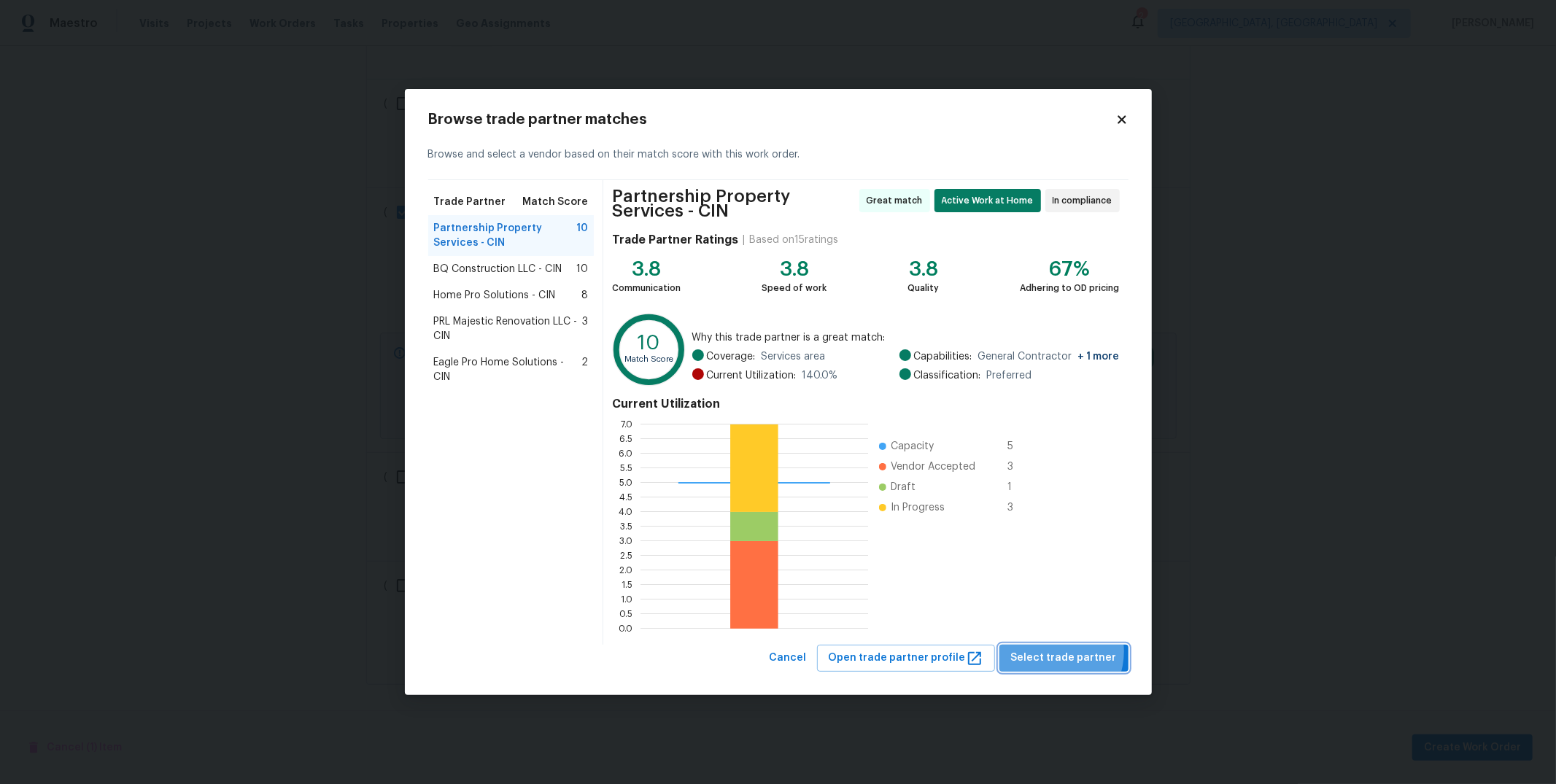
click at [1058, 652] on span "Select trade partner" at bounding box center [1064, 657] width 106 height 18
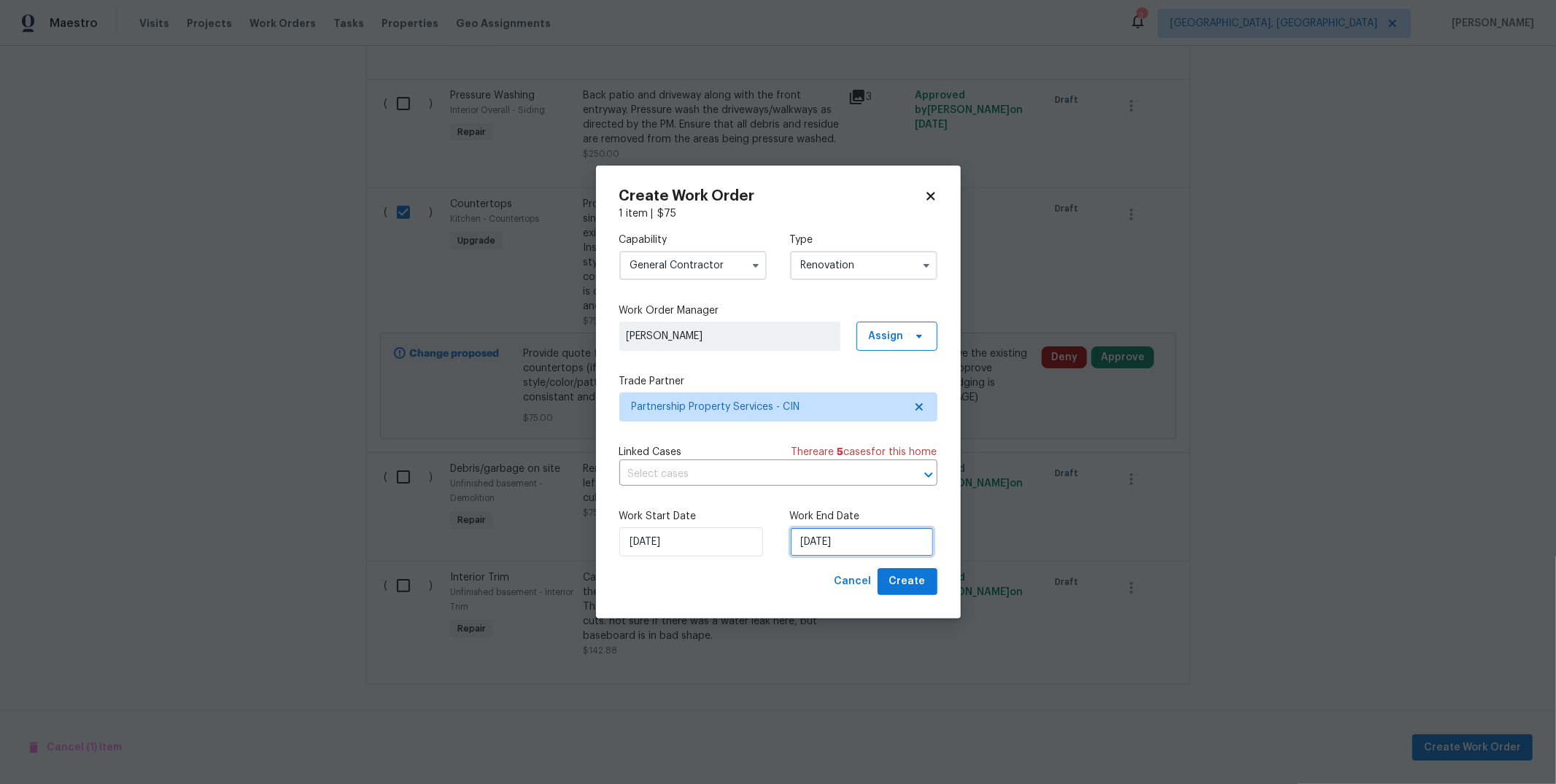
click at [866, 538] on input "[DATE]" at bounding box center [862, 541] width 144 height 29
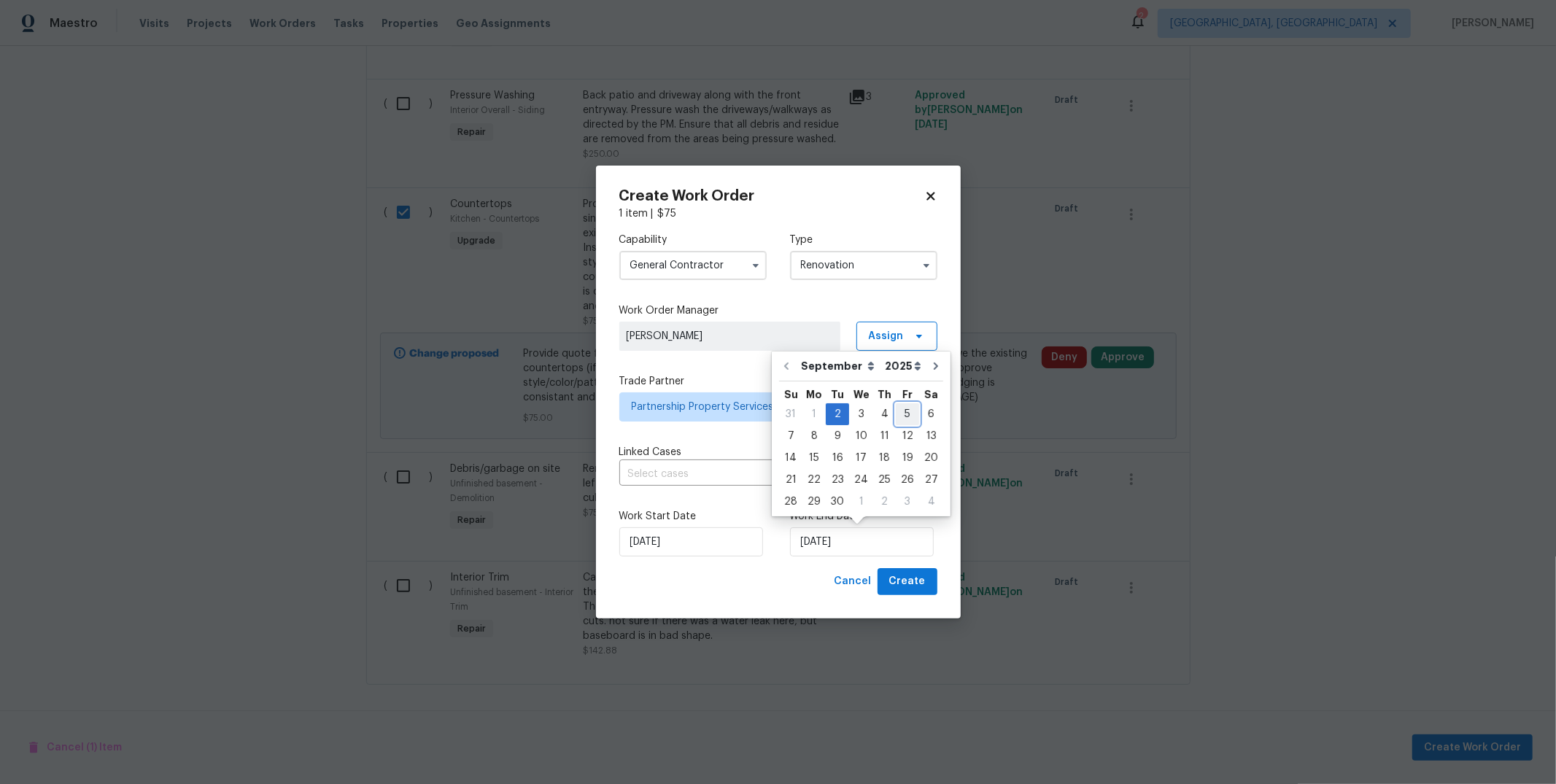
click at [907, 410] on div "5" at bounding box center [907, 415] width 24 height 21
type input "[DATE]"
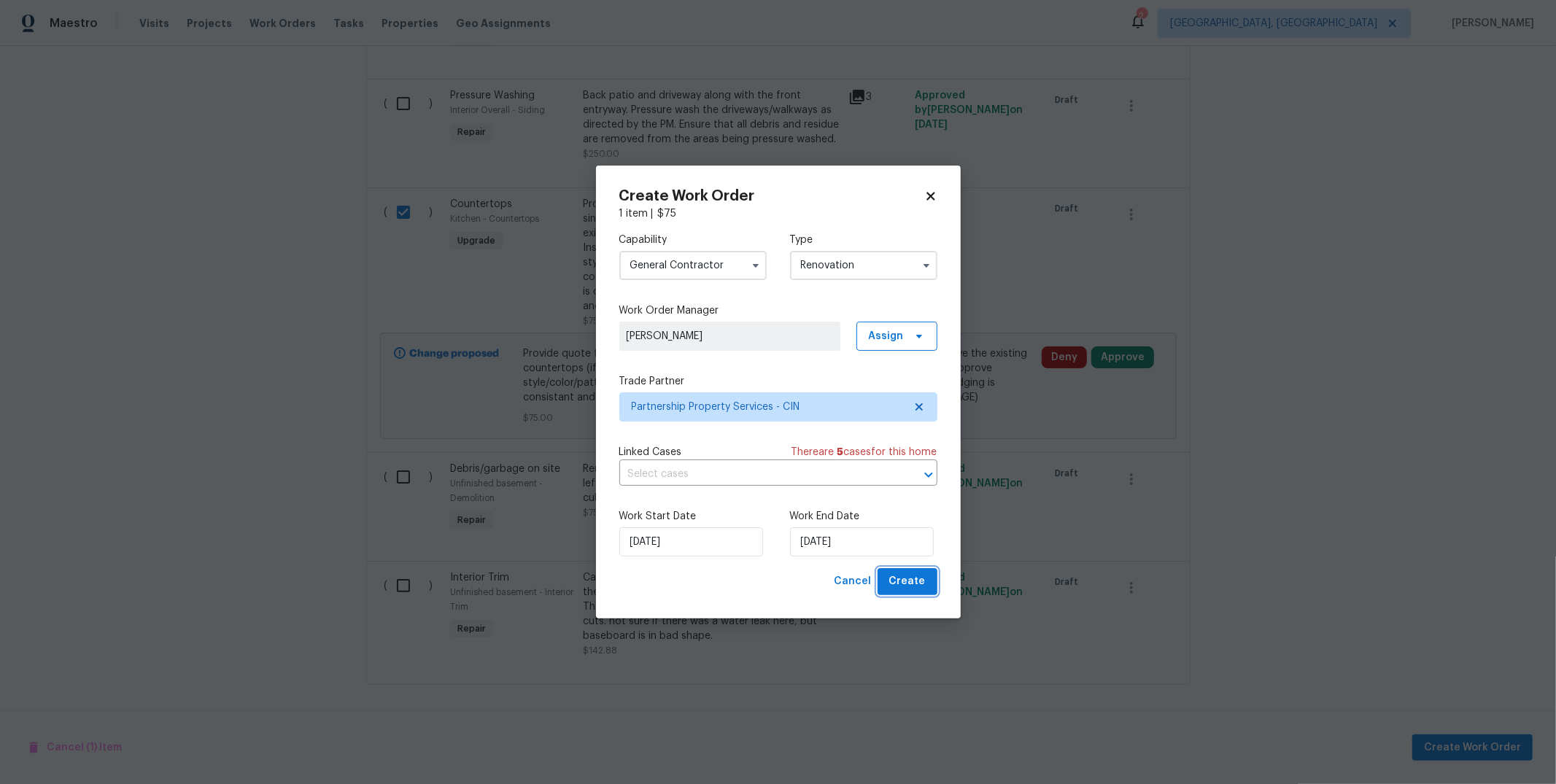
click at [922, 572] on span "Create" at bounding box center [907, 581] width 37 height 18
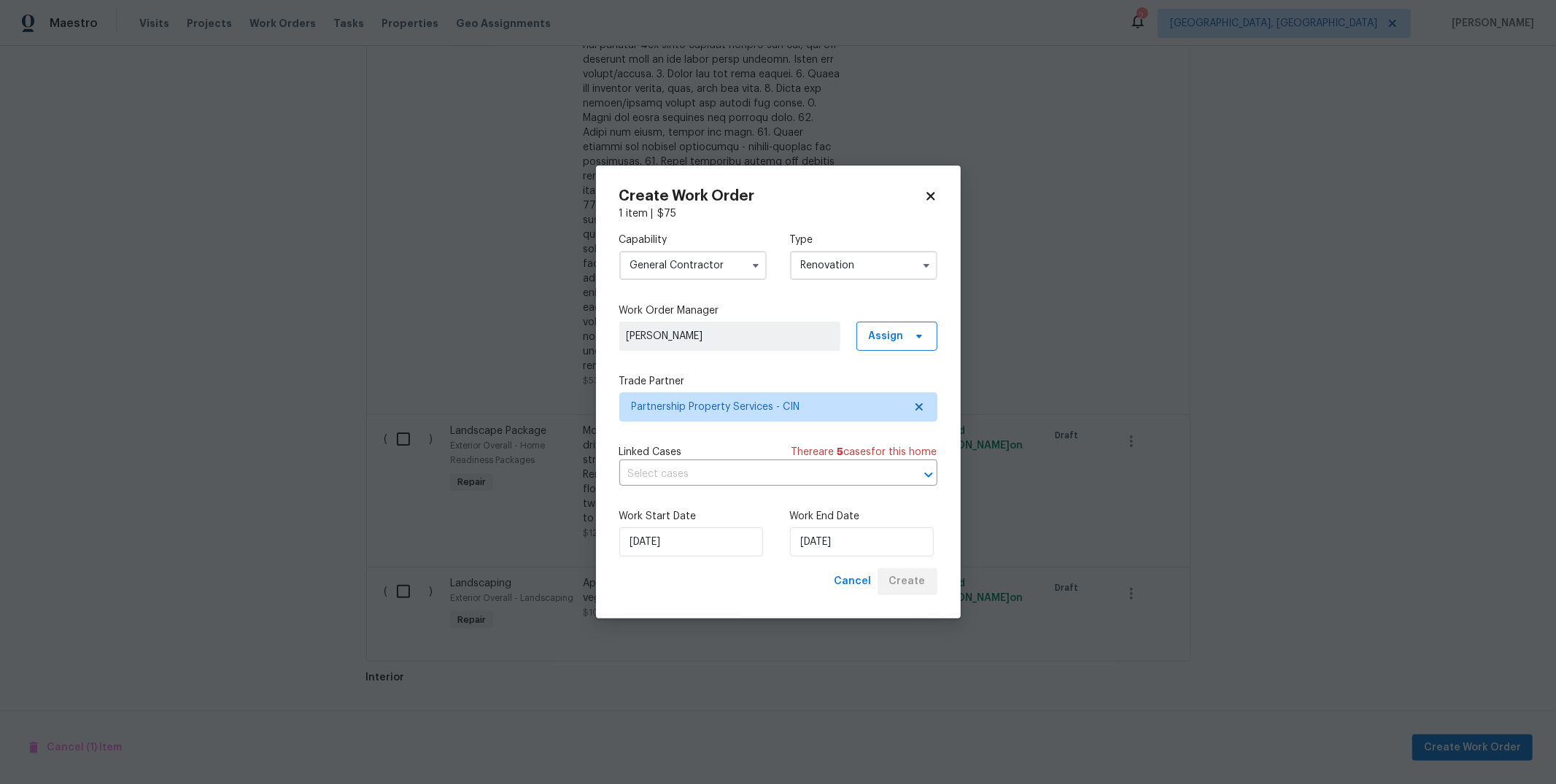
scroll to position [1221, 0]
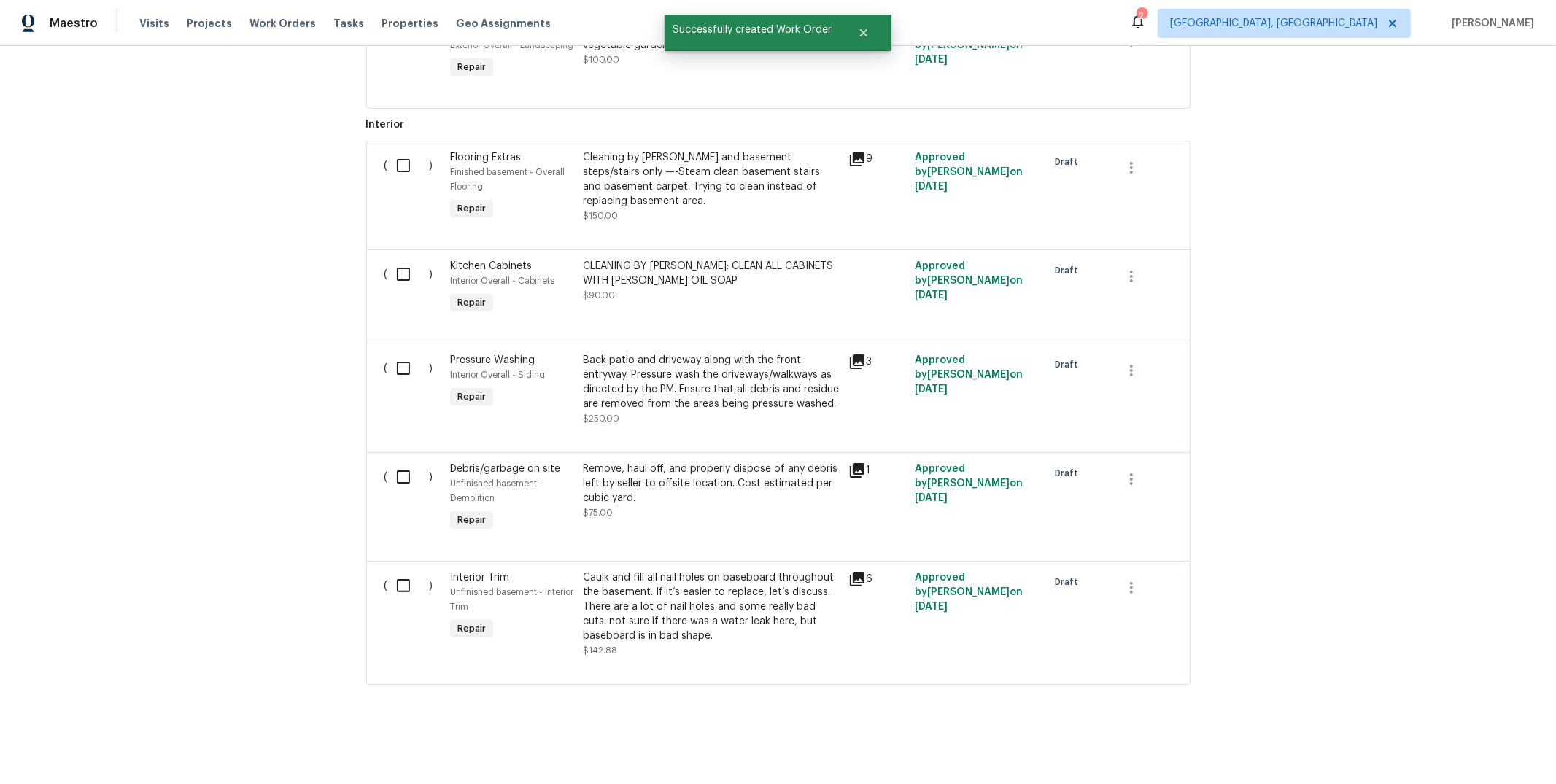
click at [395, 150] on input "checkbox" at bounding box center [409, 165] width 42 height 30
checkbox input "true"
click at [400, 259] on input "checkbox" at bounding box center [409, 274] width 42 height 30
checkbox input "true"
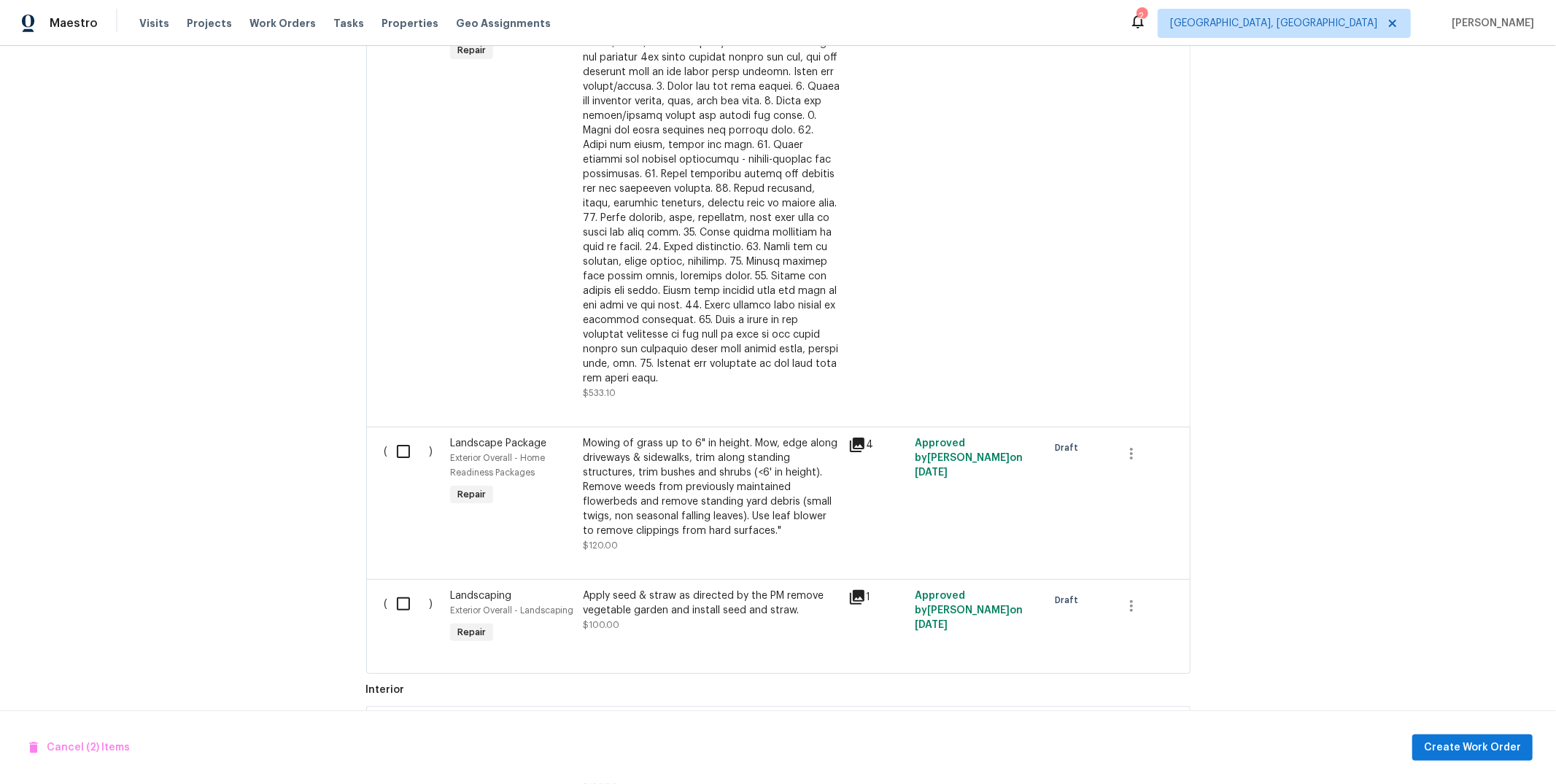
scroll to position [518, 0]
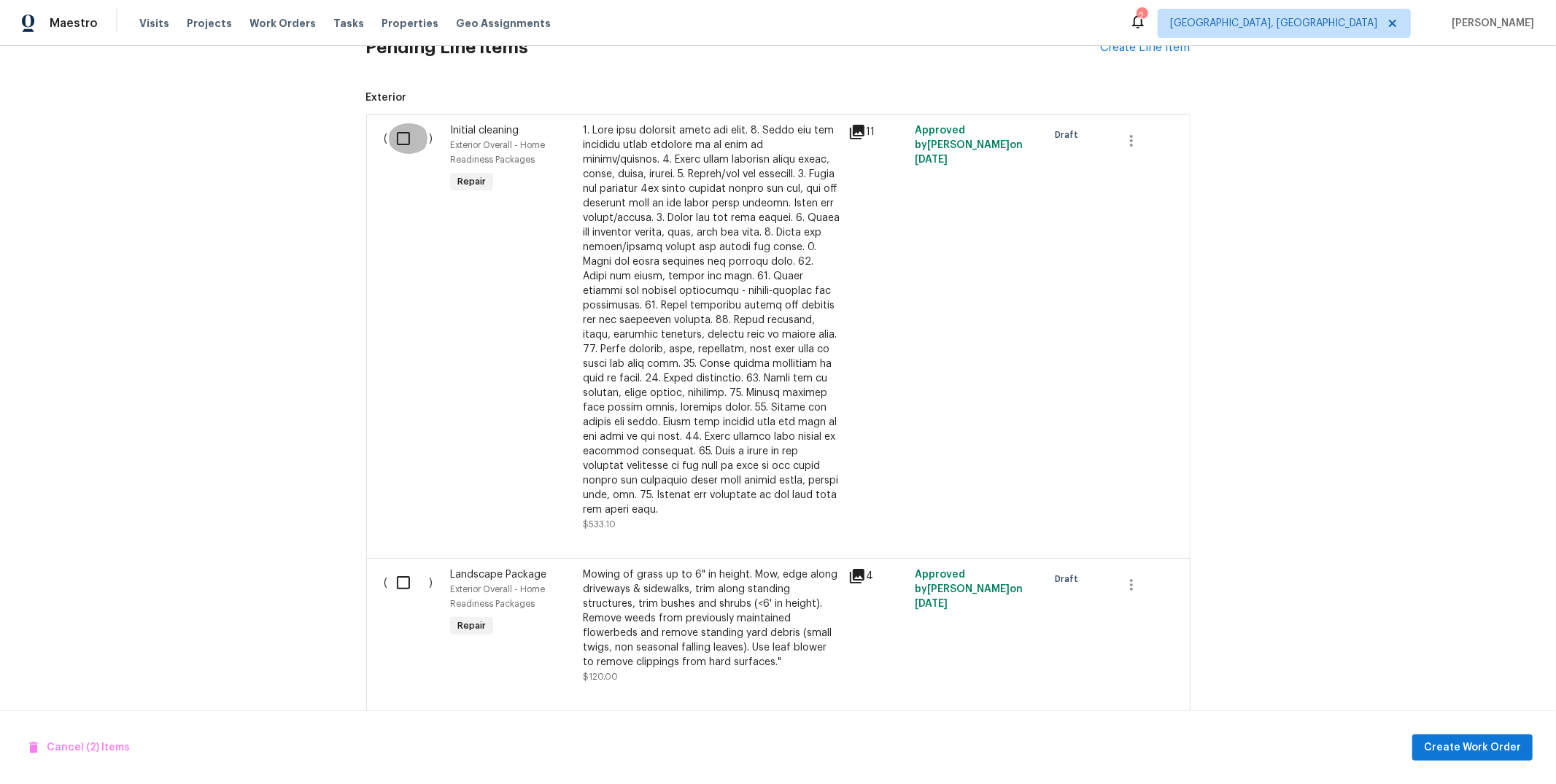
click at [404, 150] on input "checkbox" at bounding box center [409, 138] width 42 height 30
checkbox input "true"
click at [1464, 744] on span "Create Work Order" at bounding box center [1472, 747] width 97 height 18
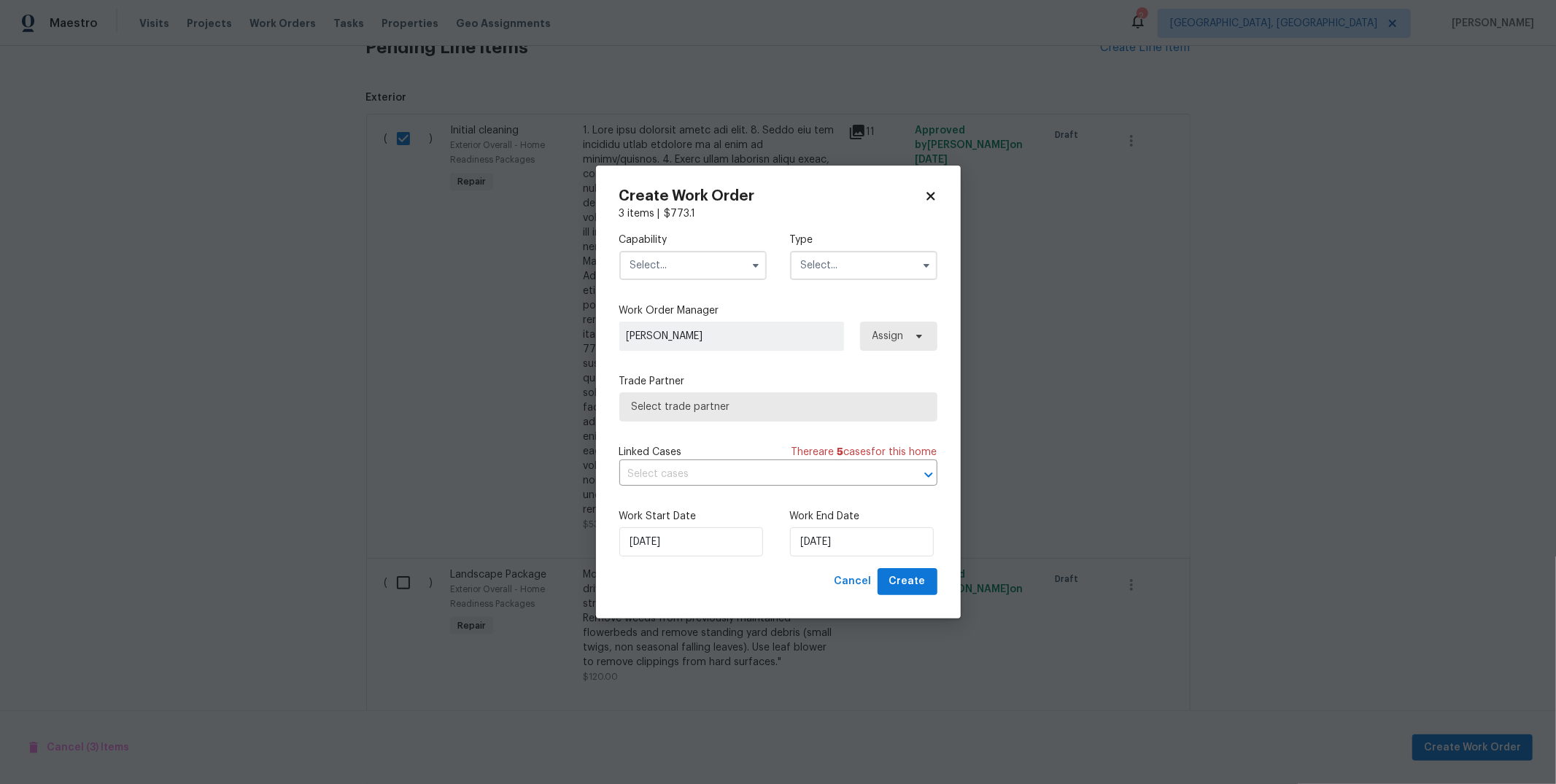
click at [666, 274] on input "text" at bounding box center [693, 265] width 147 height 29
click at [684, 289] on div "Cleaning" at bounding box center [693, 281] width 140 height 26
type input "Cleaning"
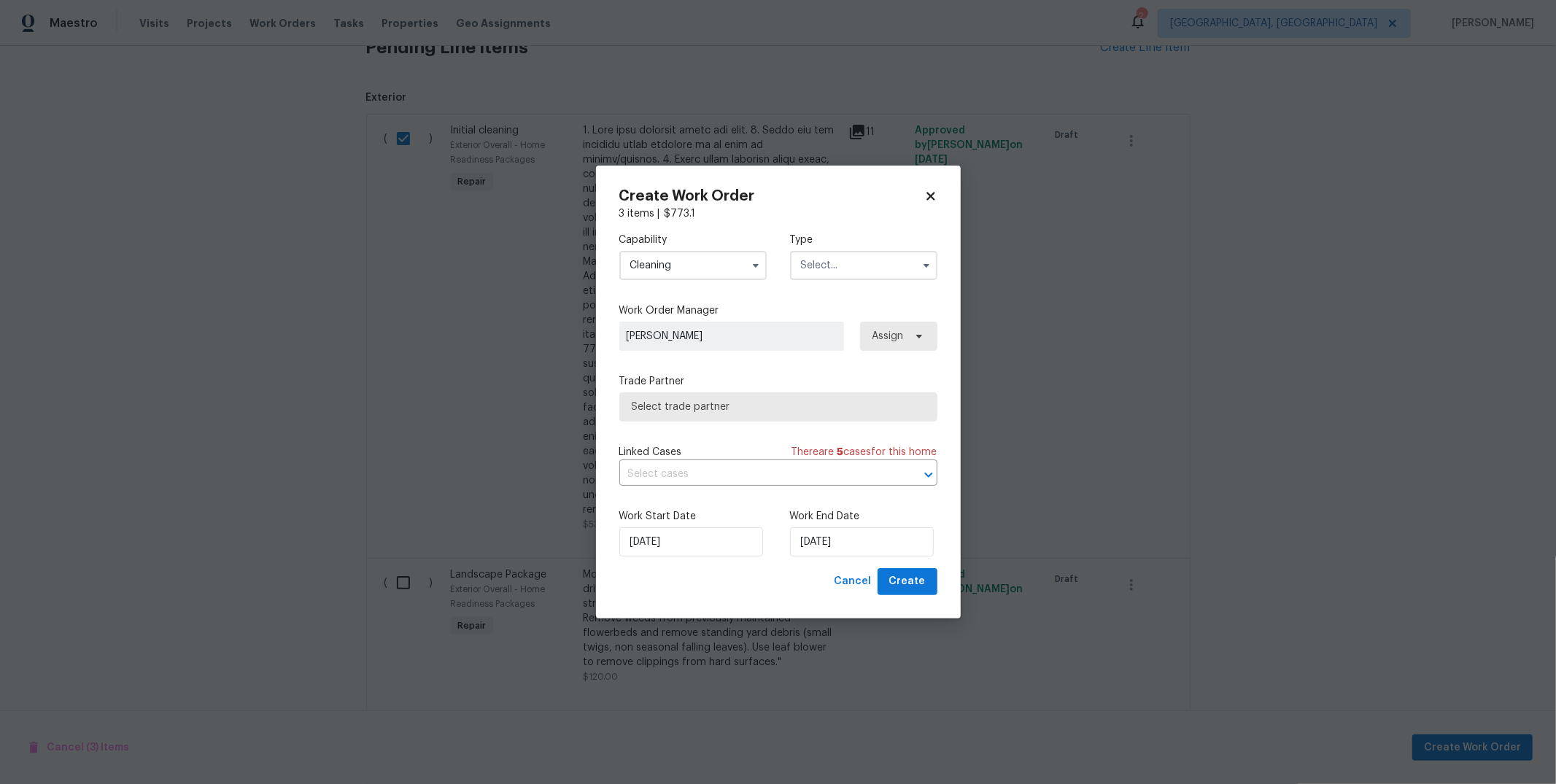
click at [822, 275] on input "text" at bounding box center [863, 265] width 147 height 29
click at [837, 406] on div "Renovation" at bounding box center [863, 415] width 140 height 26
type input "Renovation"
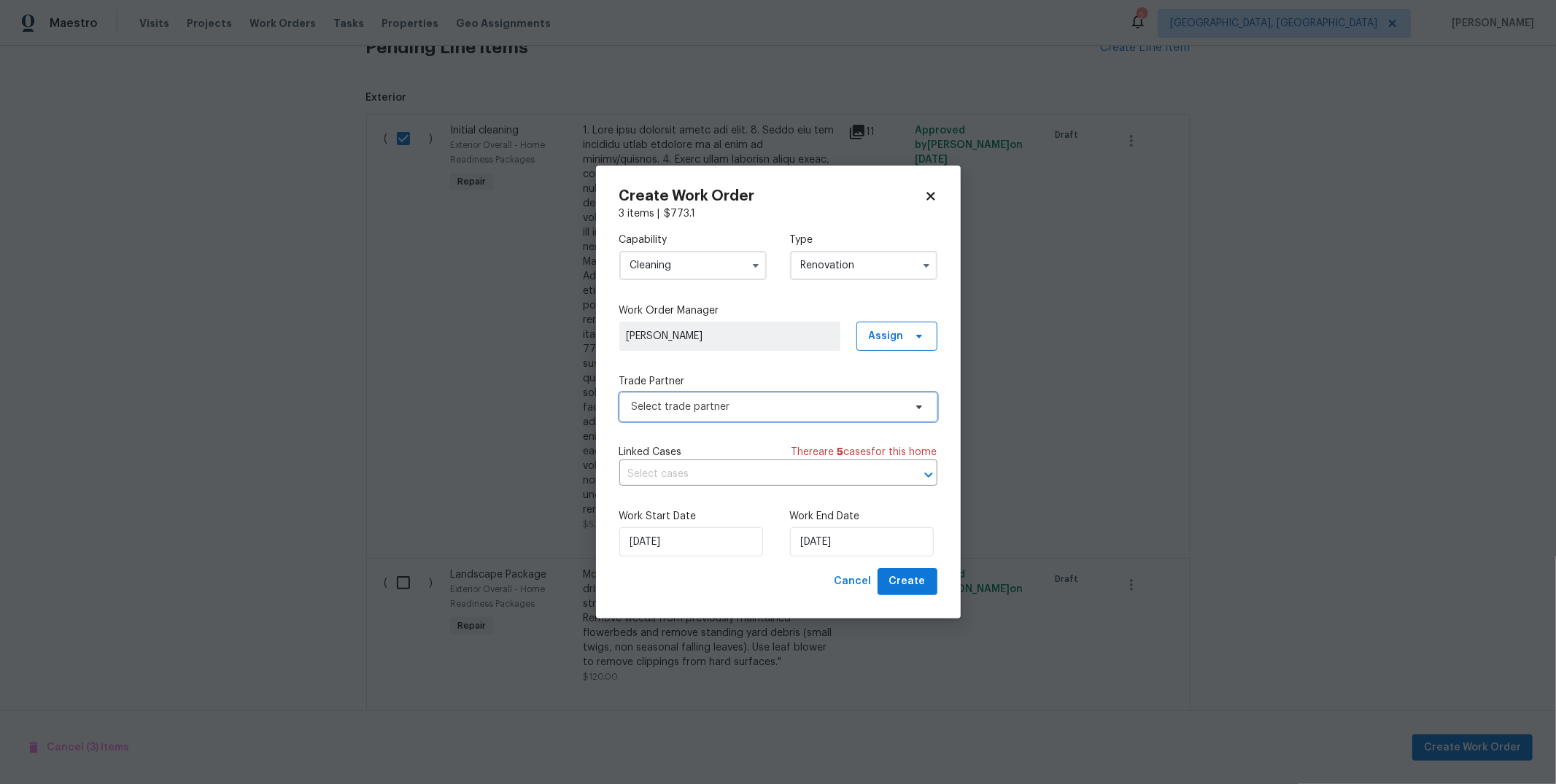
click at [834, 406] on span "Select trade partner" at bounding box center [768, 406] width 272 height 14
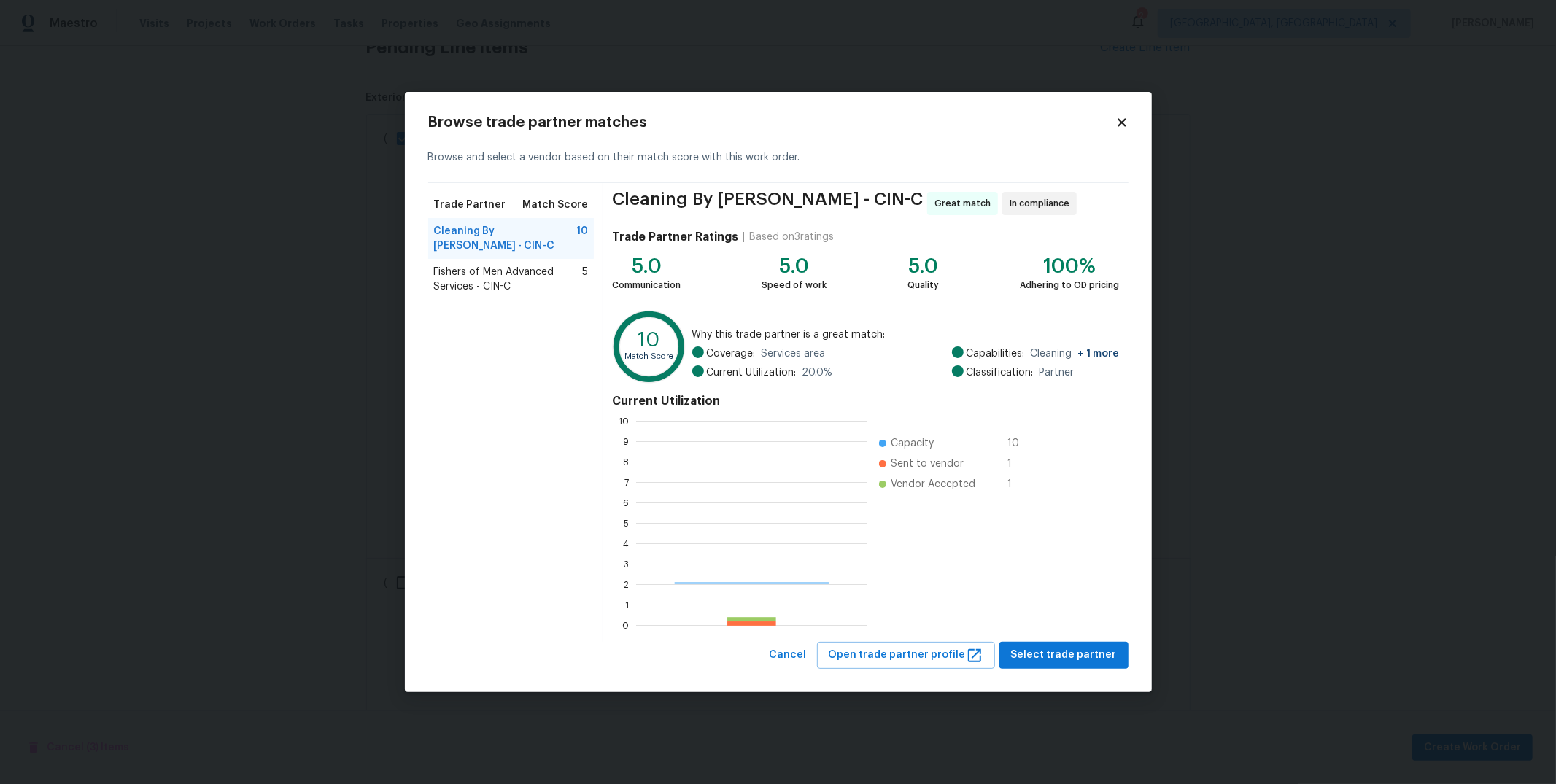
scroll to position [192, 219]
click at [1090, 660] on span "Select trade partner" at bounding box center [1064, 655] width 106 height 18
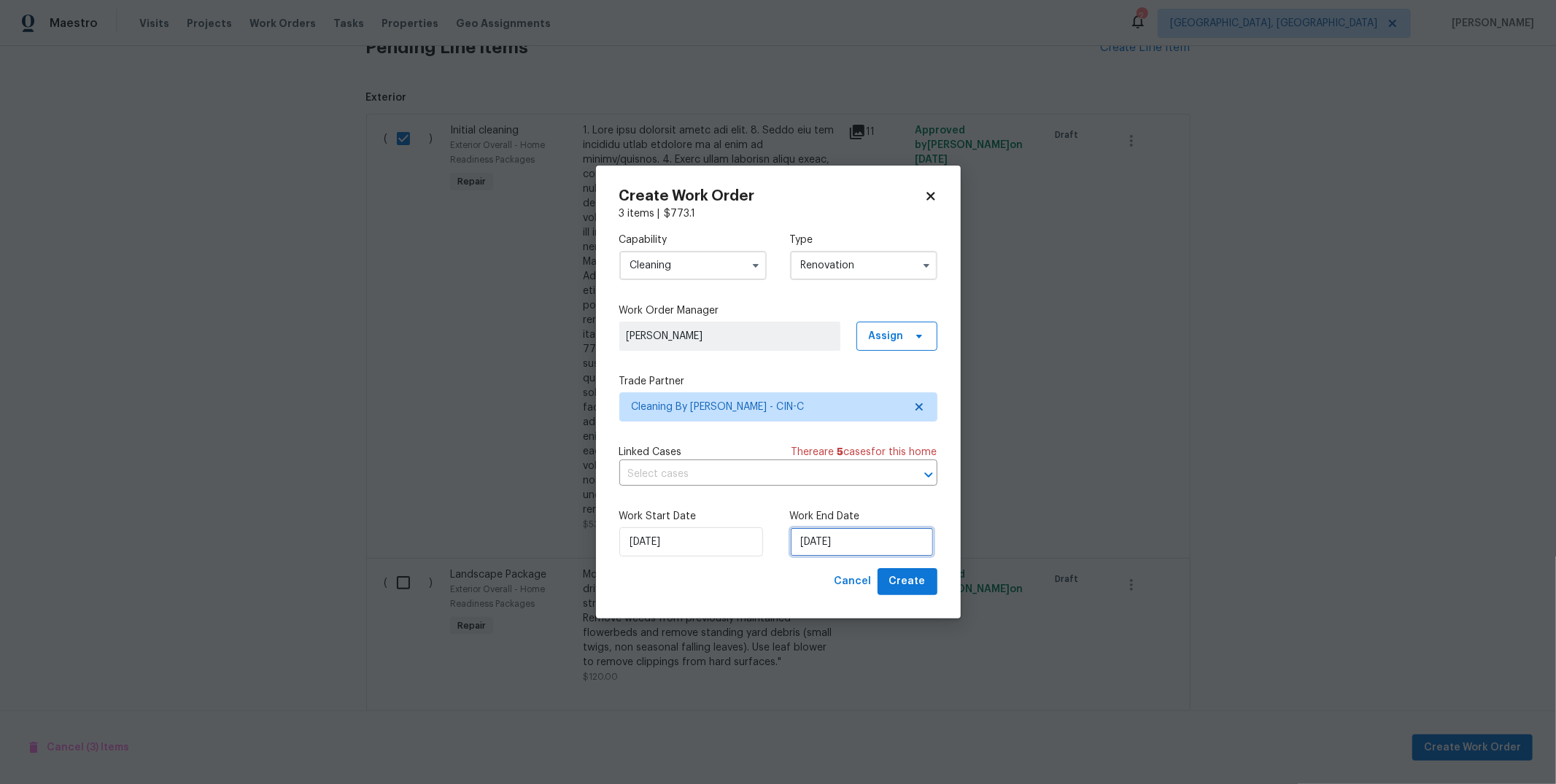
click at [866, 542] on input "[DATE]" at bounding box center [862, 541] width 144 height 29
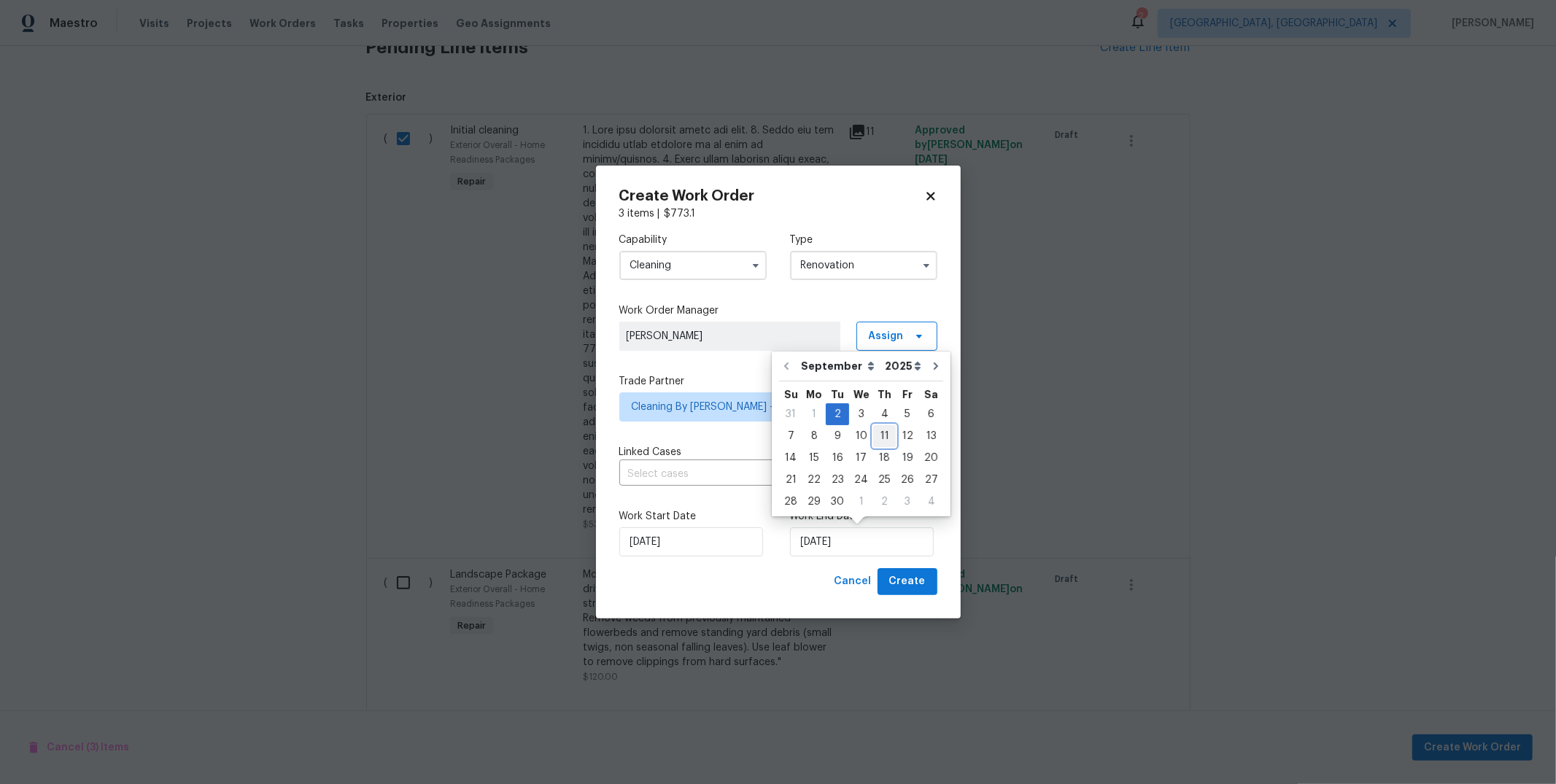
click at [881, 434] on div "11" at bounding box center [884, 436] width 23 height 21
type input "[DATE]"
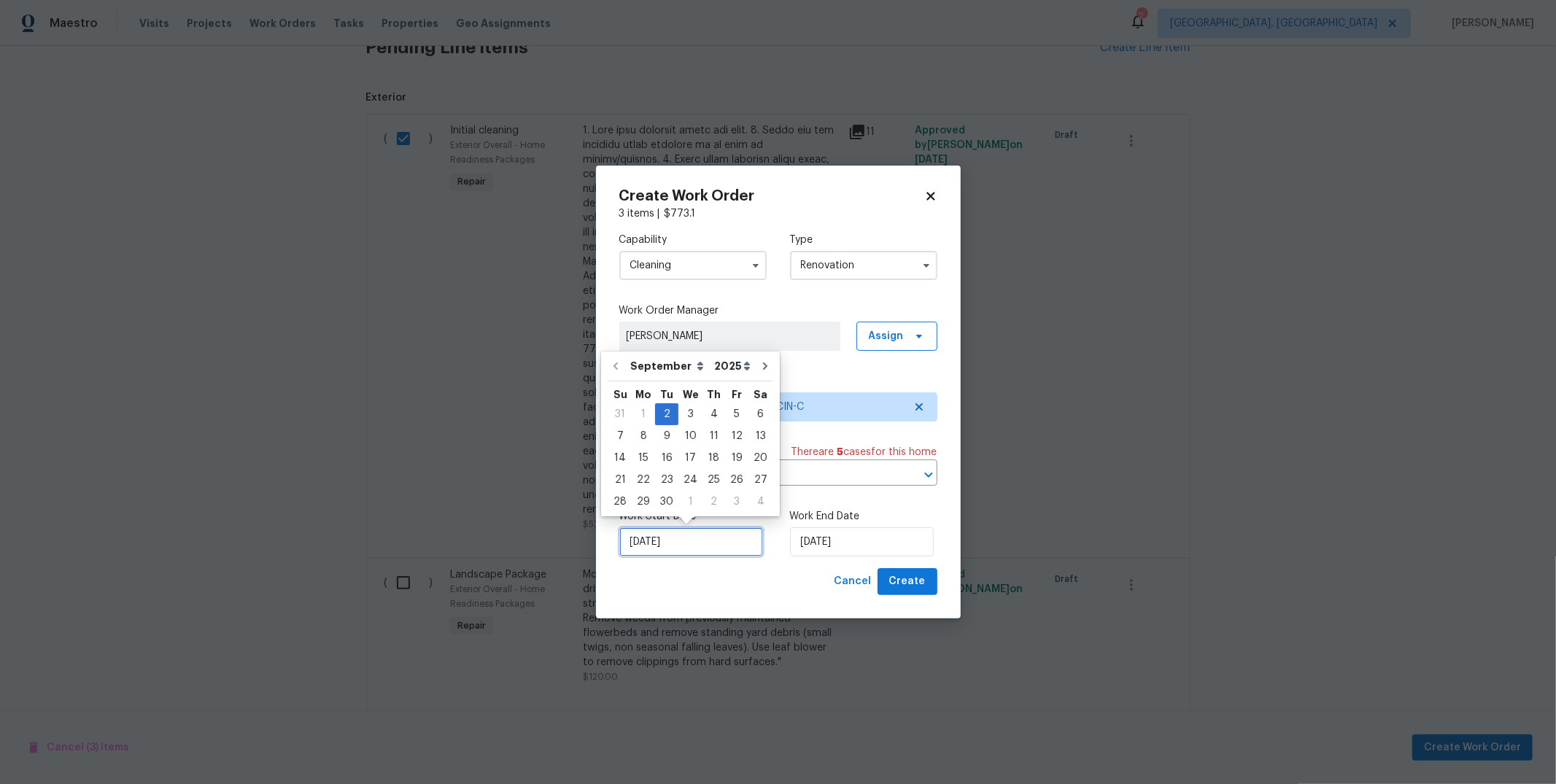
click at [727, 542] on input "[DATE]" at bounding box center [692, 541] width 144 height 29
click at [639, 434] on div "8" at bounding box center [643, 436] width 24 height 21
type input "[DATE]"
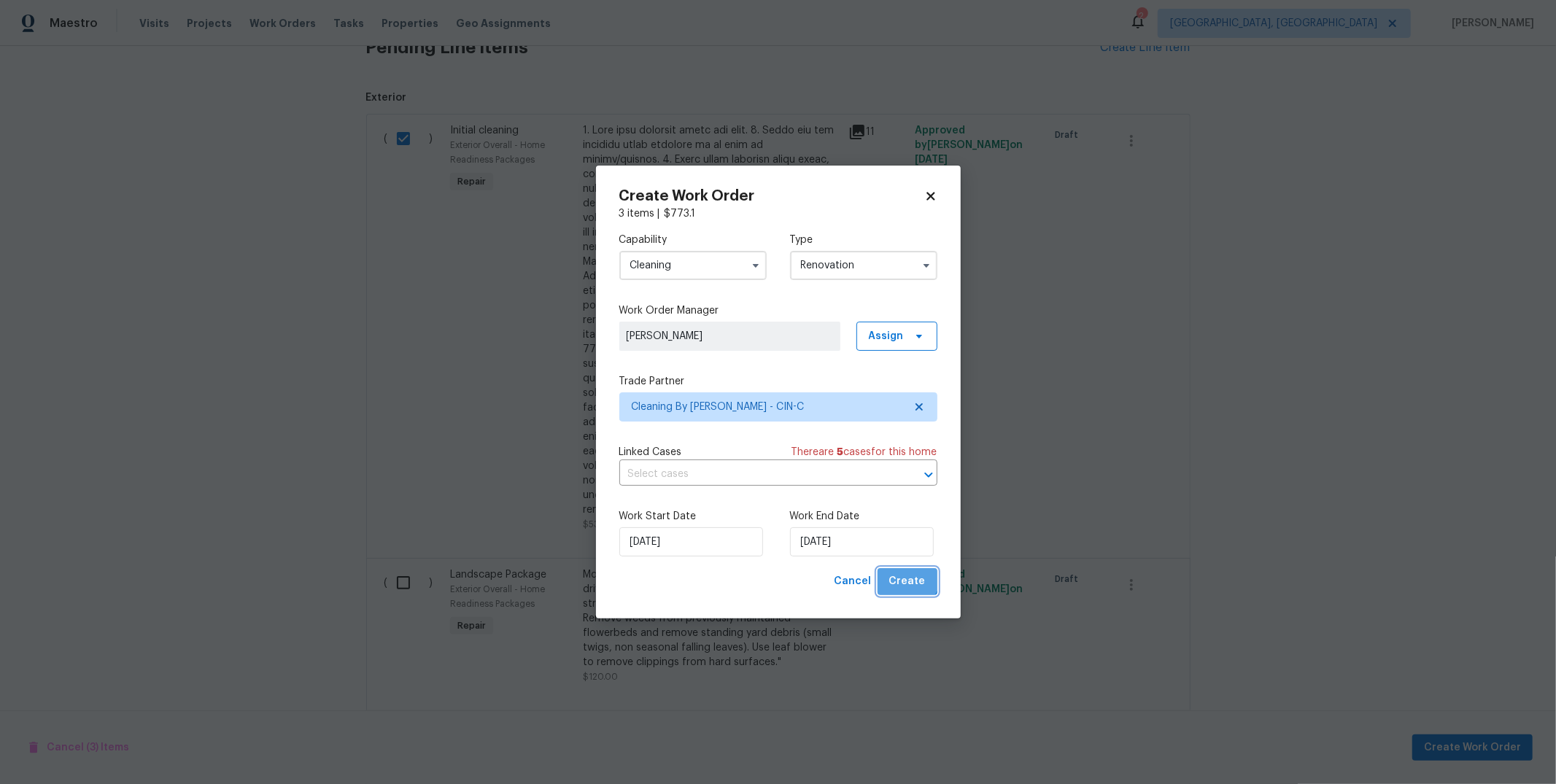
click at [910, 577] on span "Create" at bounding box center [907, 581] width 37 height 18
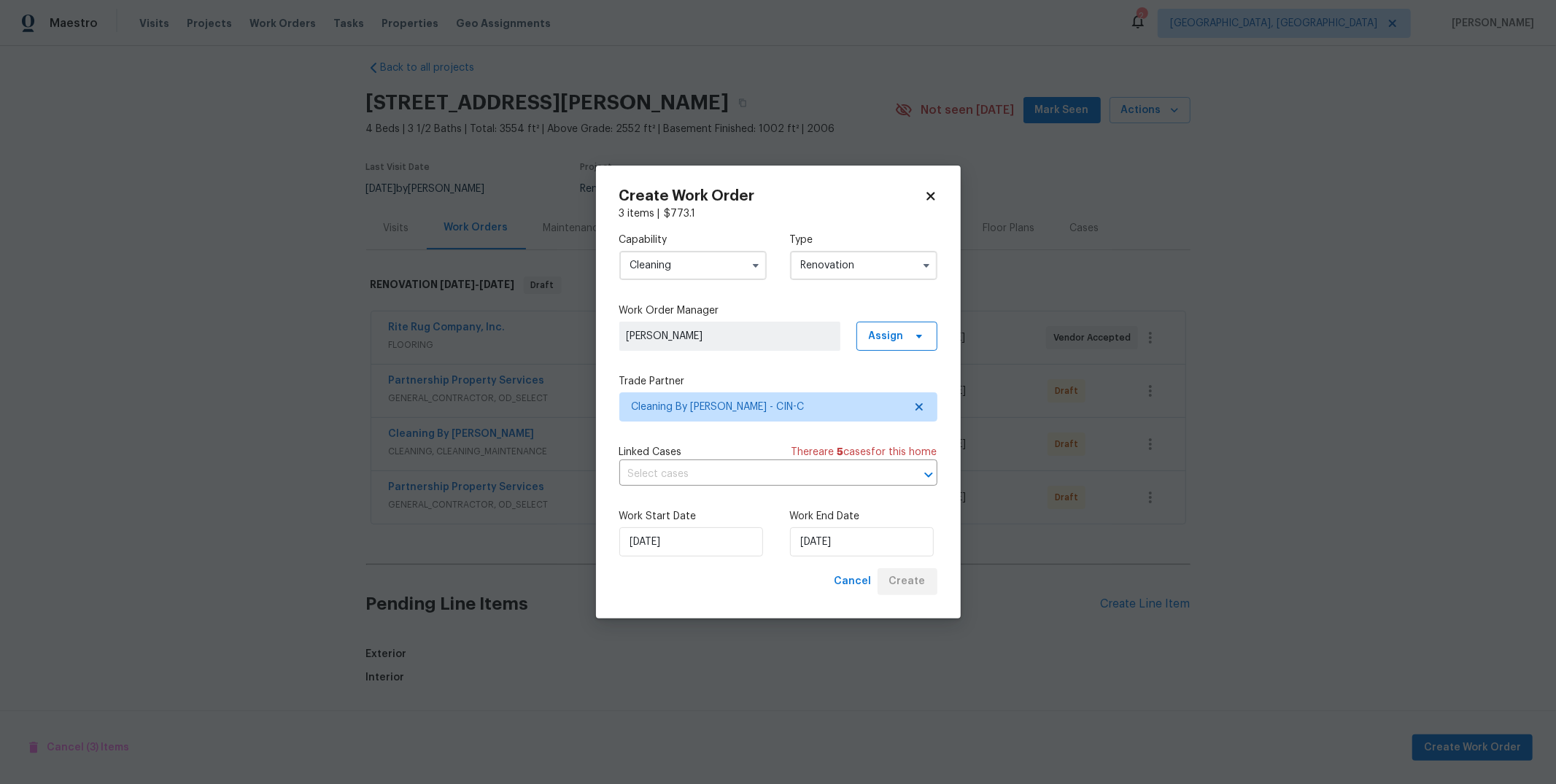
scroll to position [571, 0]
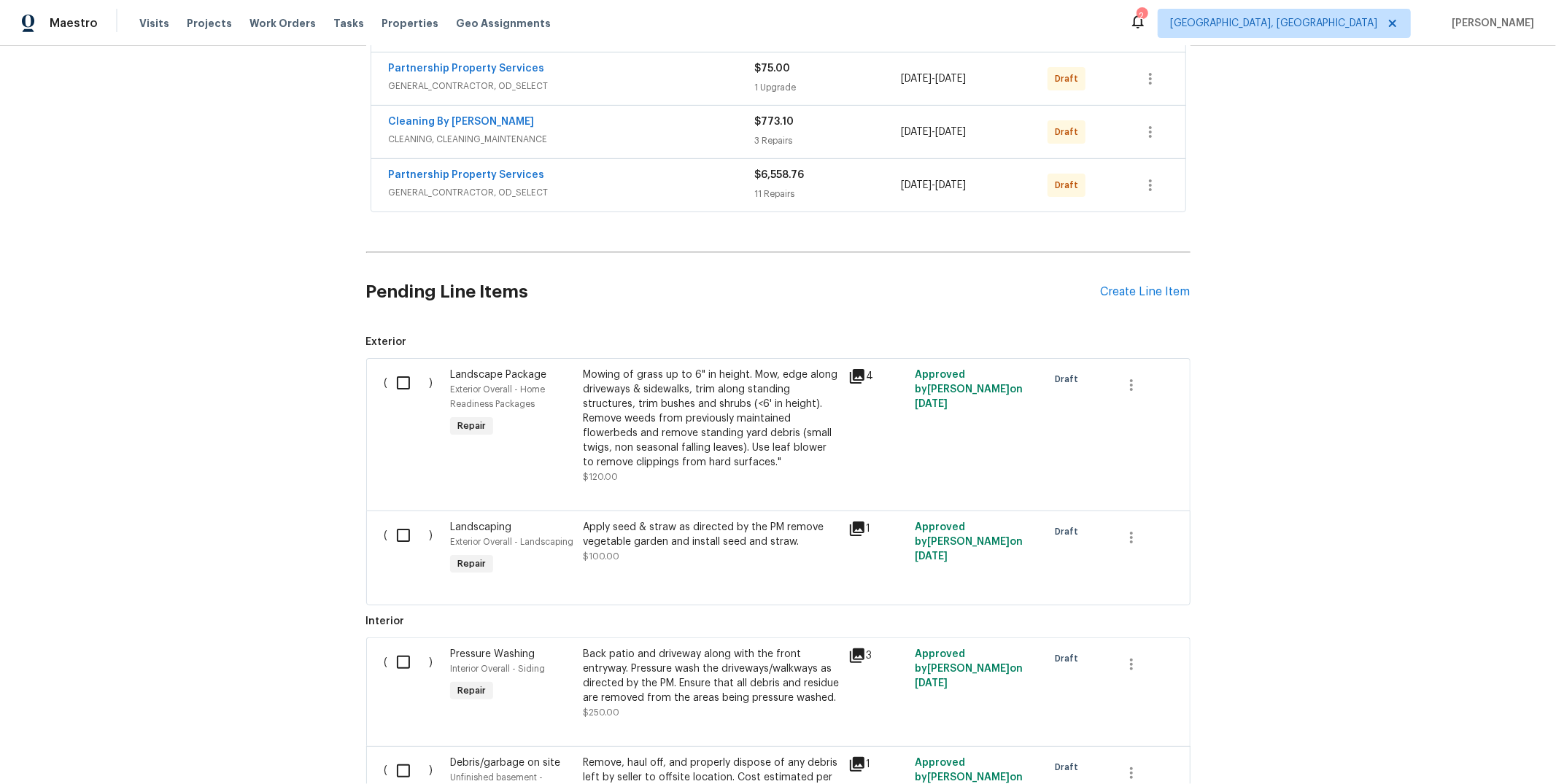
scroll to position [402, 0]
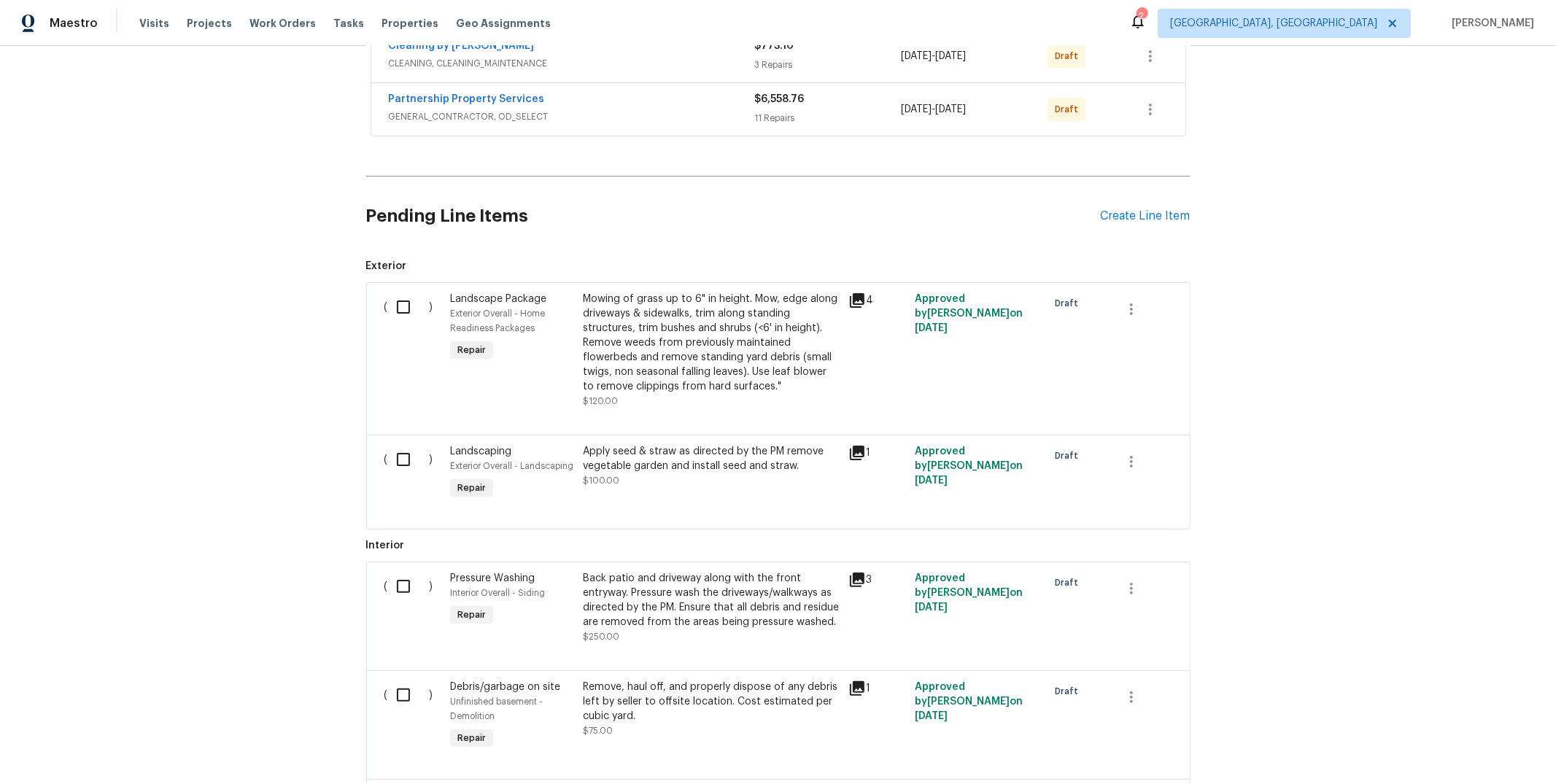
click at [402, 302] on input "checkbox" at bounding box center [409, 307] width 42 height 30
checkbox input "true"
click at [408, 469] on input "checkbox" at bounding box center [409, 459] width 42 height 30
checkbox input "true"
click at [405, 585] on input "checkbox" at bounding box center [409, 587] width 42 height 30
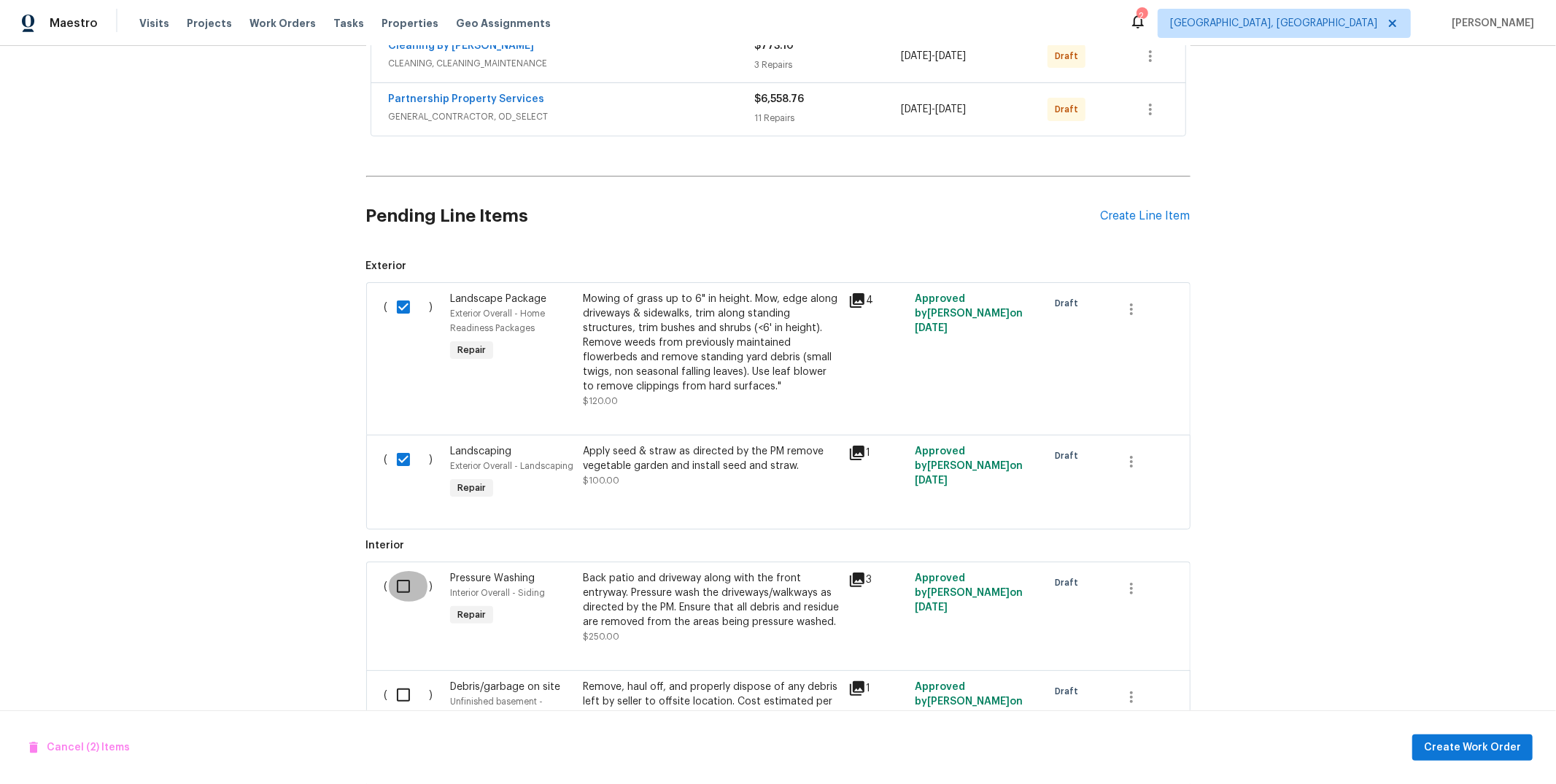
checkbox input "true"
drag, startPoint x: 407, startPoint y: 693, endPoint x: 415, endPoint y: 687, distance: 10.0
click at [406, 693] on input "checkbox" at bounding box center [409, 695] width 42 height 30
checkbox input "true"
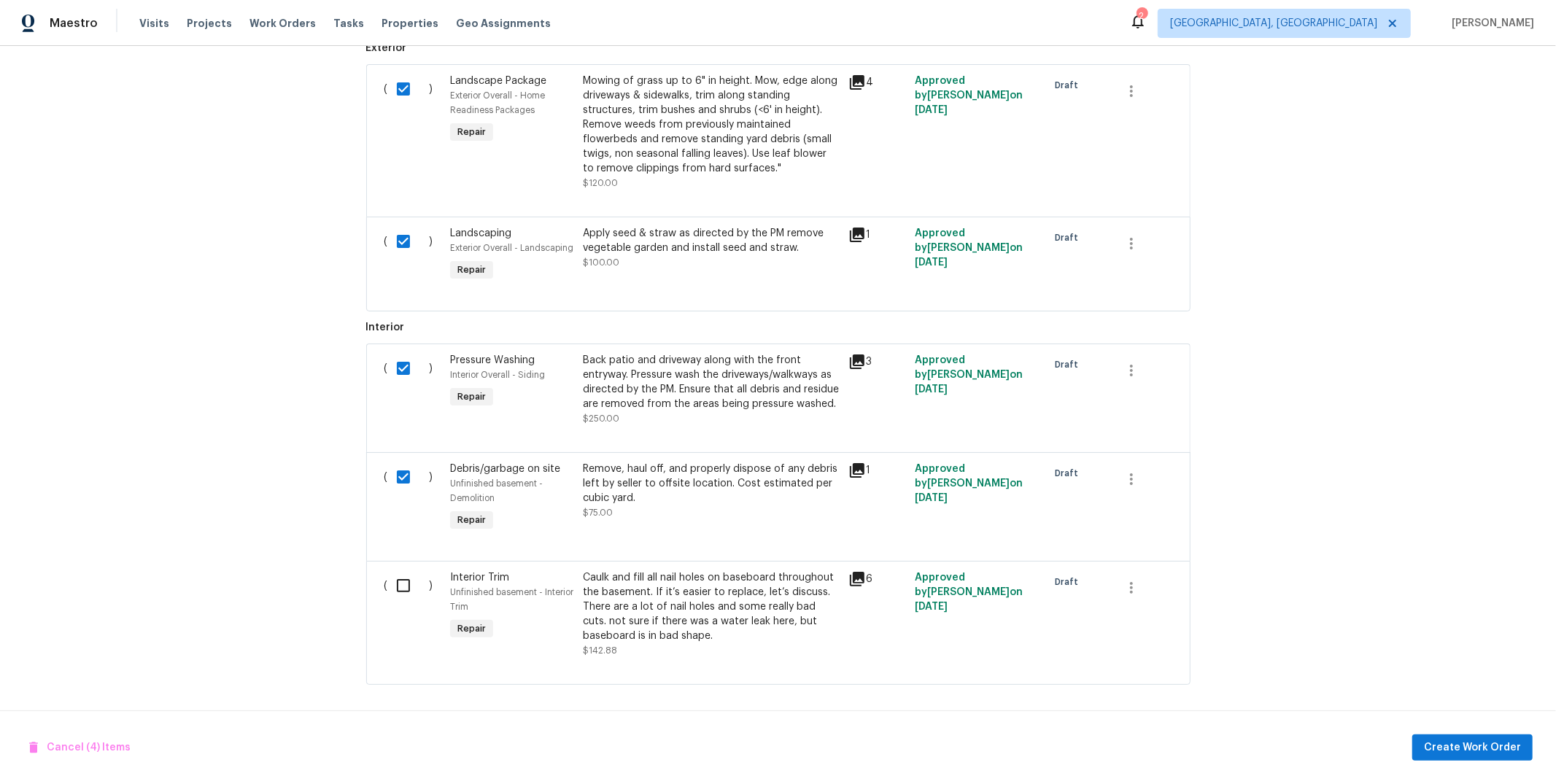
scroll to position [639, 0]
click at [1452, 750] on span "Create Work Order" at bounding box center [1472, 747] width 97 height 18
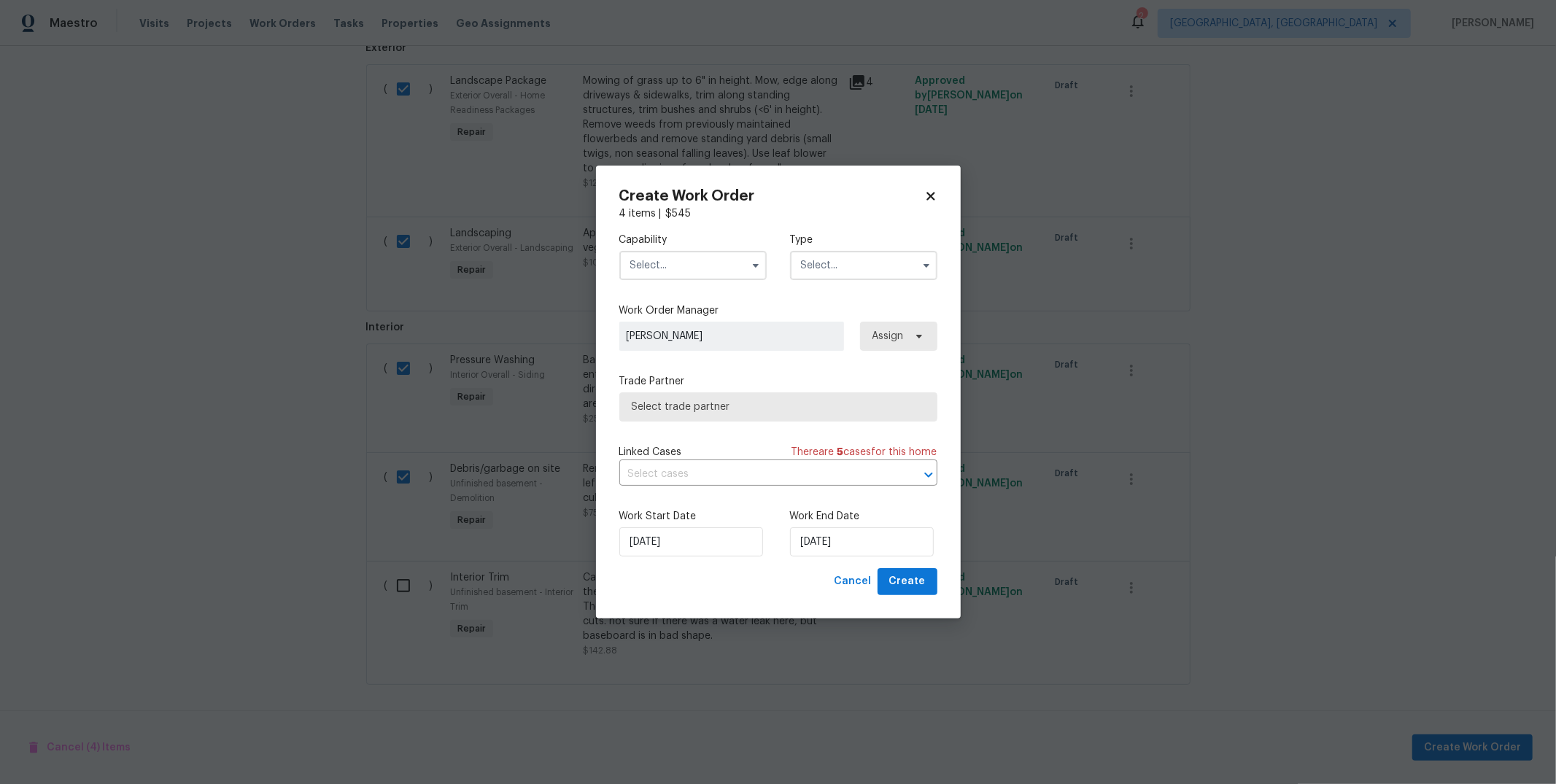
click at [658, 259] on input "text" at bounding box center [693, 265] width 147 height 29
click at [685, 437] on span "Hardscape Landscape" at bounding box center [689, 432] width 108 height 10
type input "Hardscape Landscape"
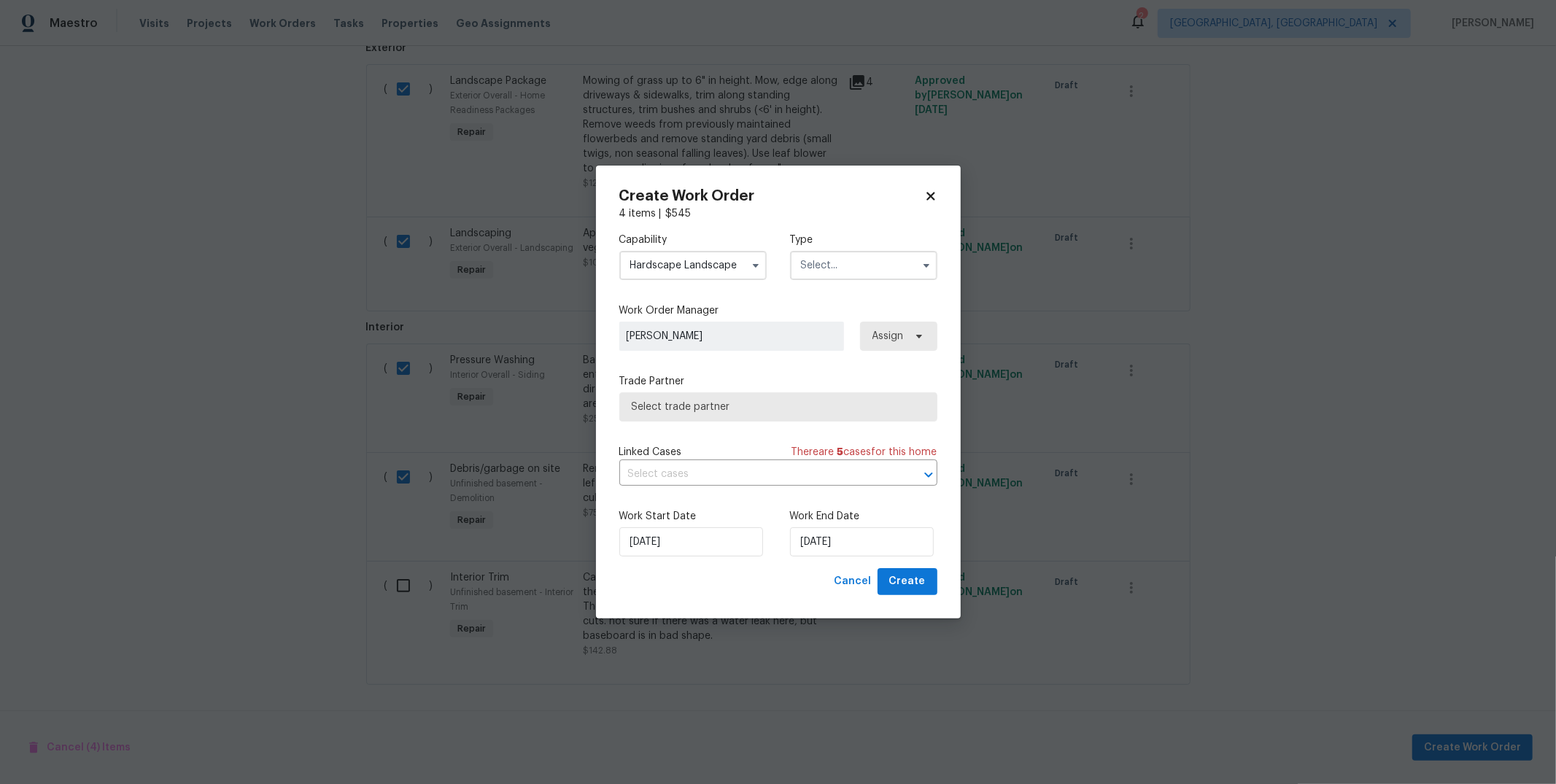
click at [870, 268] on input "text" at bounding box center [863, 265] width 147 height 29
click at [853, 434] on span "Renovation" at bounding box center [831, 437] width 54 height 10
type input "Renovation"
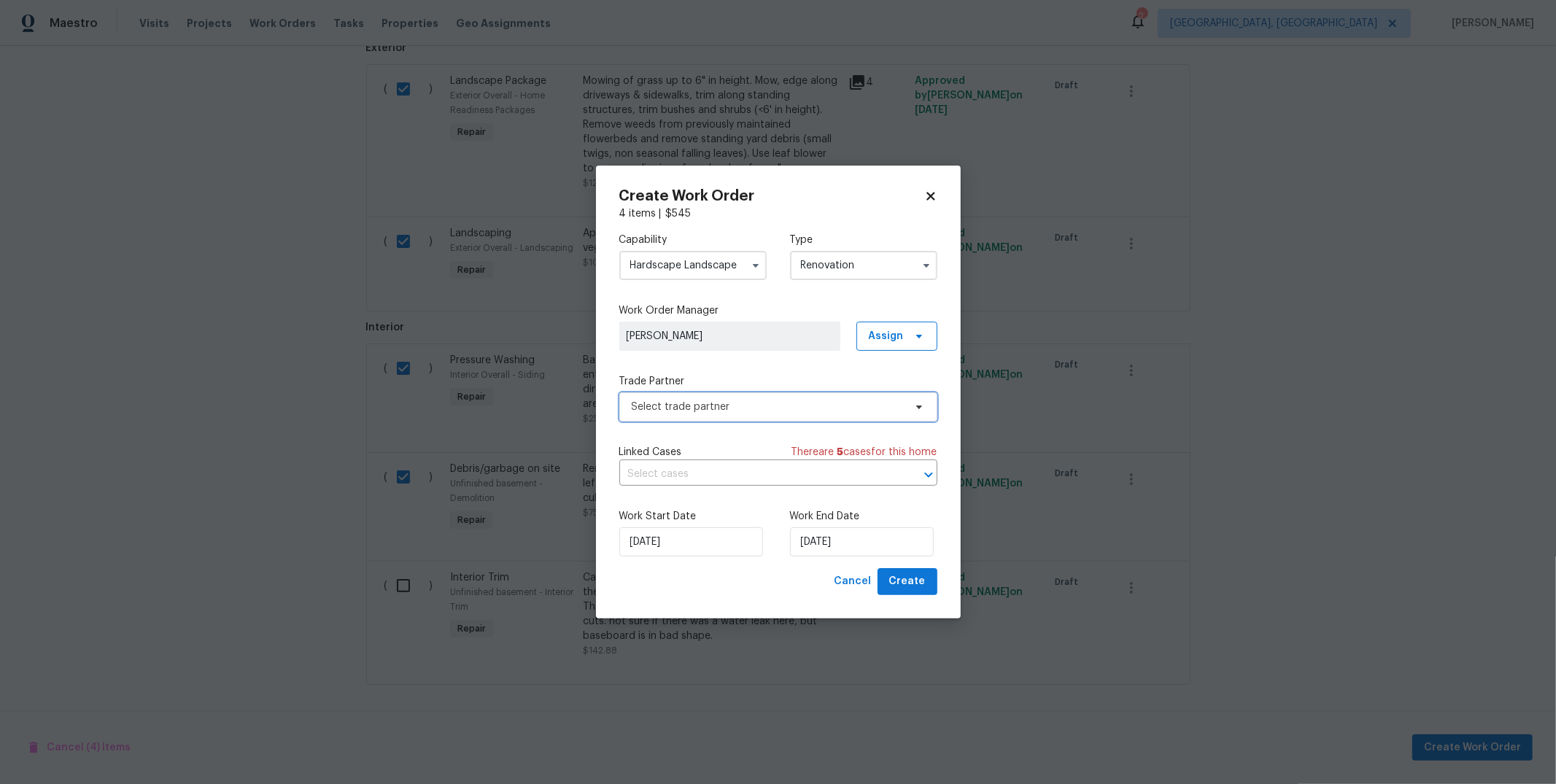
click at [837, 408] on span "Select trade partner" at bounding box center [768, 406] width 272 height 14
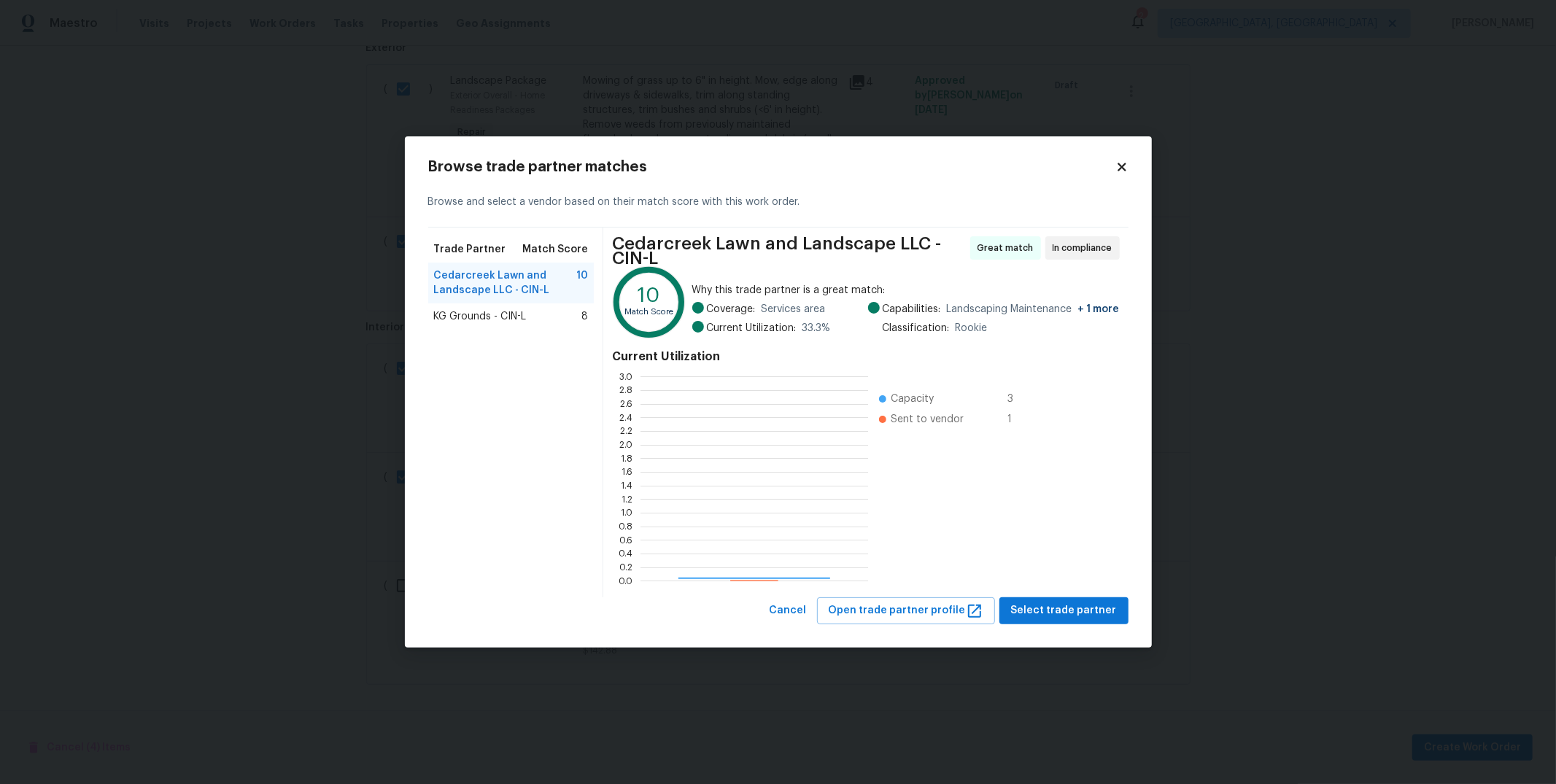
scroll to position [192, 215]
click at [486, 322] on span "KG Grounds - CIN-L" at bounding box center [480, 315] width 93 height 14
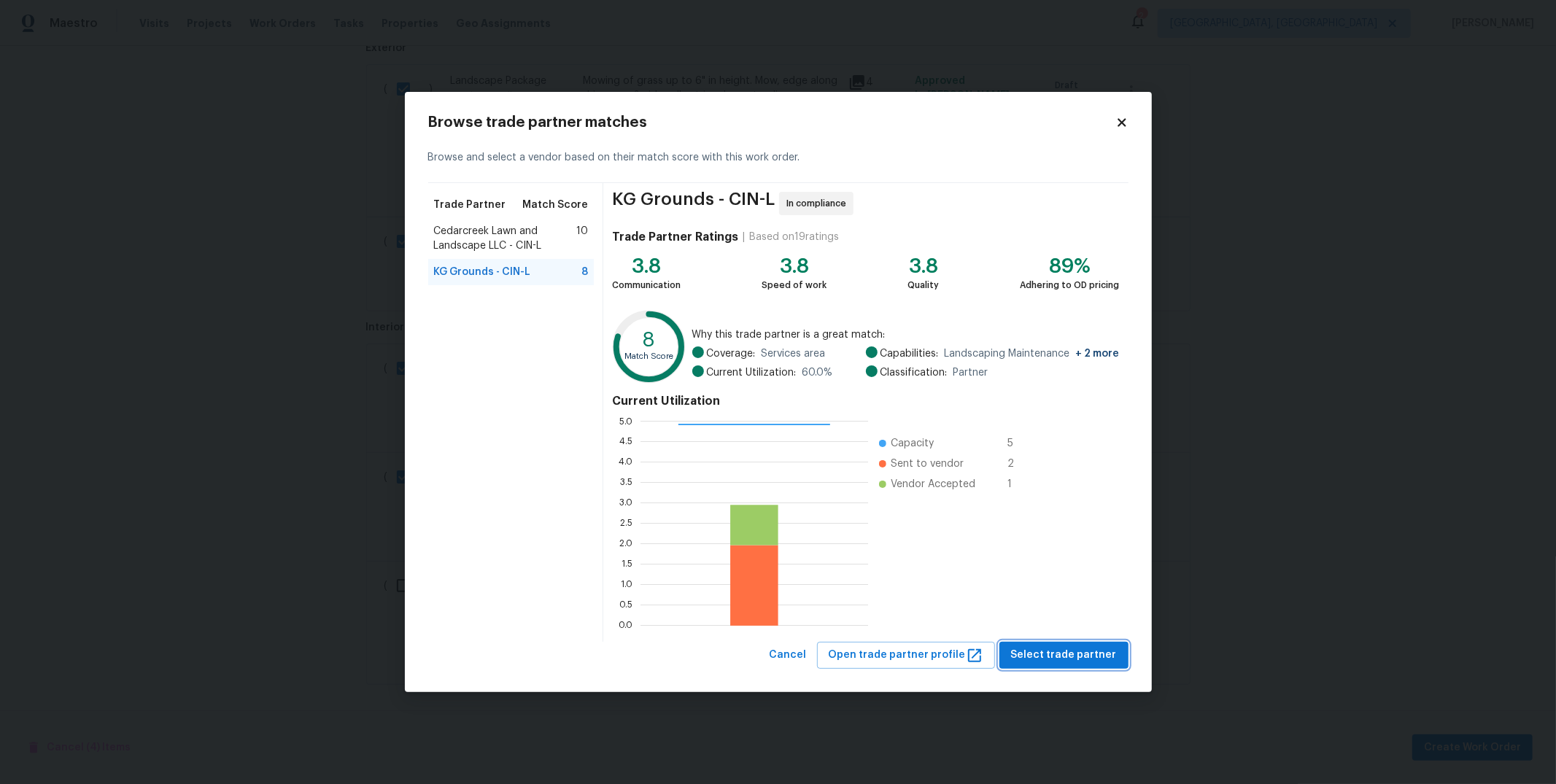
click at [1021, 648] on span "Select trade partner" at bounding box center [1064, 655] width 106 height 18
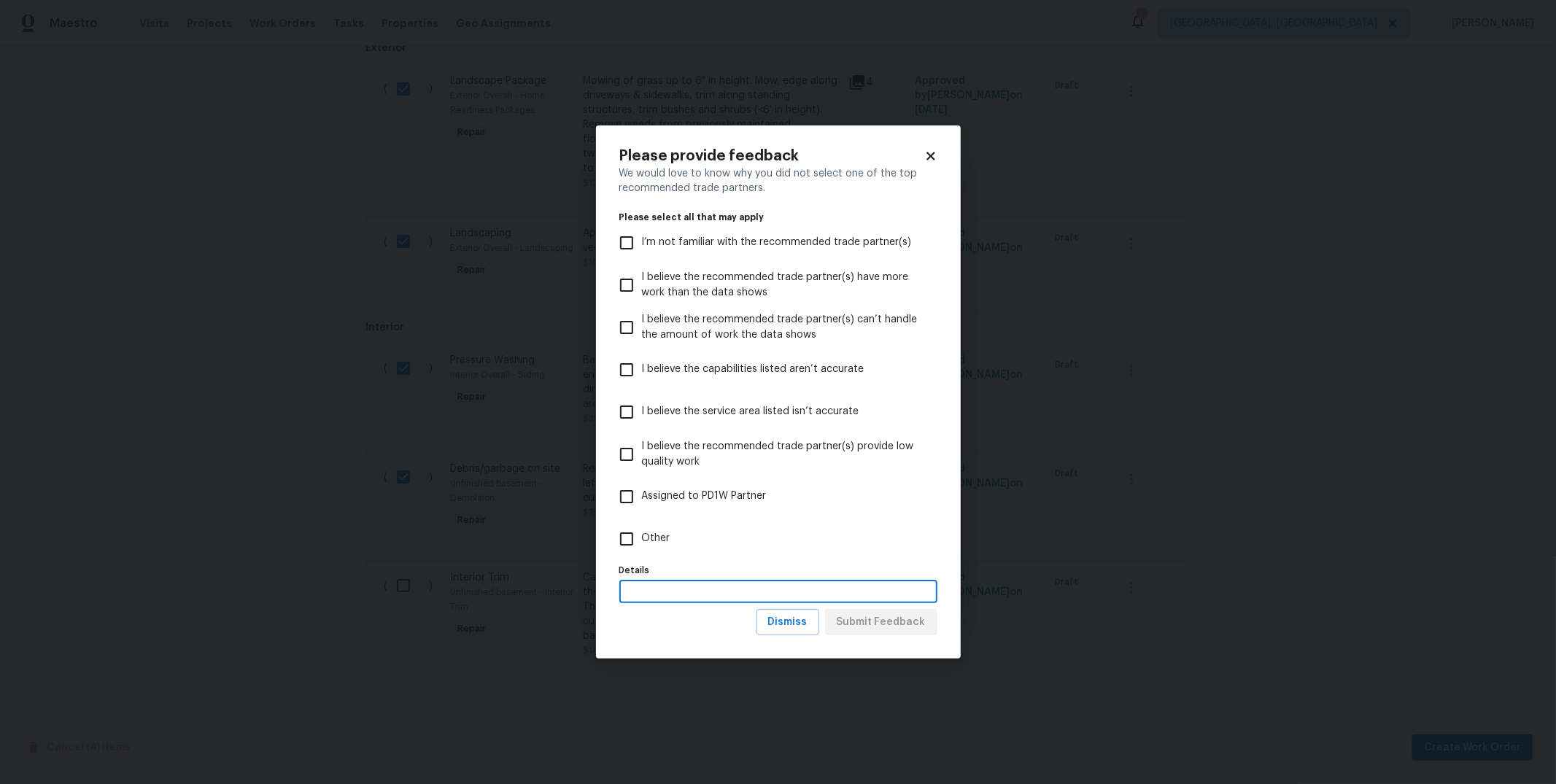
click at [805, 591] on input "text" at bounding box center [778, 592] width 318 height 23
click at [629, 533] on input "Other" at bounding box center [626, 538] width 30 height 30
checkbox input "true"
click at [700, 597] on input "text" at bounding box center [778, 592] width 318 height 23
click at [706, 589] on input "LOCATO" at bounding box center [778, 592] width 318 height 23
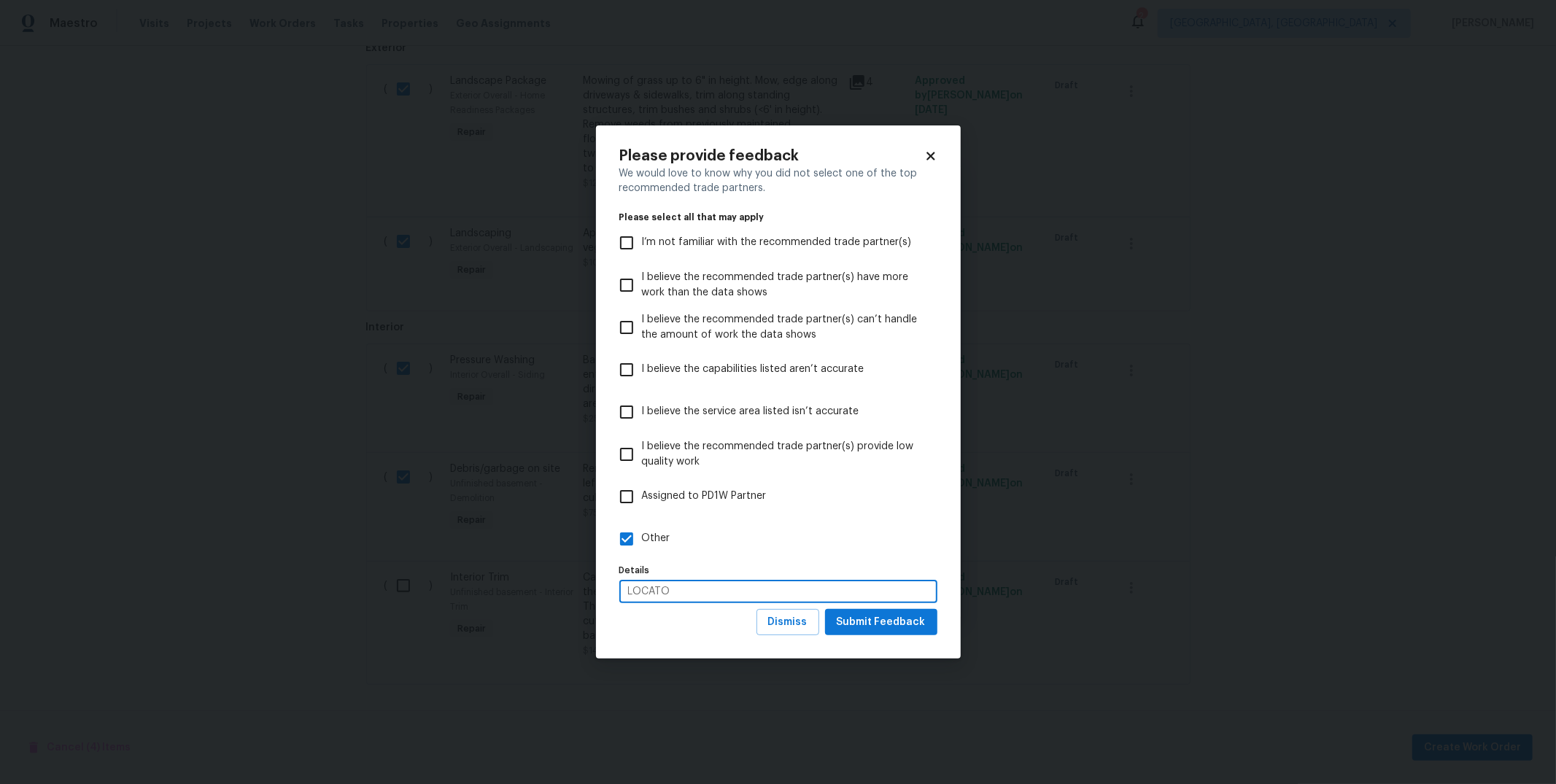
click at [699, 590] on input "LOCATO" at bounding box center [778, 592] width 318 height 23
type input "LOCATO"
click at [930, 163] on div "Please provide feedback We would love to know why you did not select one of the…" at bounding box center [778, 393] width 318 height 487
click at [747, 591] on input "LOCATO" at bounding box center [778, 592] width 318 height 23
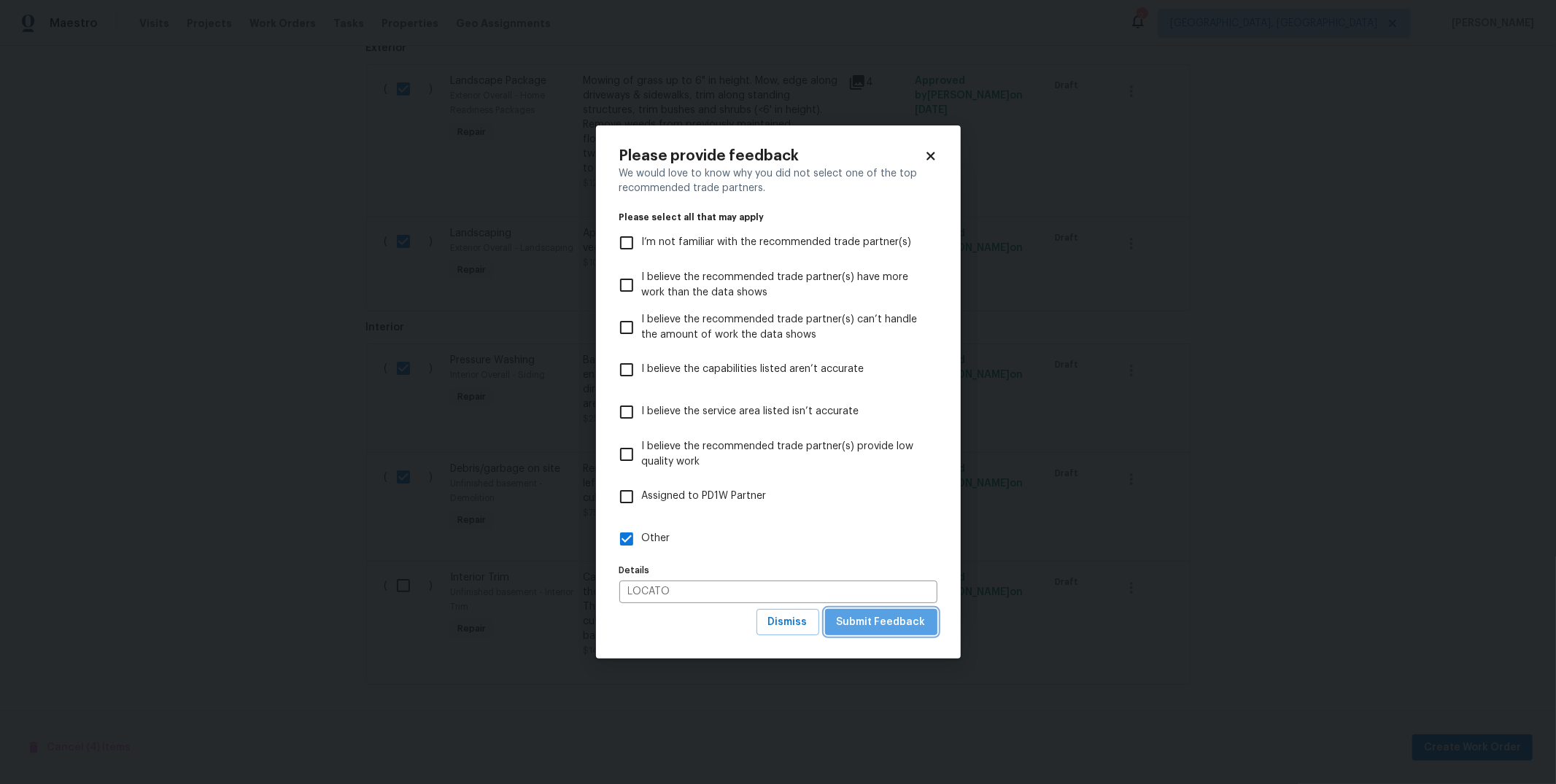
click at [885, 614] on span "Submit Feedback" at bounding box center [881, 622] width 89 height 18
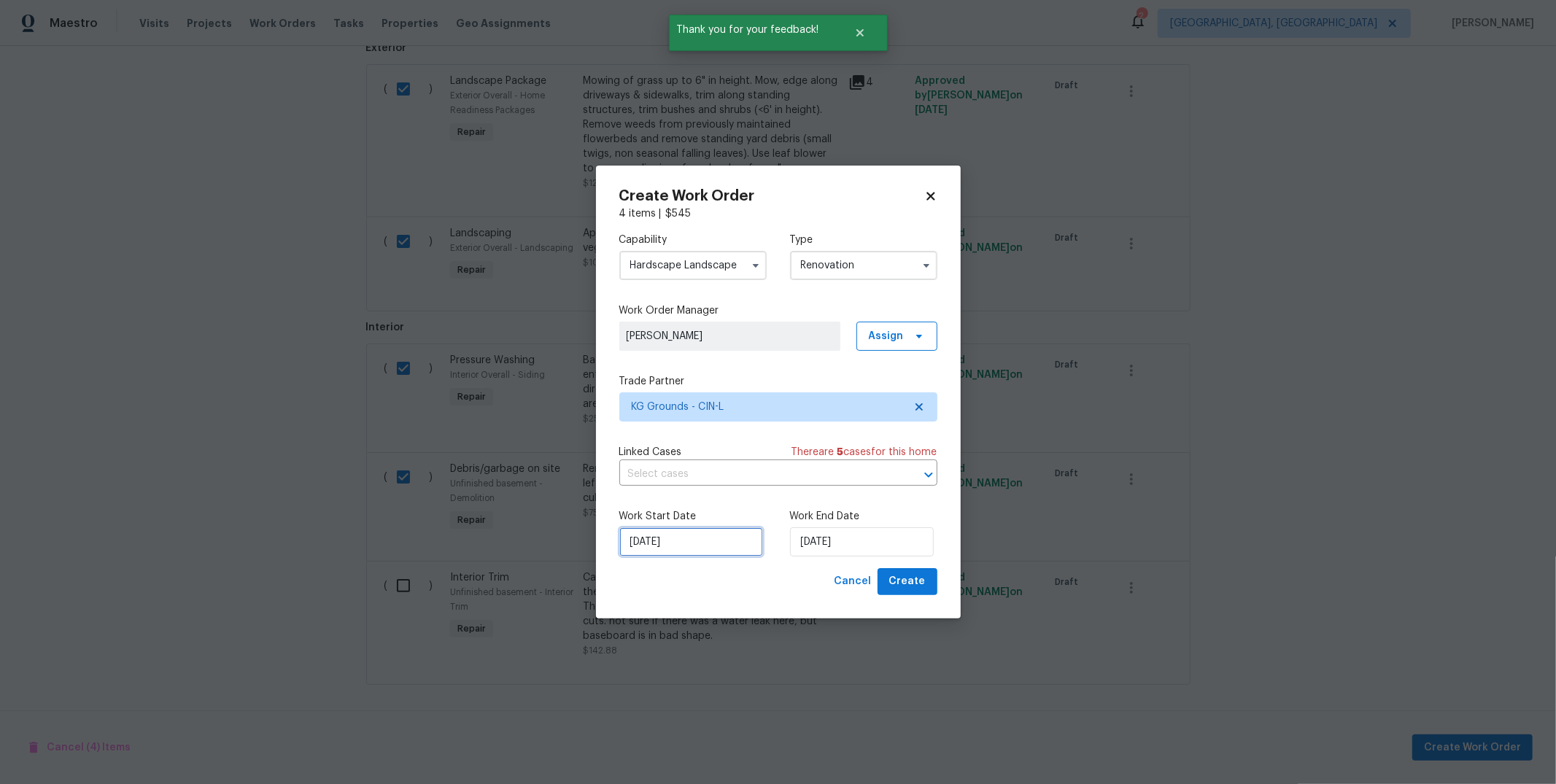
click at [725, 533] on input "[DATE]" at bounding box center [692, 541] width 144 height 29
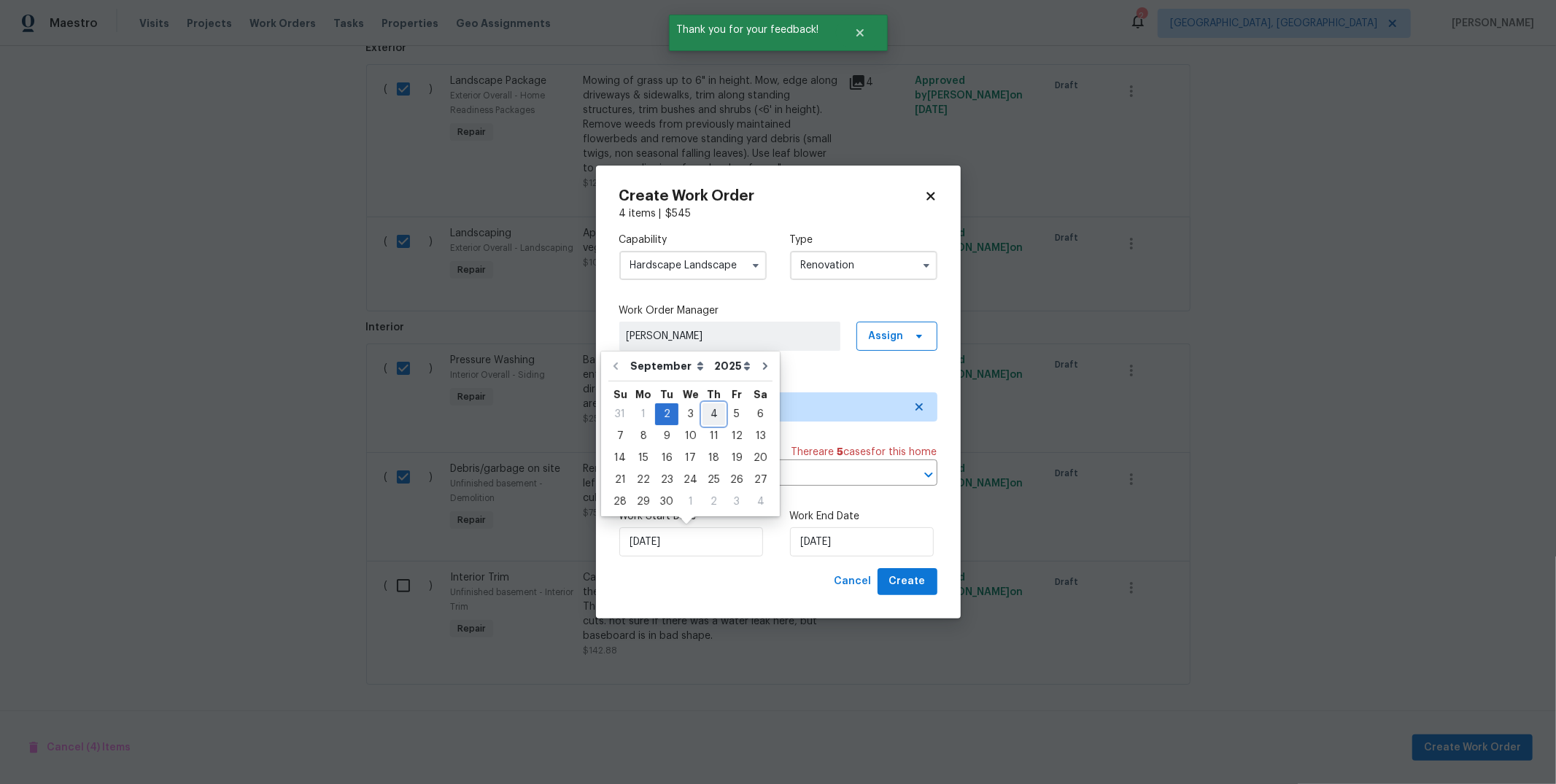
click at [710, 416] on div "4" at bounding box center [714, 415] width 23 height 21
type input "[DATE]"
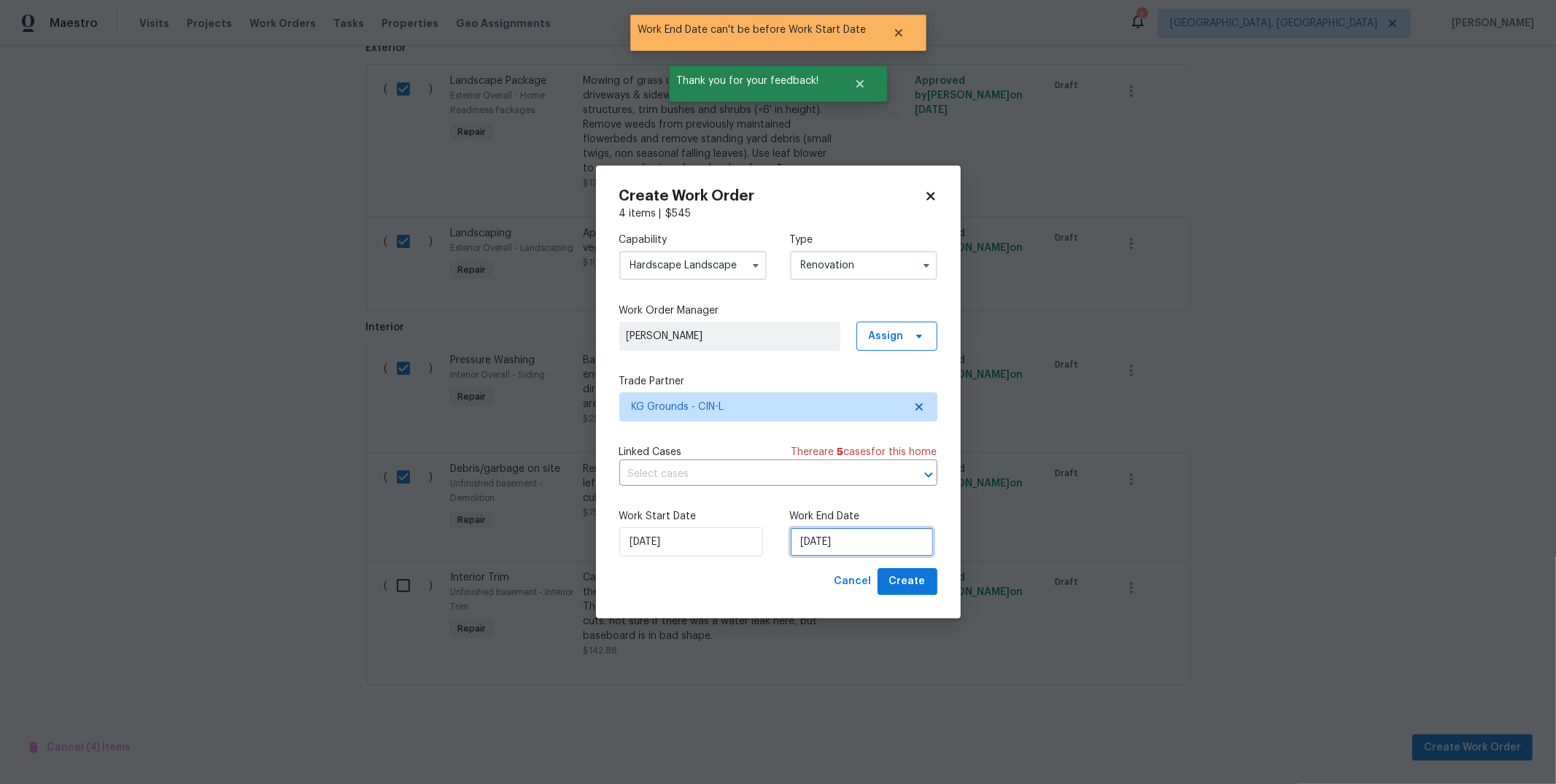
click at [839, 534] on input "[DATE]" at bounding box center [862, 541] width 144 height 29
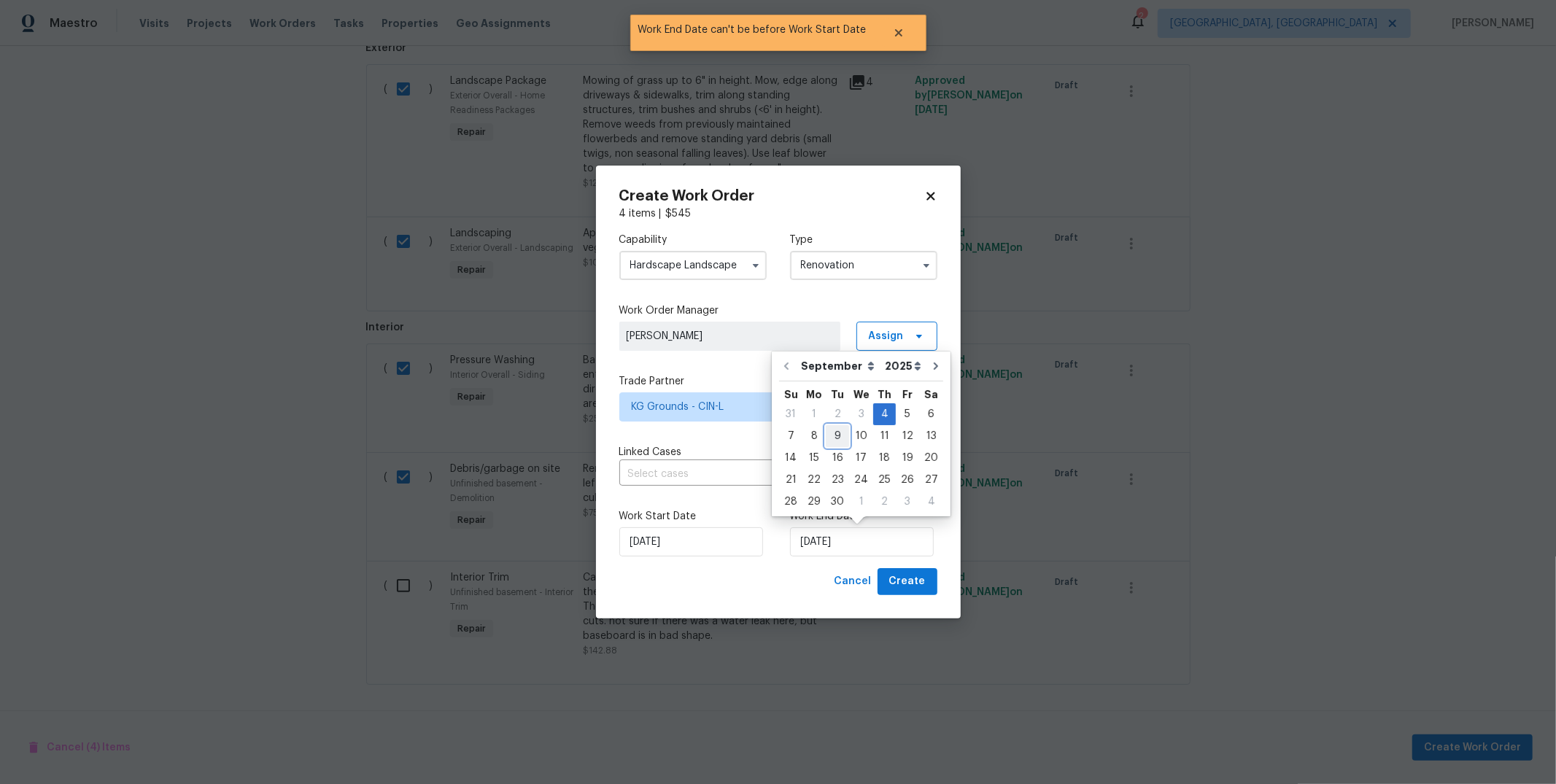
click at [840, 431] on div "9" at bounding box center [837, 436] width 24 height 21
type input "[DATE]"
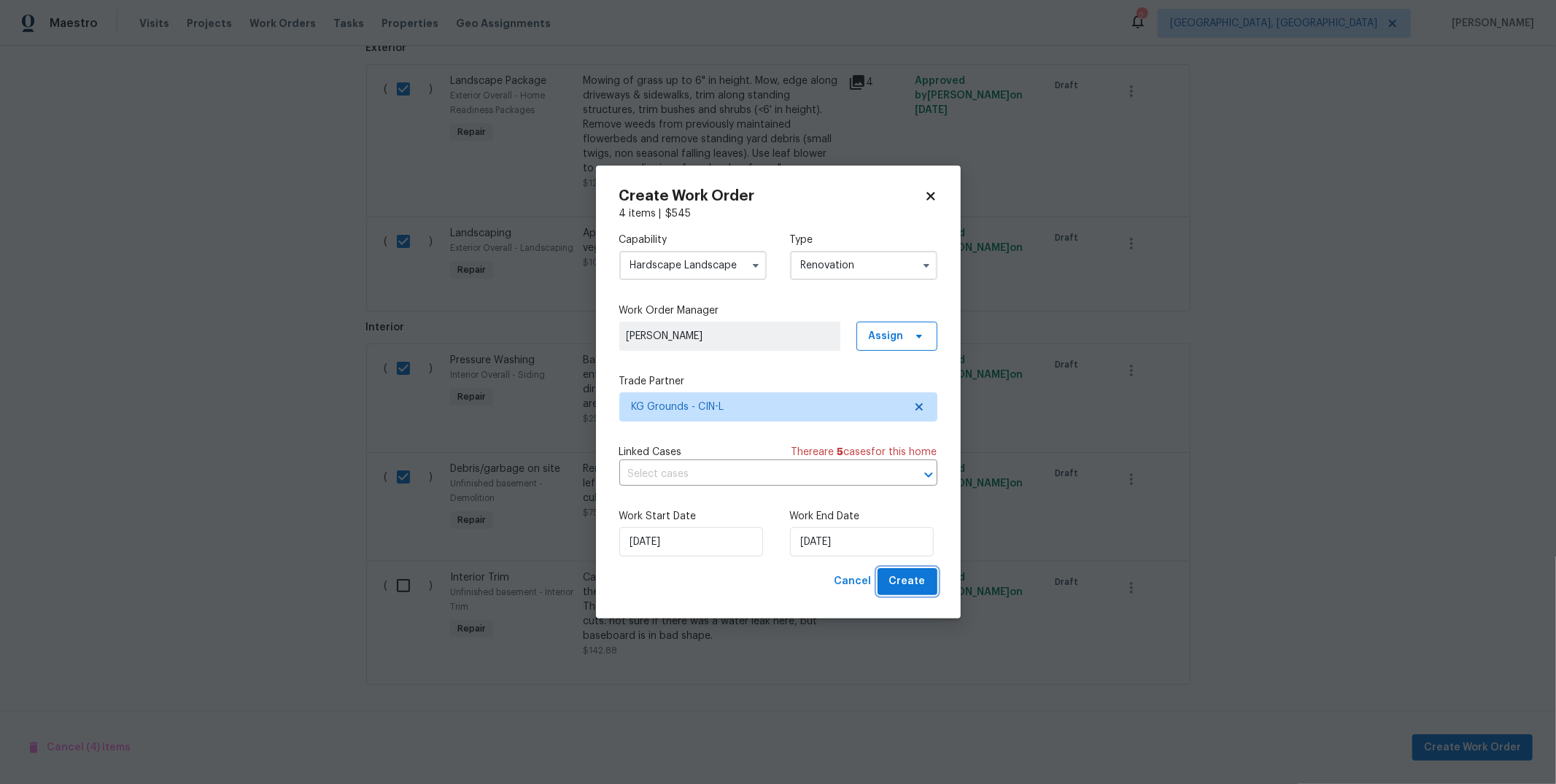
click at [891, 569] on button "Create" at bounding box center [907, 582] width 60 height 27
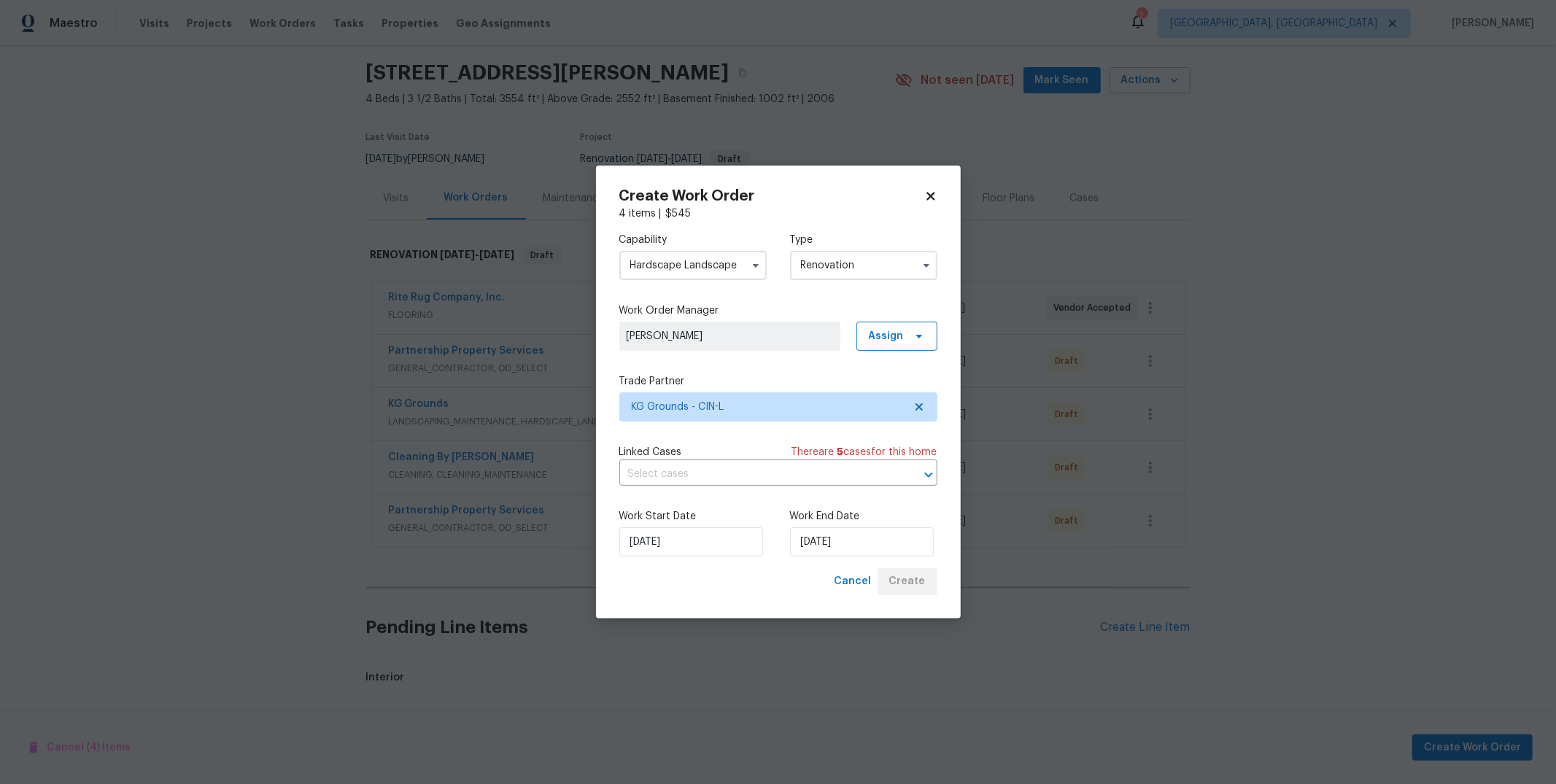
scroll to position [191, 0]
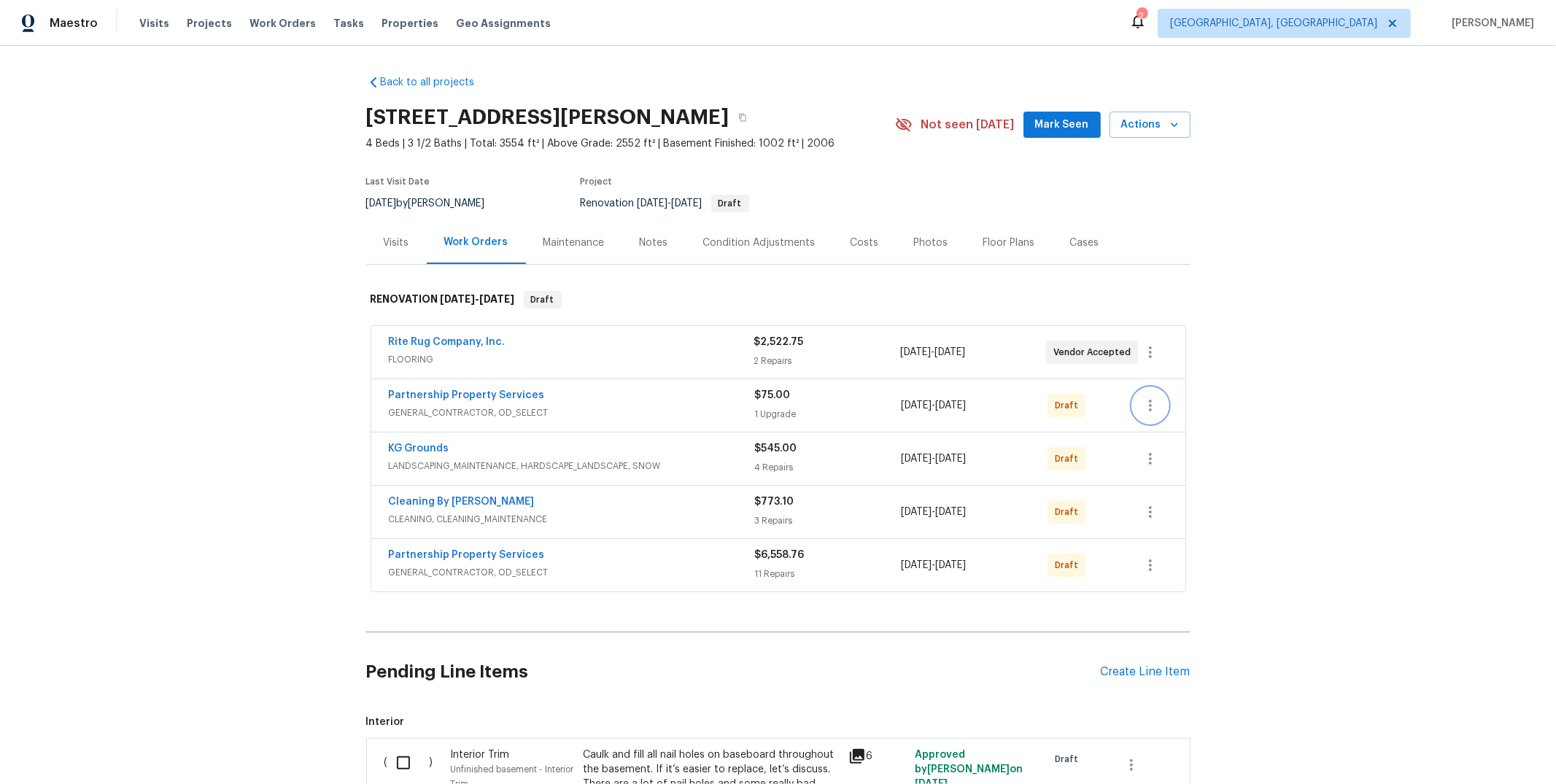
click at [1141, 401] on icon "button" at bounding box center [1150, 405] width 18 height 18
click at [1164, 411] on li "Send to Vendor" at bounding box center [1205, 405] width 158 height 24
click at [1294, 566] on div at bounding box center [778, 392] width 1556 height 784
click at [1146, 466] on icon "button" at bounding box center [1150, 458] width 18 height 18
click at [1177, 459] on li "Send to Vendor" at bounding box center [1205, 458] width 158 height 24
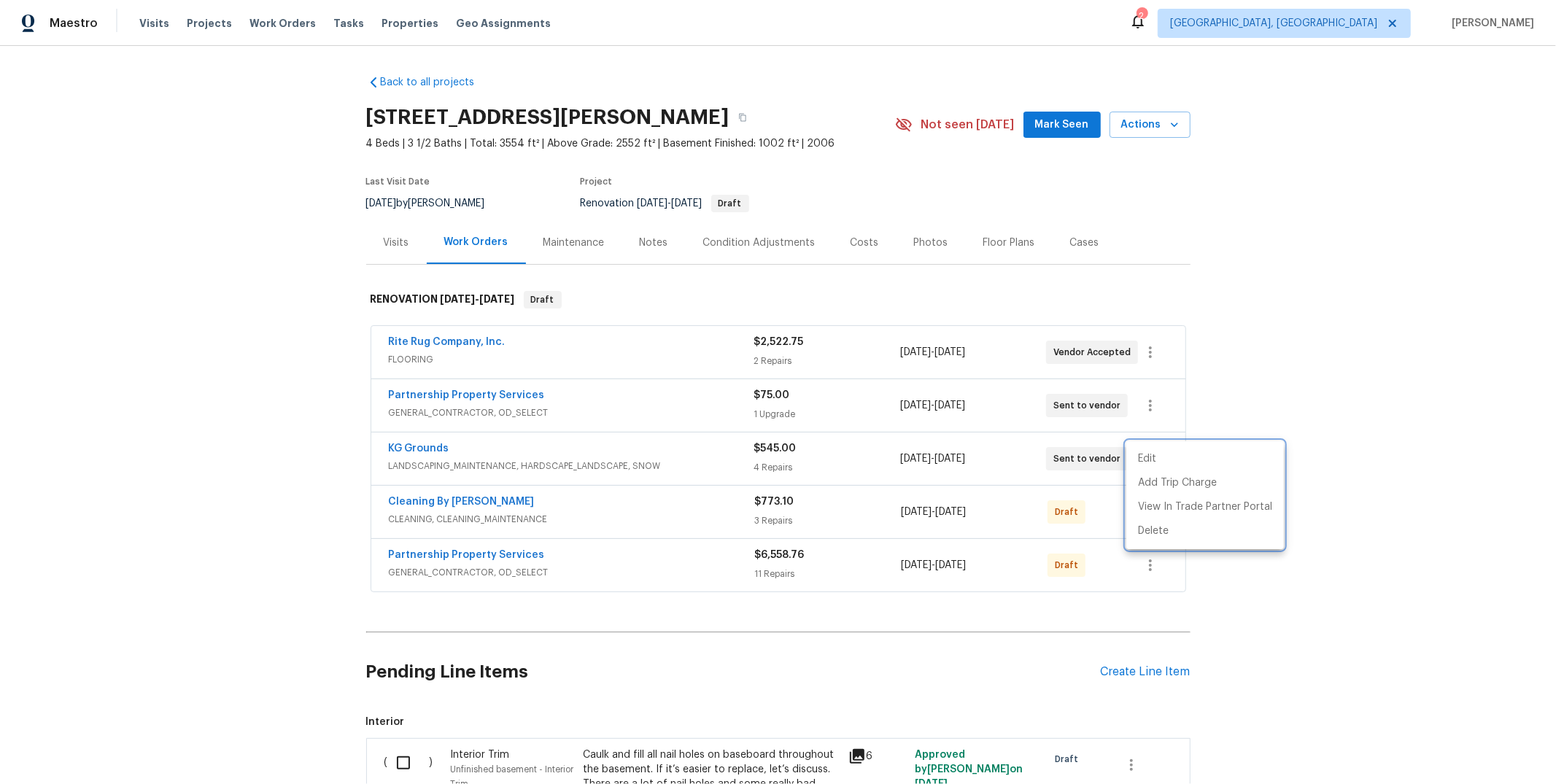
click at [1143, 559] on div at bounding box center [778, 392] width 1556 height 784
click at [1142, 565] on icon "button" at bounding box center [1150, 565] width 18 height 18
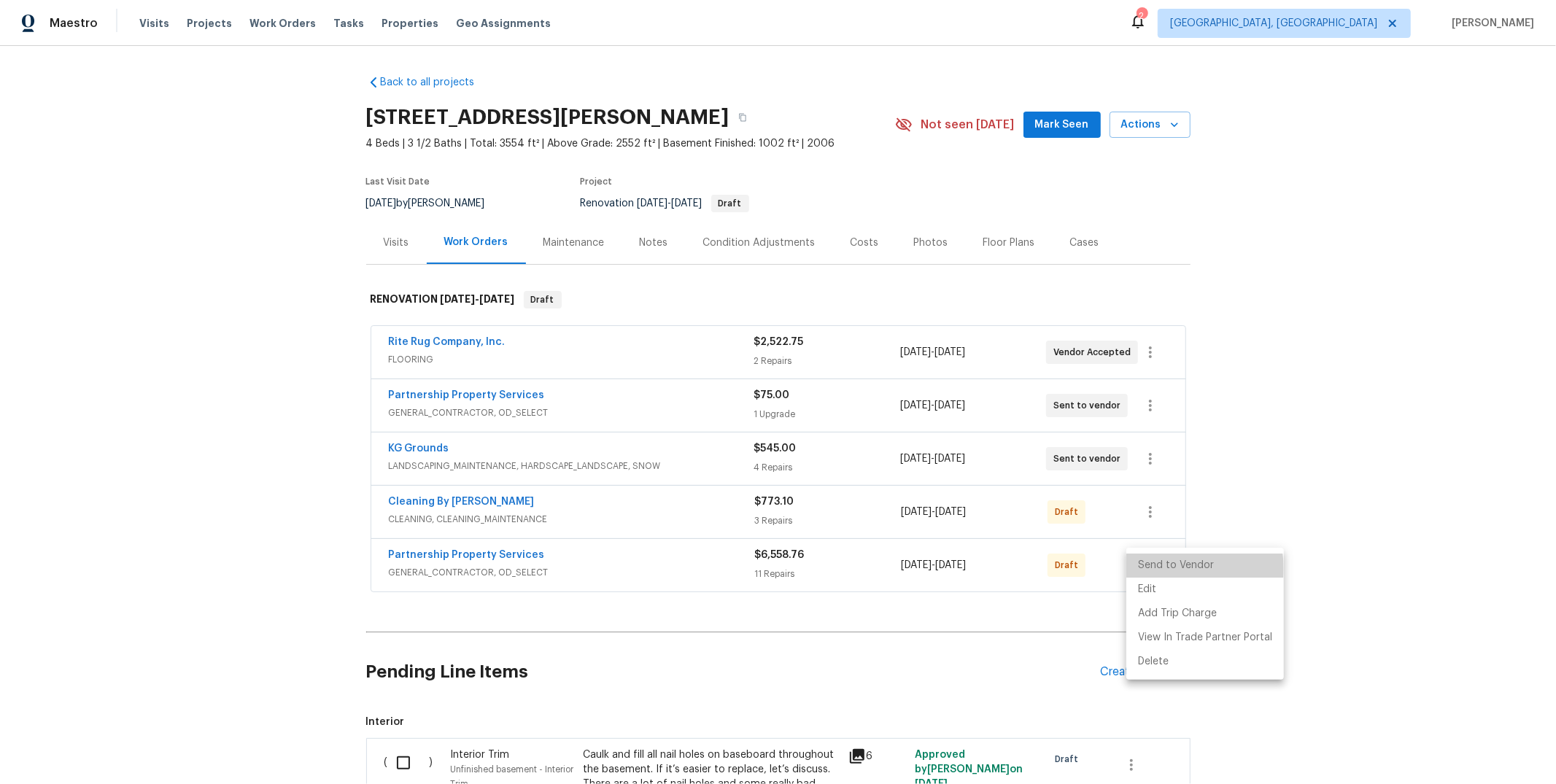
click at [1176, 569] on li "Send to Vendor" at bounding box center [1205, 565] width 158 height 24
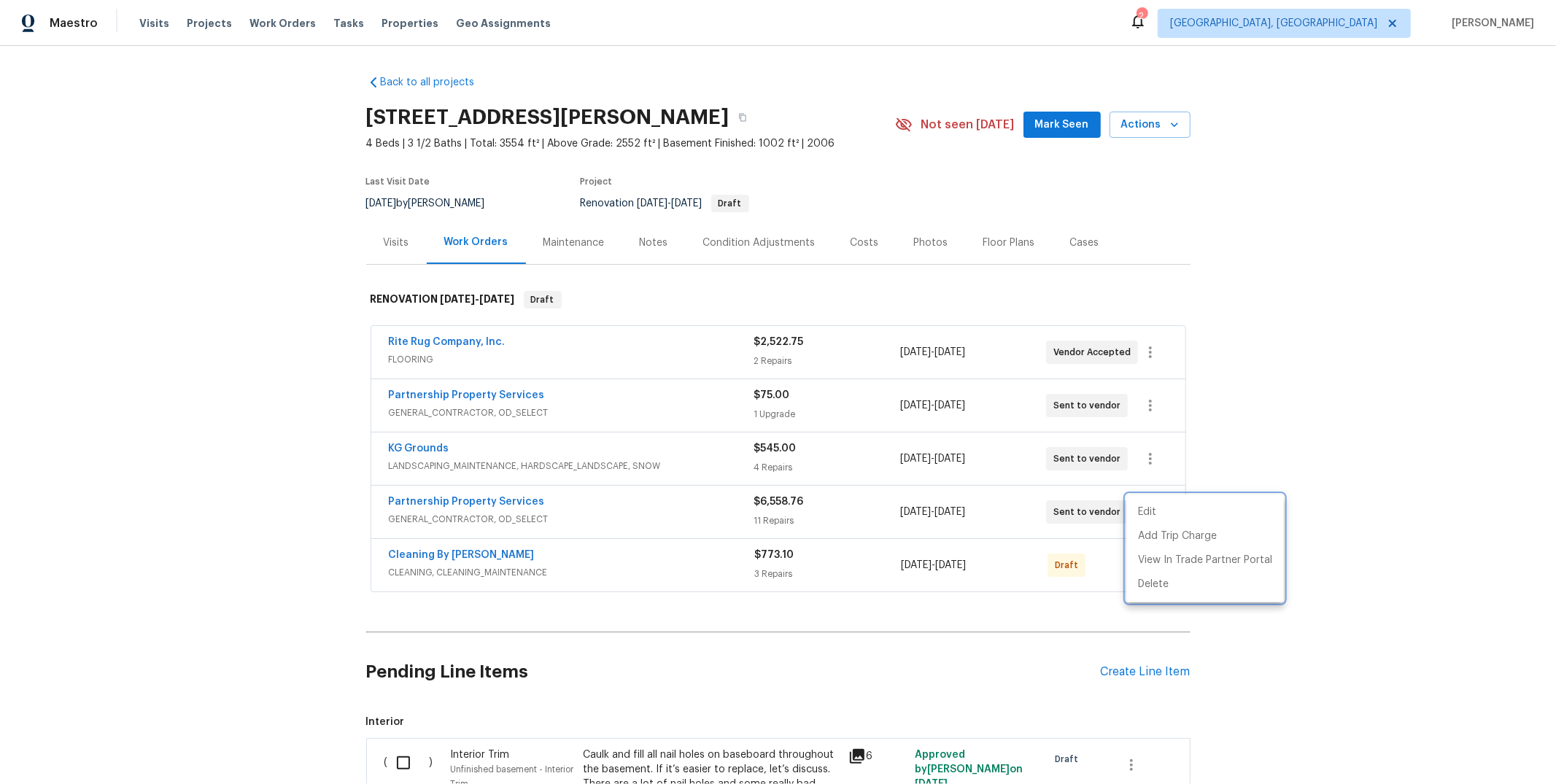
click at [448, 503] on div at bounding box center [778, 392] width 1556 height 784
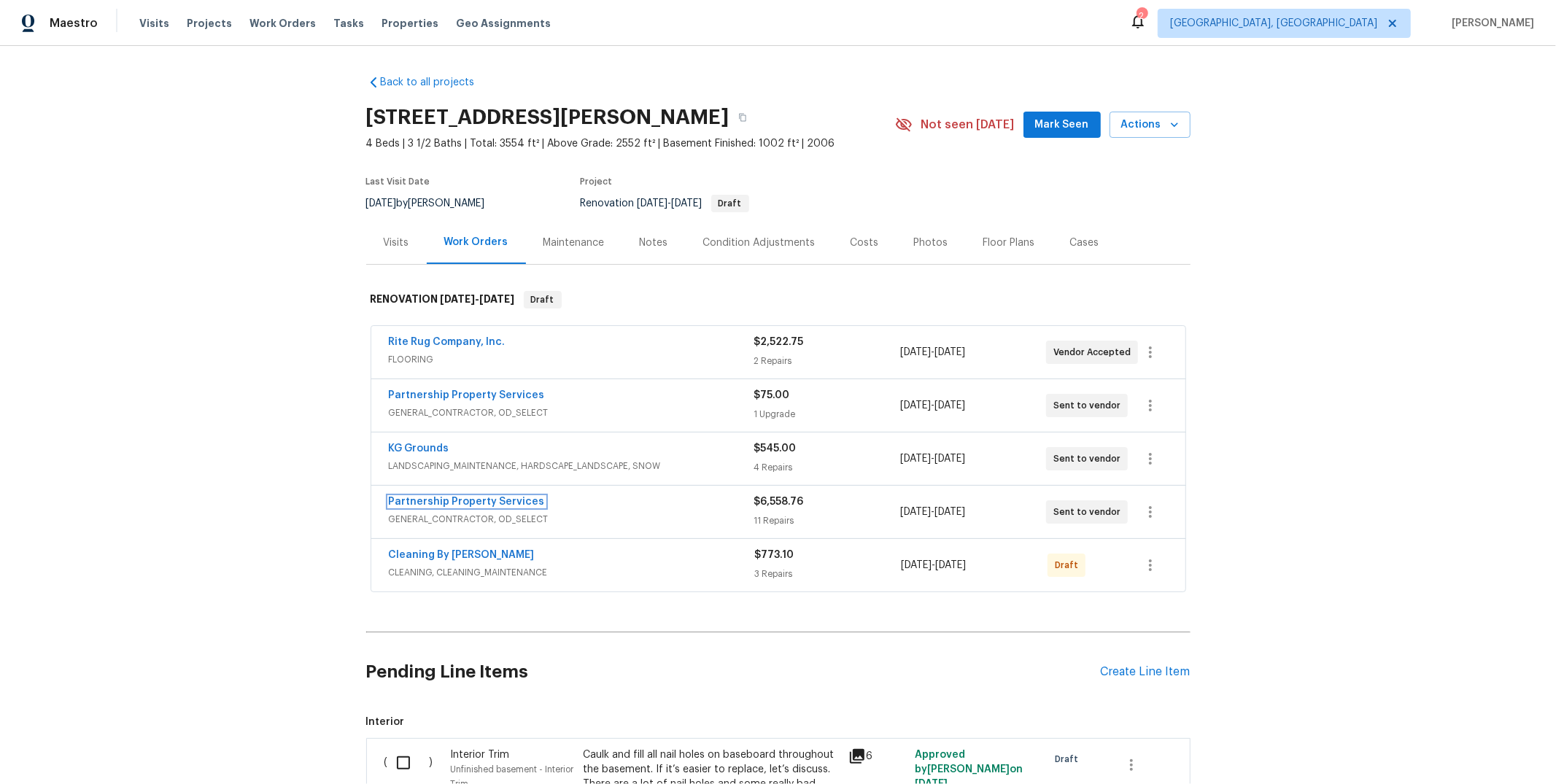
click at [448, 503] on link "Partnership Property Services" at bounding box center [467, 502] width 156 height 10
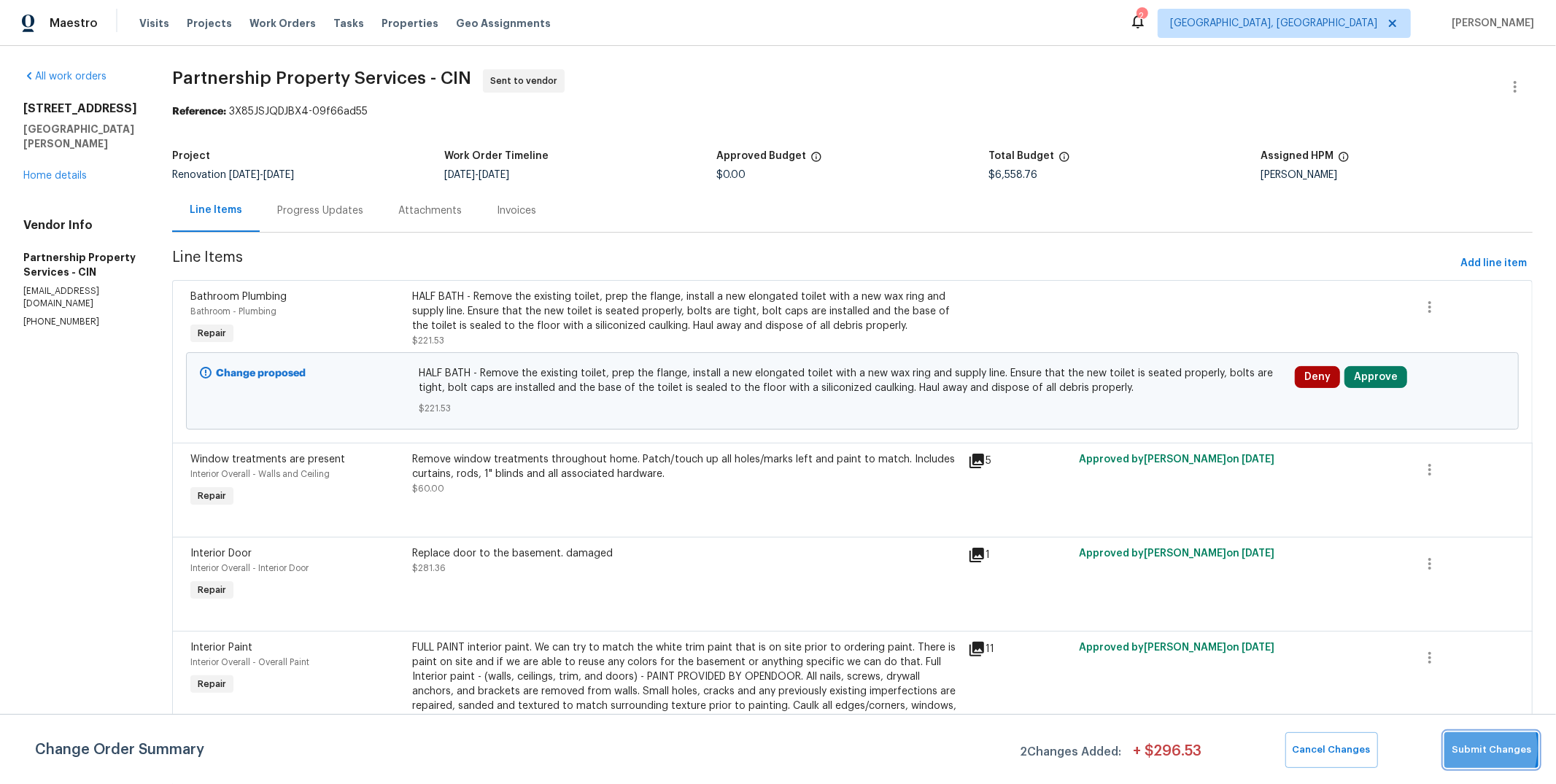
drag, startPoint x: 1468, startPoint y: 749, endPoint x: 1448, endPoint y: 741, distance: 21.5
click at [1464, 748] on span "Submit Changes" at bounding box center [1492, 750] width 79 height 17
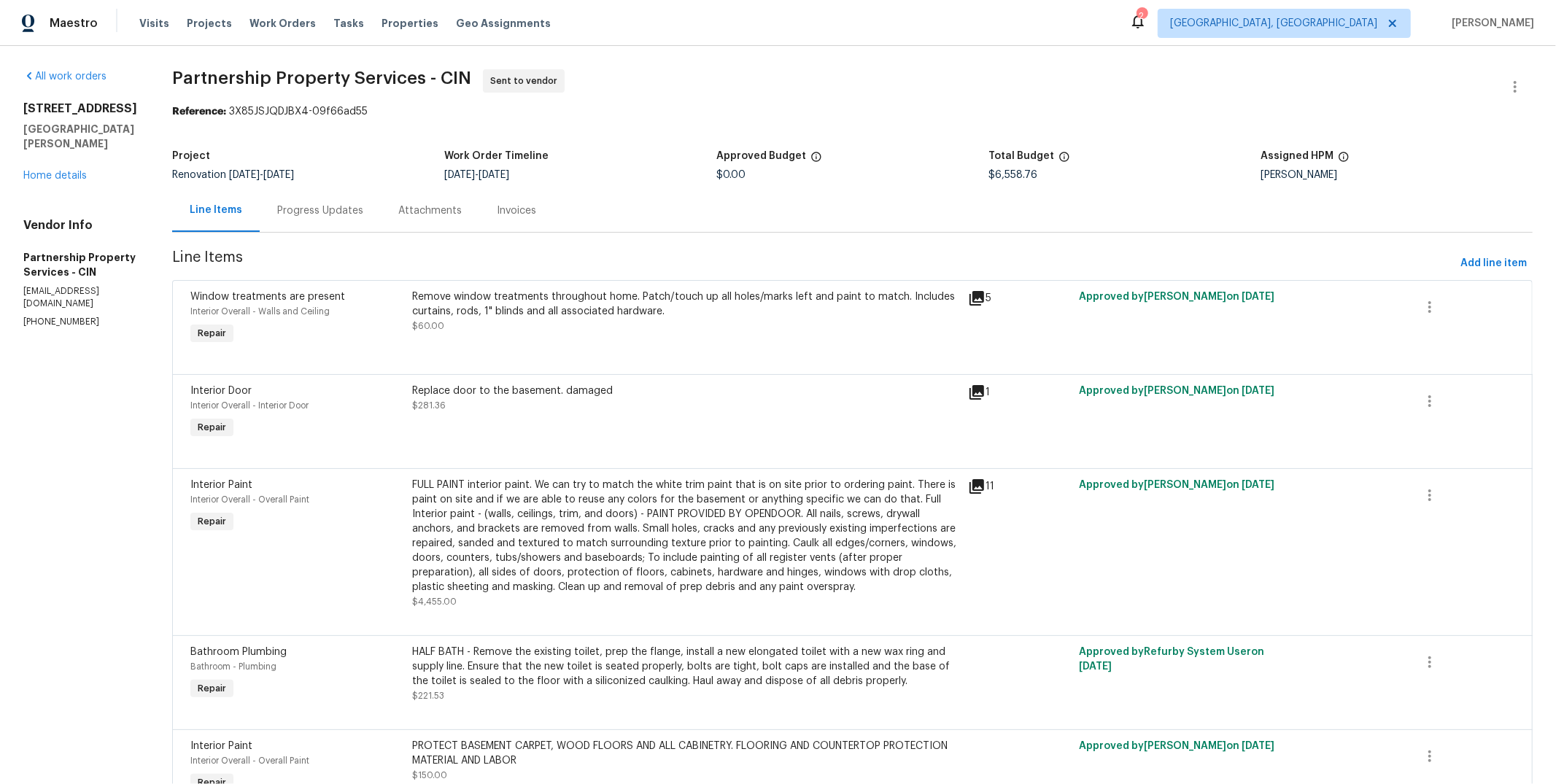
click at [364, 213] on div "Progress Updates" at bounding box center [319, 210] width 86 height 14
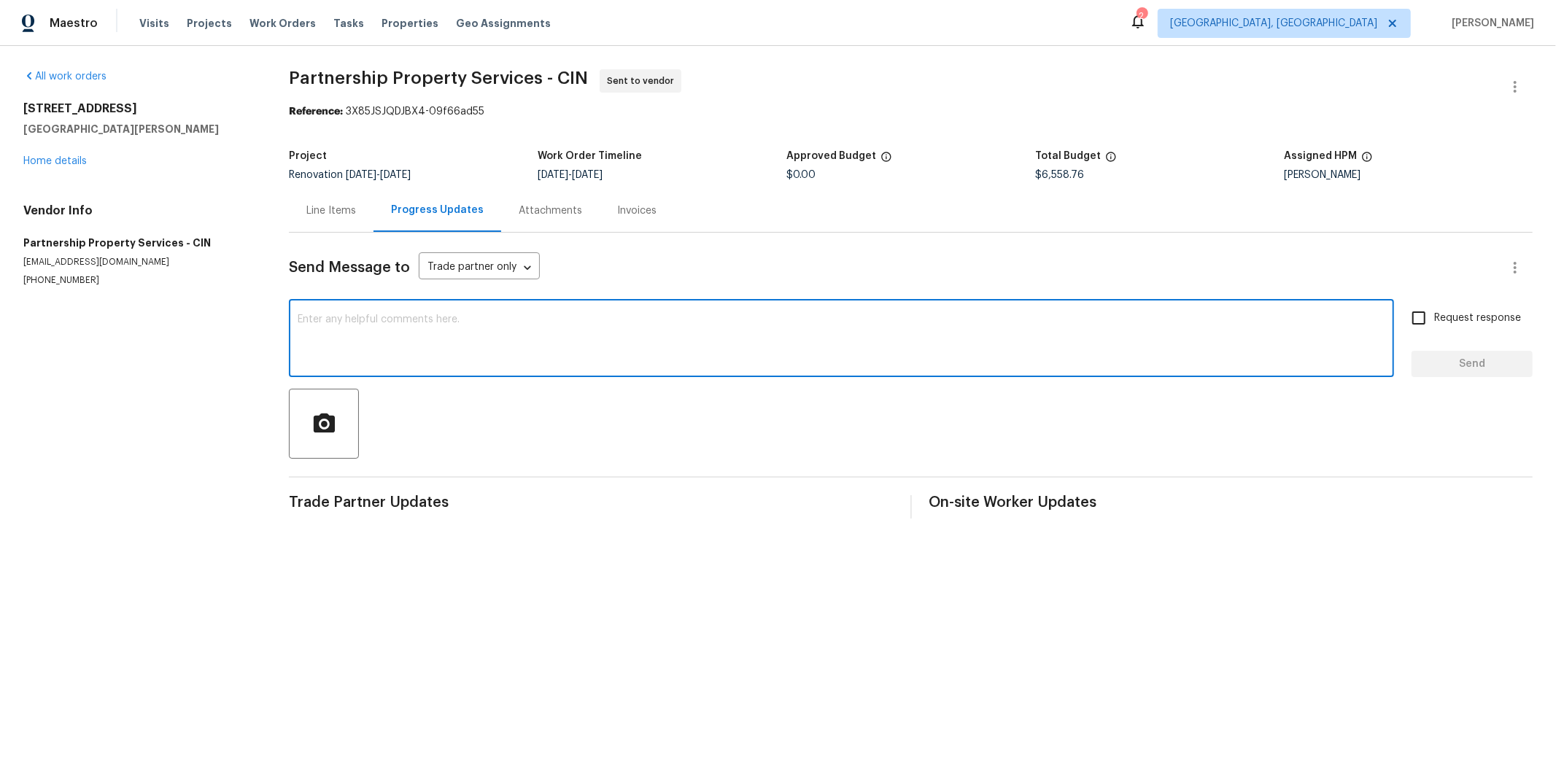
click at [492, 340] on textarea at bounding box center [841, 340] width 1087 height 51
click at [487, 334] on textarea at bounding box center [841, 340] width 1087 height 51
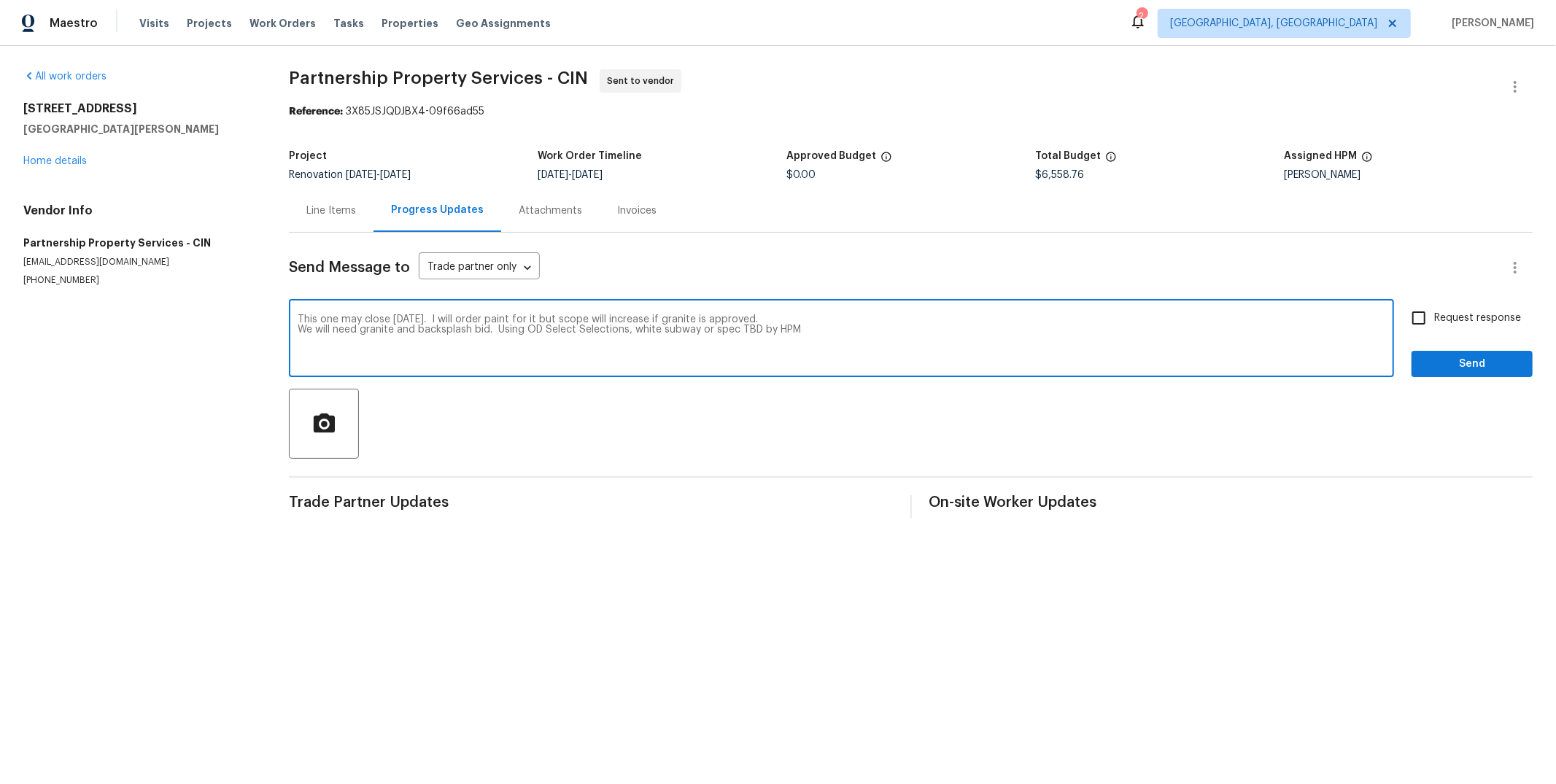
click at [419, 335] on textarea "This one may close [DATE]. I will order paint for it but scope will increase if…" at bounding box center [841, 340] width 1087 height 51
click at [419, 330] on textarea "This one may close [DATE]. I will order paint for it but scope will increase if…" at bounding box center [841, 340] width 1087 height 51
type textarea "This one may close [DATE]. I will order paint for it but scope will increase if…"
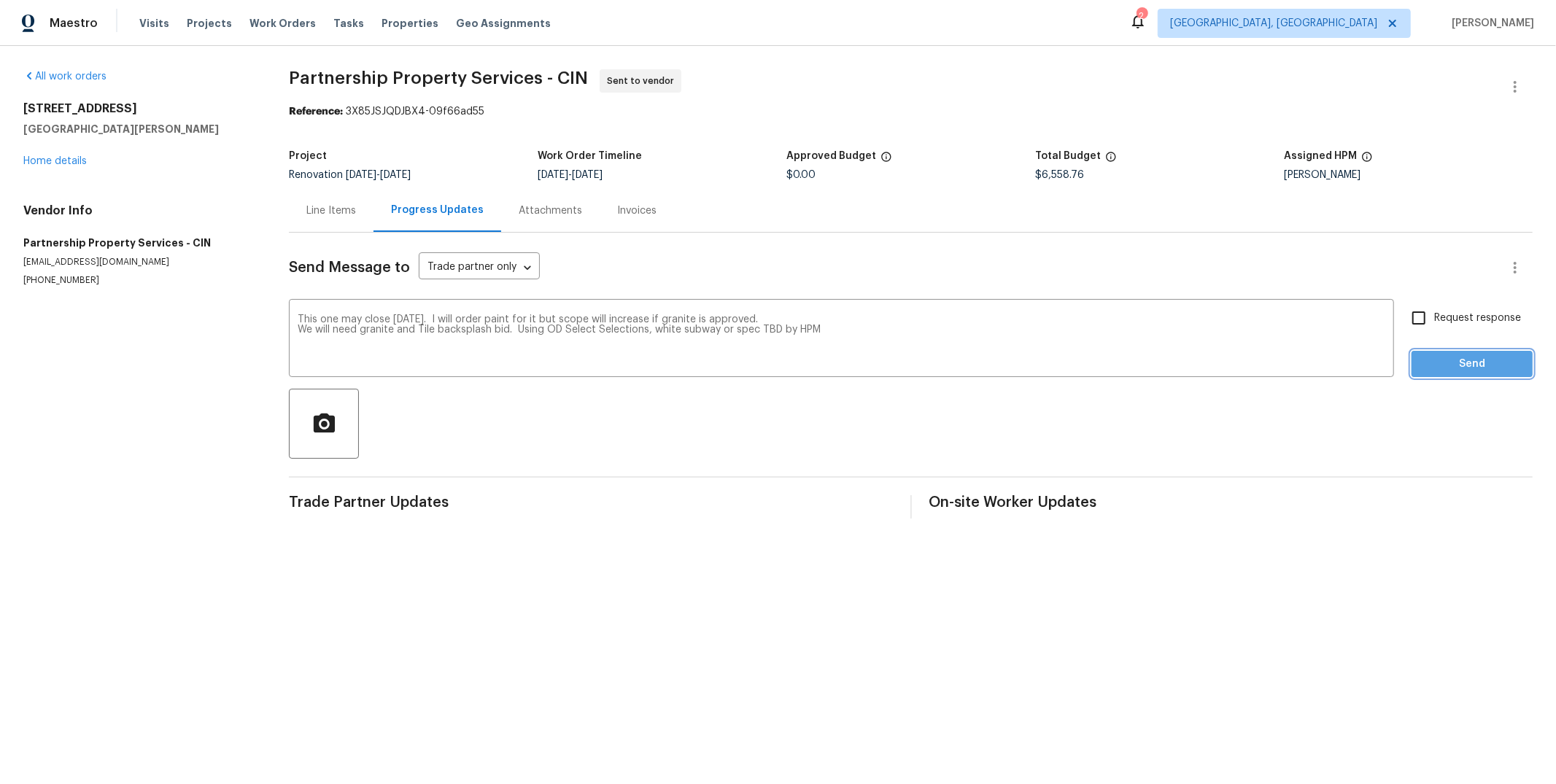
click at [1461, 366] on span "Send" at bounding box center [1471, 364] width 97 height 18
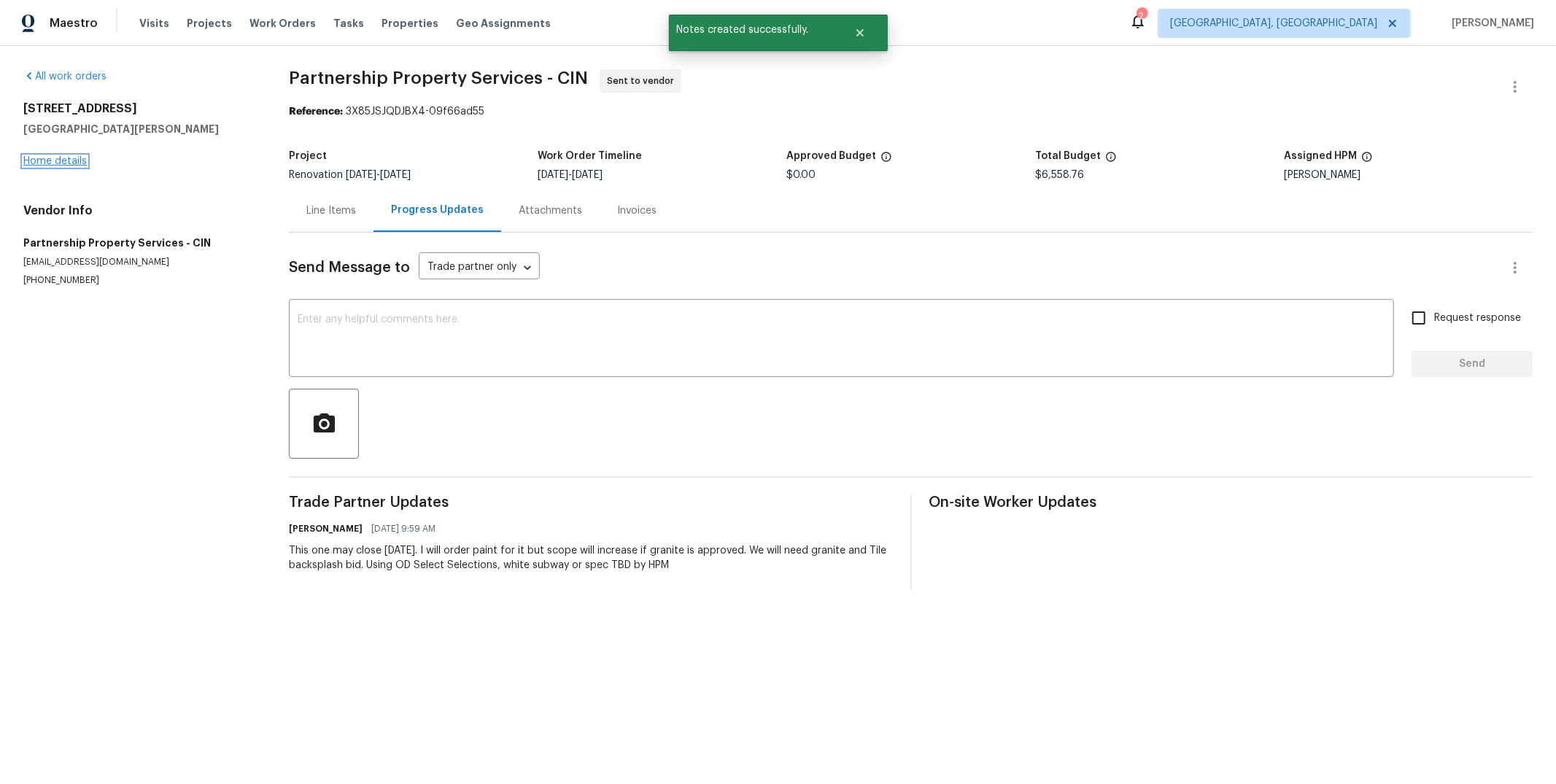
click at [84, 159] on link "Home details" at bounding box center [55, 161] width 63 height 10
